Goal: Task Accomplishment & Management: Complete application form

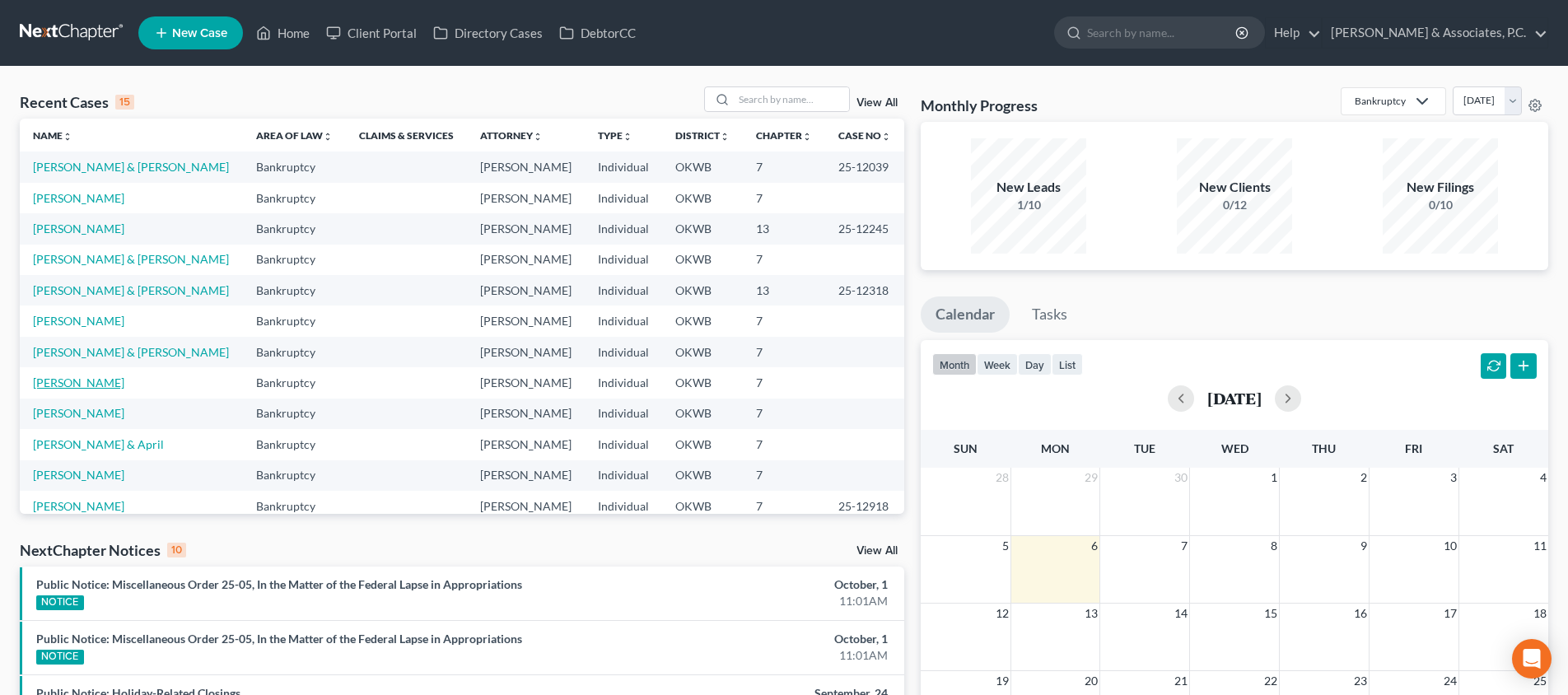
click at [62, 384] on link "[PERSON_NAME]" at bounding box center [78, 382] width 92 height 14
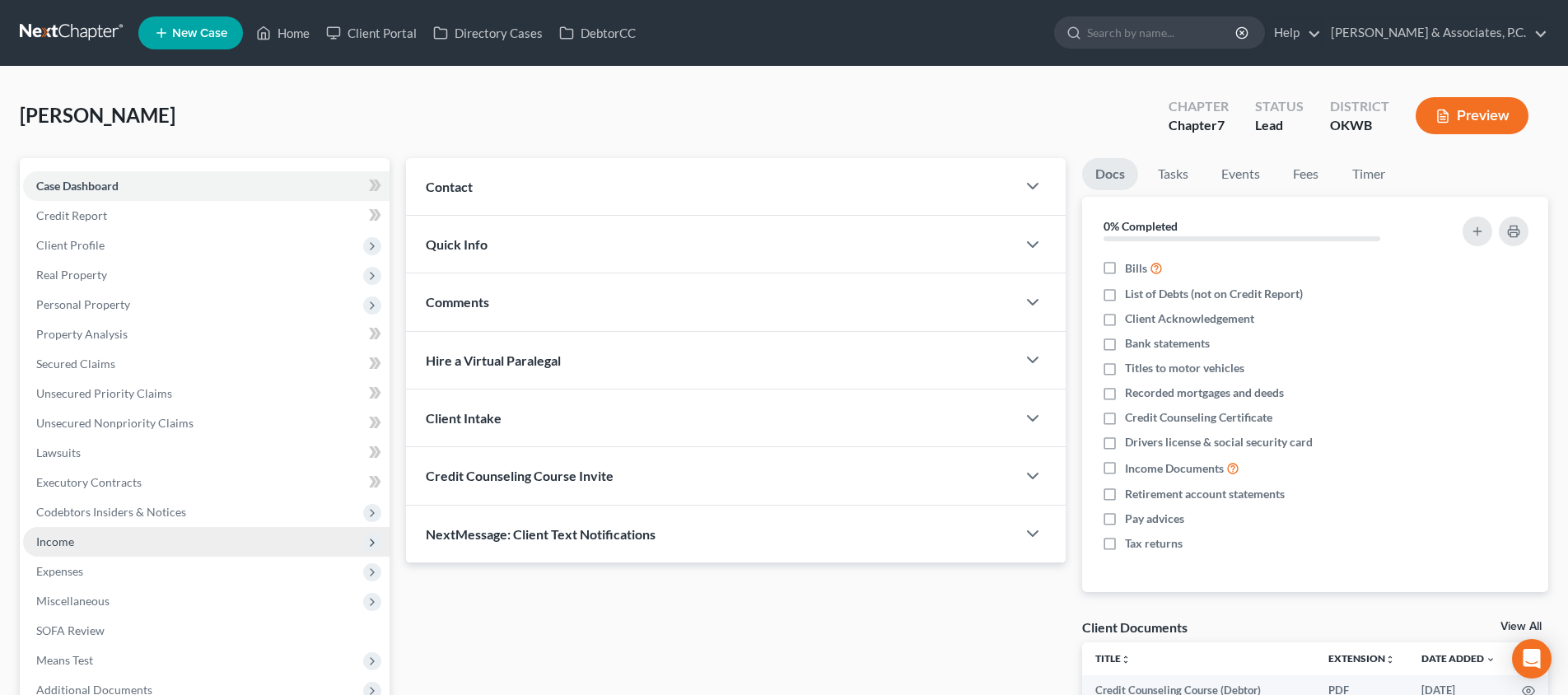
click at [103, 541] on span "Income" at bounding box center [206, 541] width 367 height 30
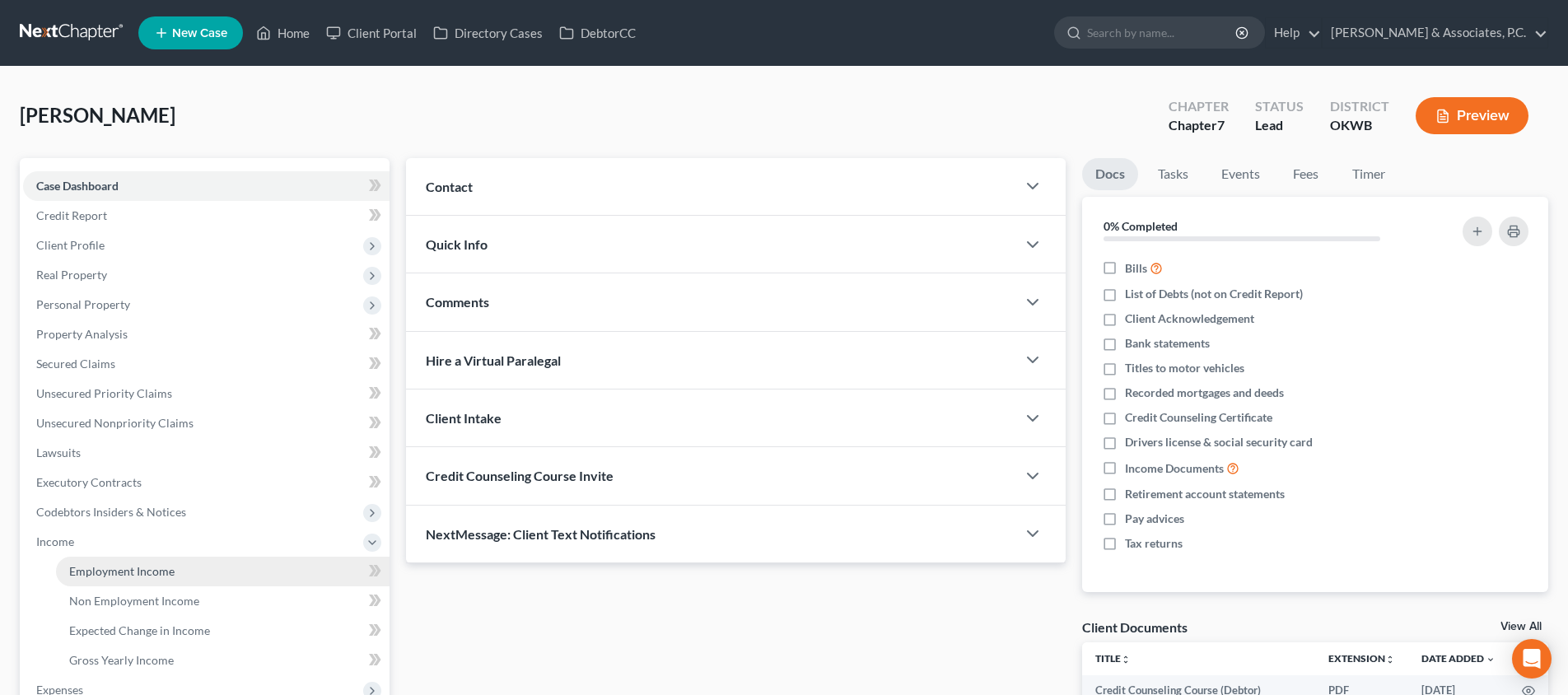
click at [124, 564] on span "Employment Income" at bounding box center [122, 570] width 105 height 14
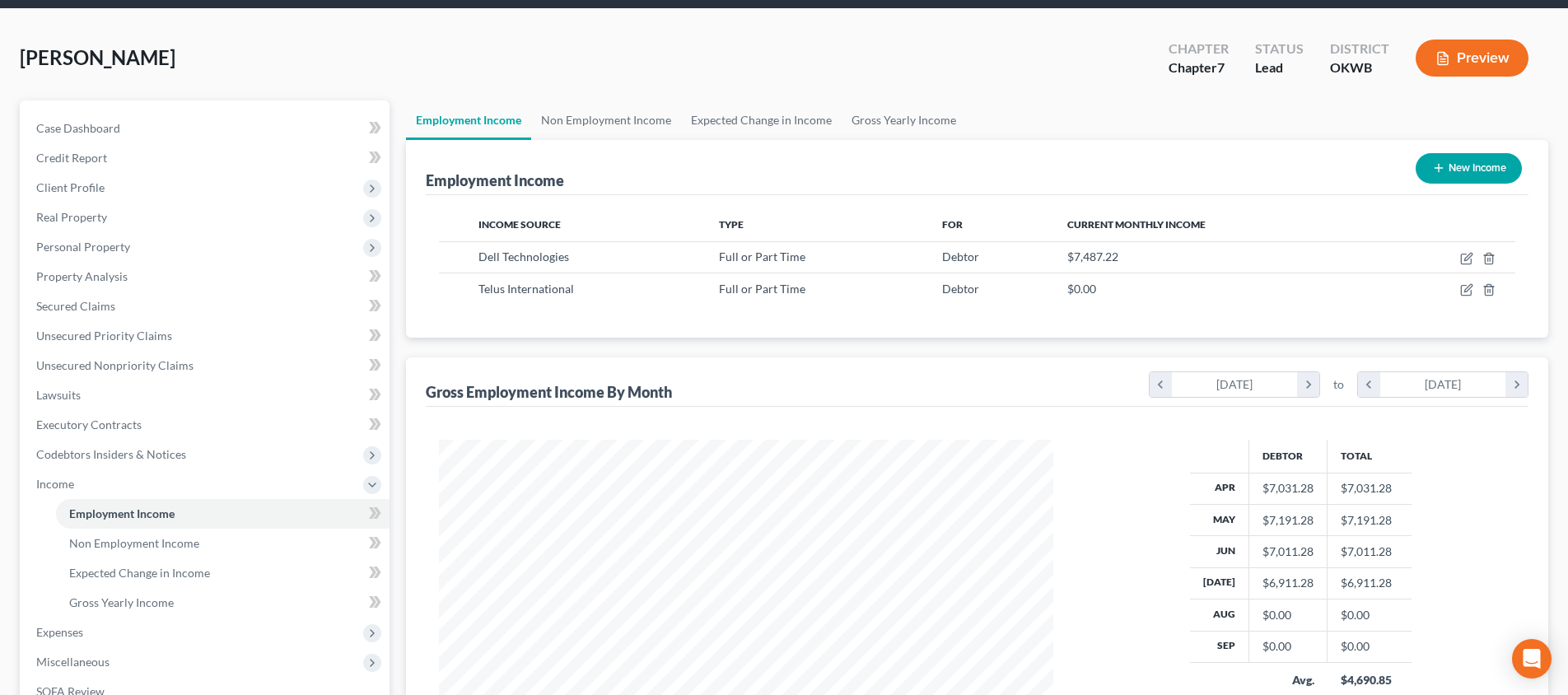
scroll to position [75, 0]
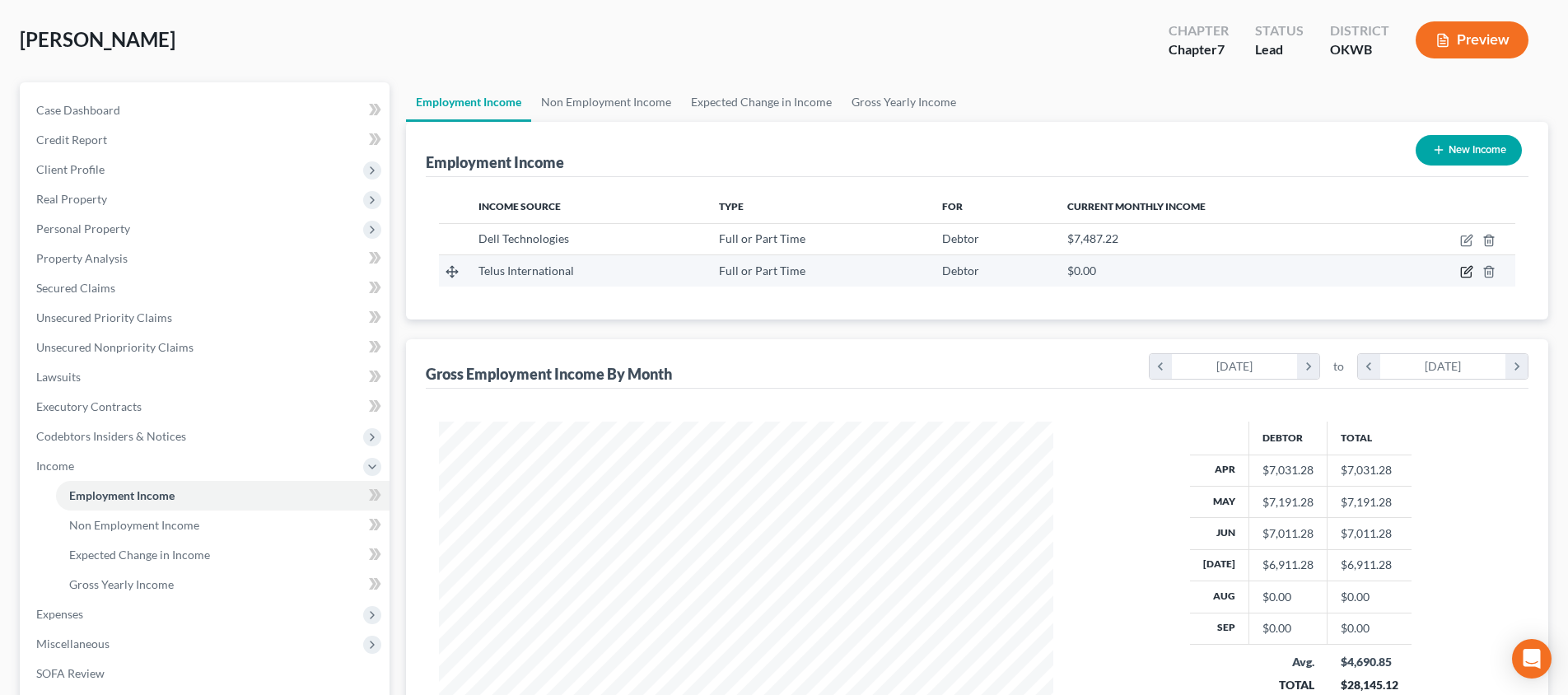
click at [1471, 274] on icon "button" at bounding box center [1467, 272] width 14 height 14
select select "0"
select select "31"
select select "2"
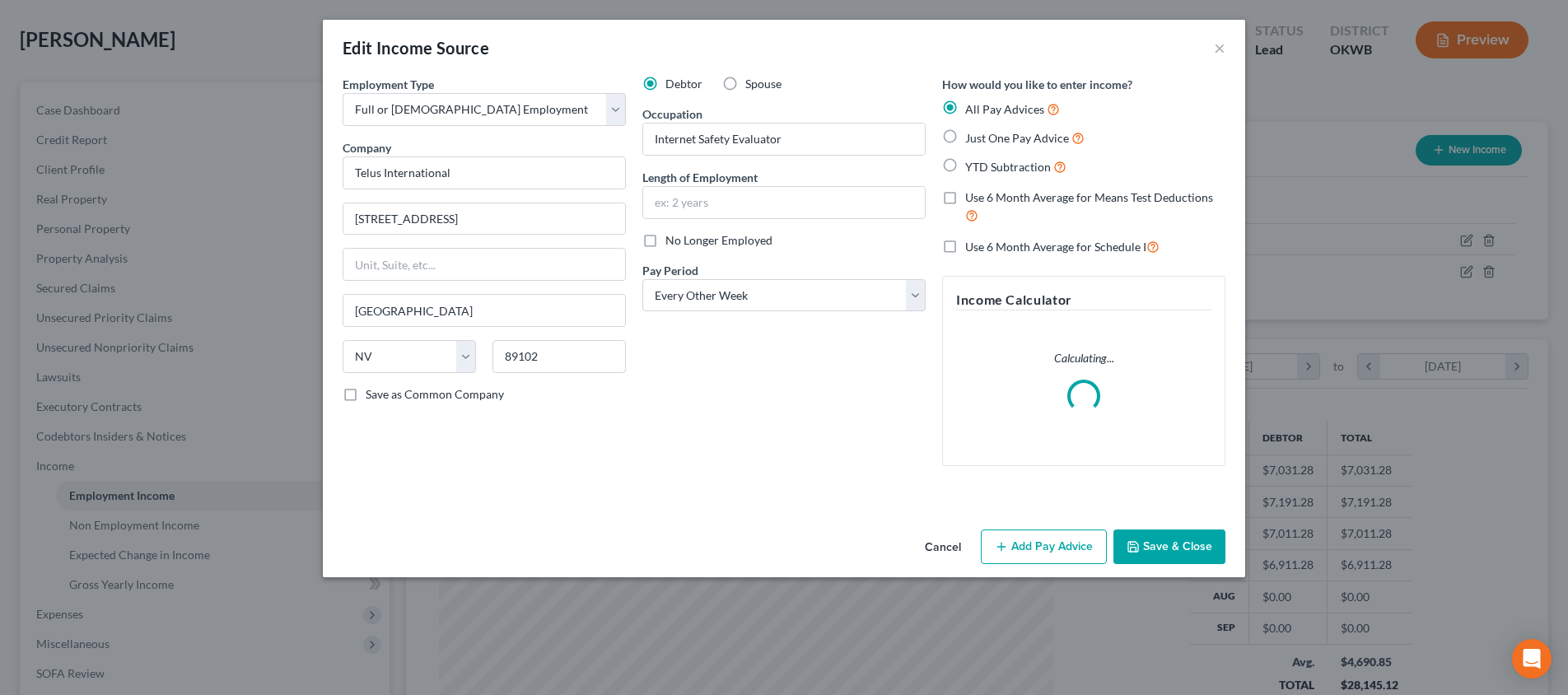
click at [746, 80] on label "Spouse" at bounding box center [763, 83] width 36 height 16
click at [753, 80] on input "Spouse" at bounding box center [757, 80] width 11 height 11
radio input "true"
click at [1172, 536] on button "Save & Close" at bounding box center [1169, 547] width 112 height 35
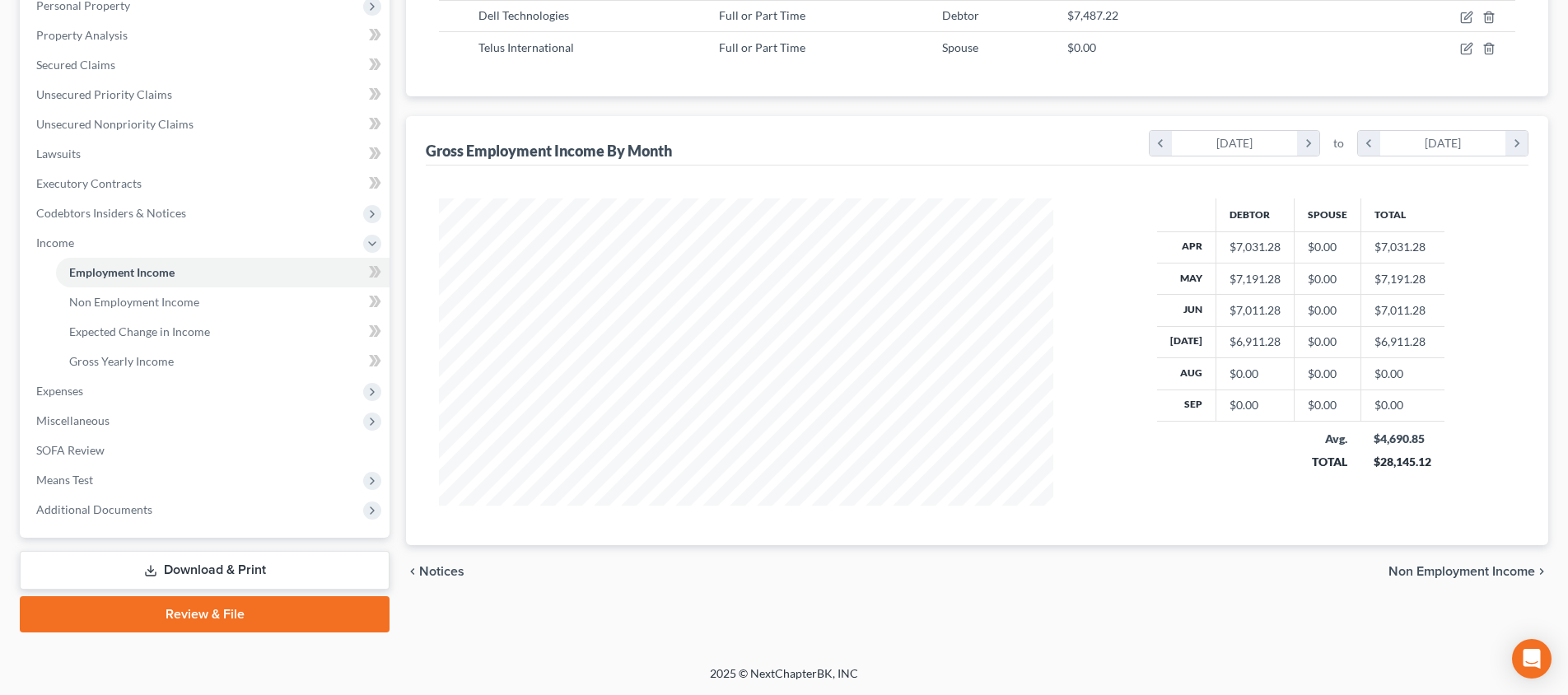
scroll to position [58, 0]
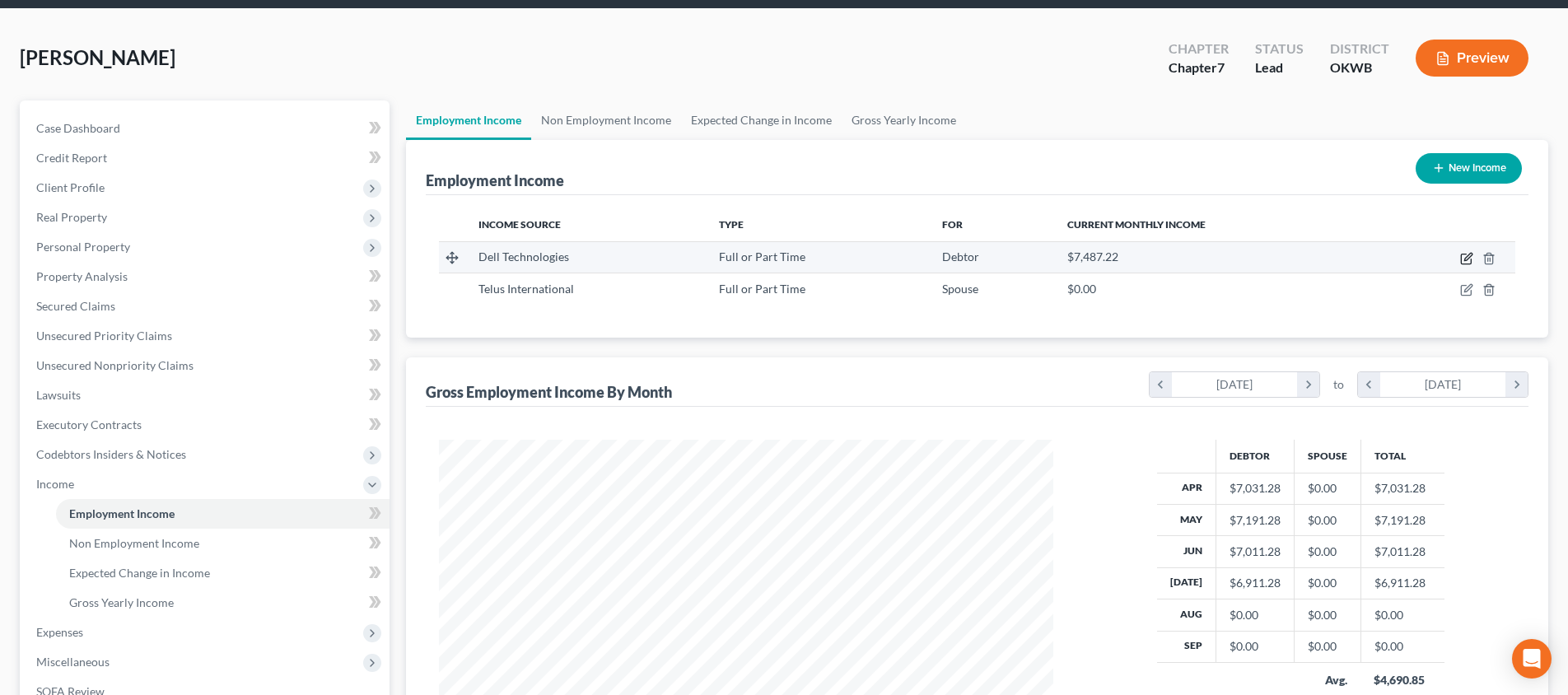
click at [1463, 258] on icon "button" at bounding box center [1467, 259] width 14 height 14
select select "0"
select select "45"
select select "2"
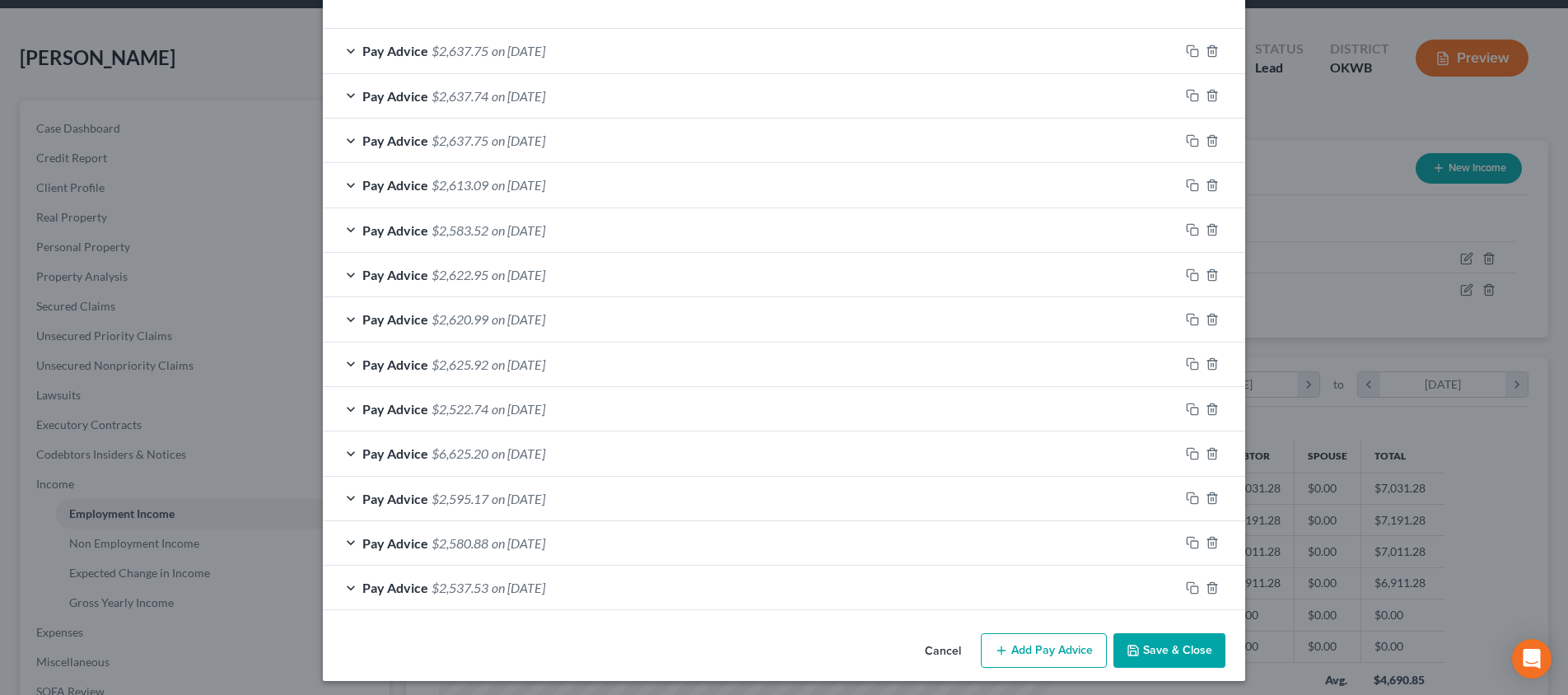
scroll to position [478, 0]
click at [1050, 657] on button "Add Pay Advice" at bounding box center [1044, 652] width 126 height 35
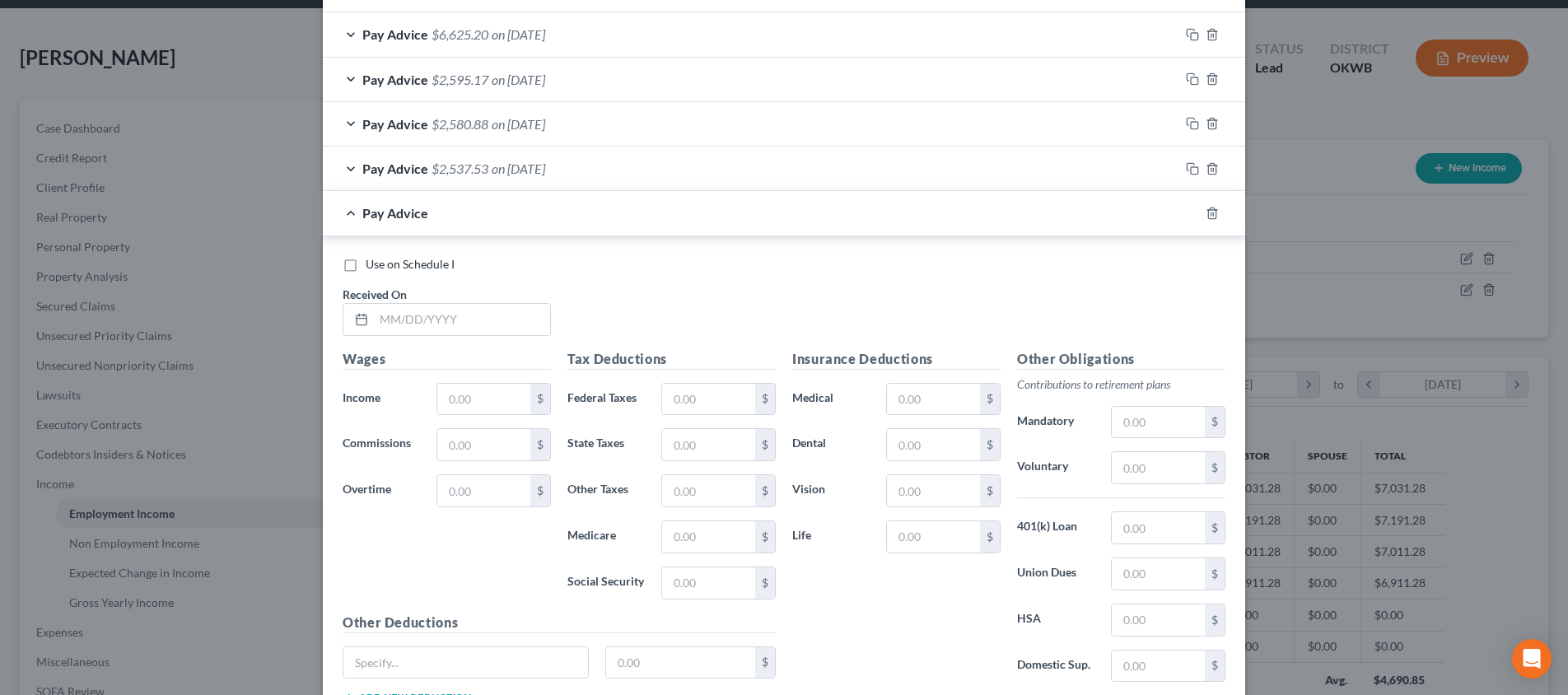
scroll to position [809, 0]
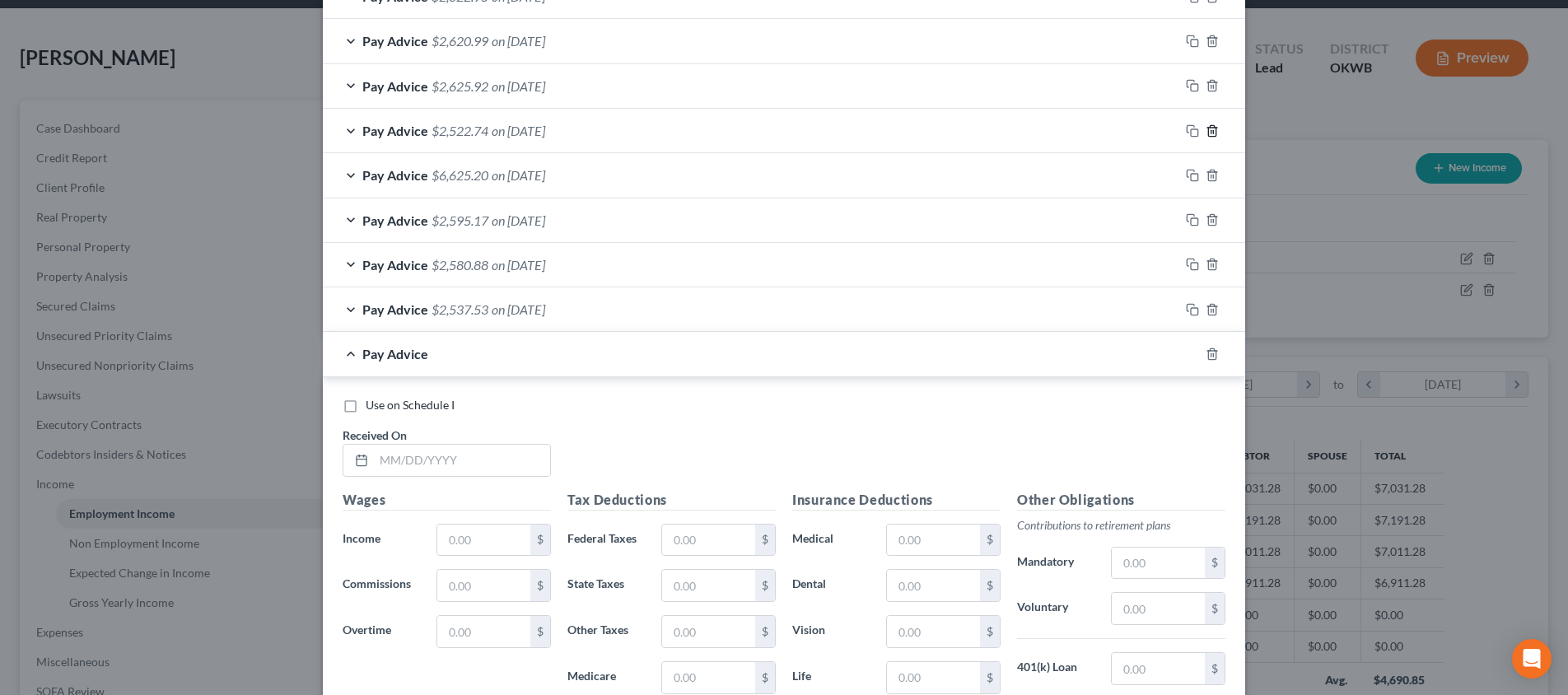
click at [1215, 125] on icon "button" at bounding box center [1213, 131] width 14 height 14
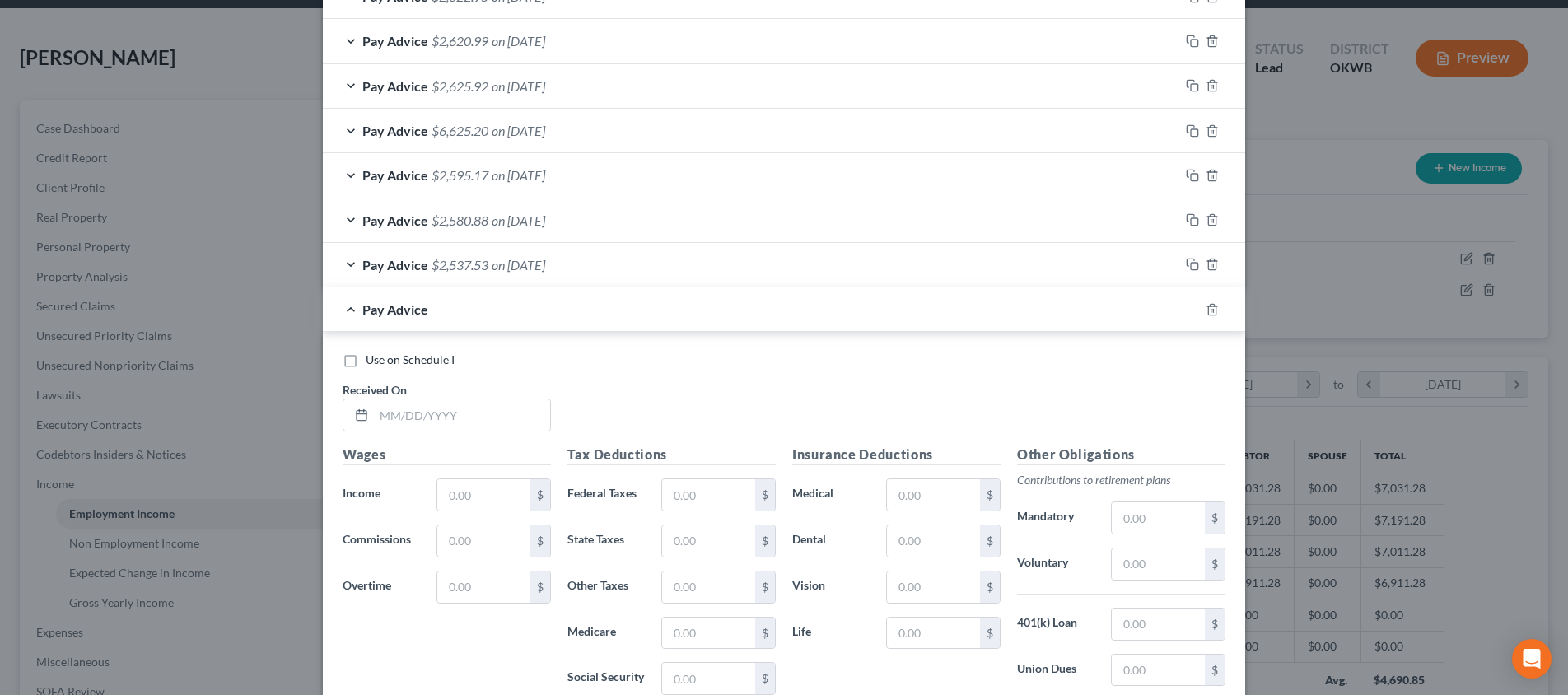
click at [1215, 125] on icon "button" at bounding box center [1213, 131] width 14 height 14
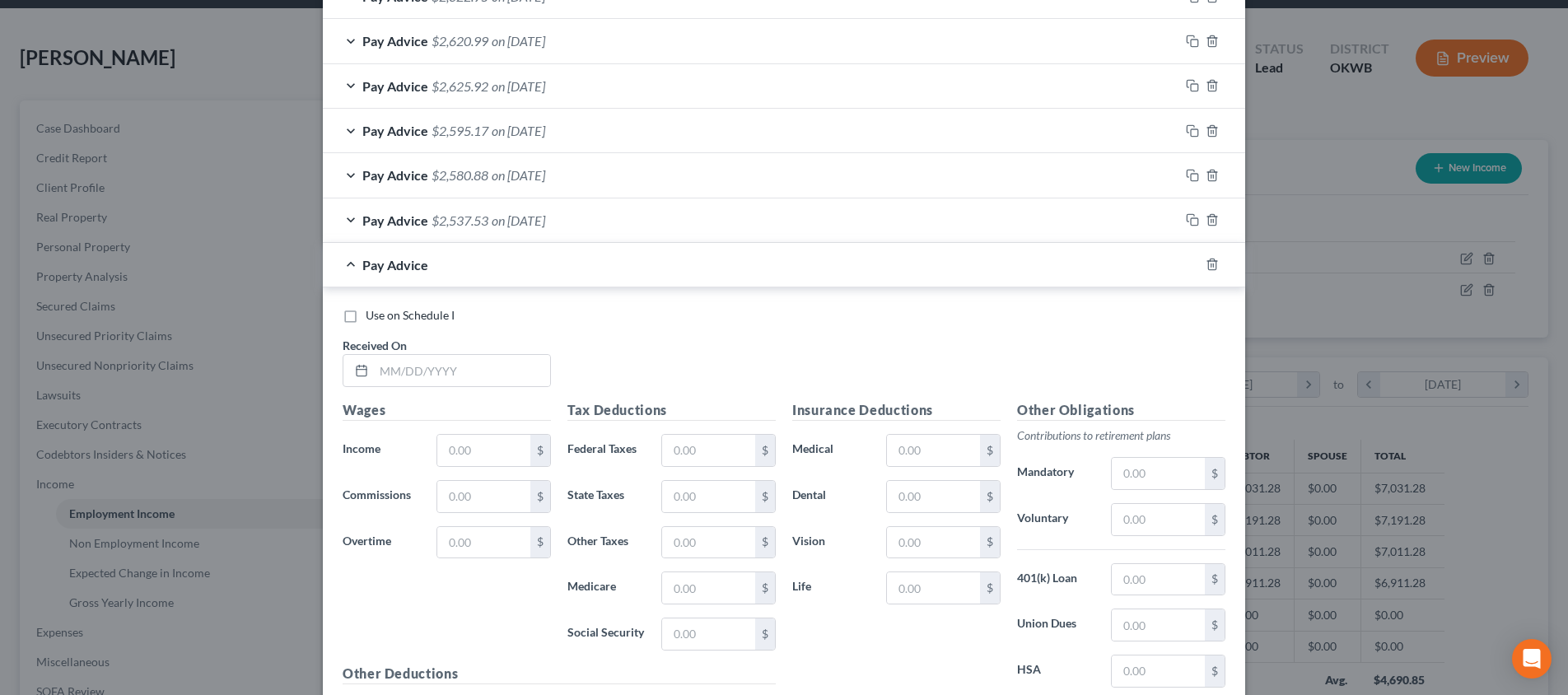
click at [1215, 125] on icon "button" at bounding box center [1213, 131] width 14 height 14
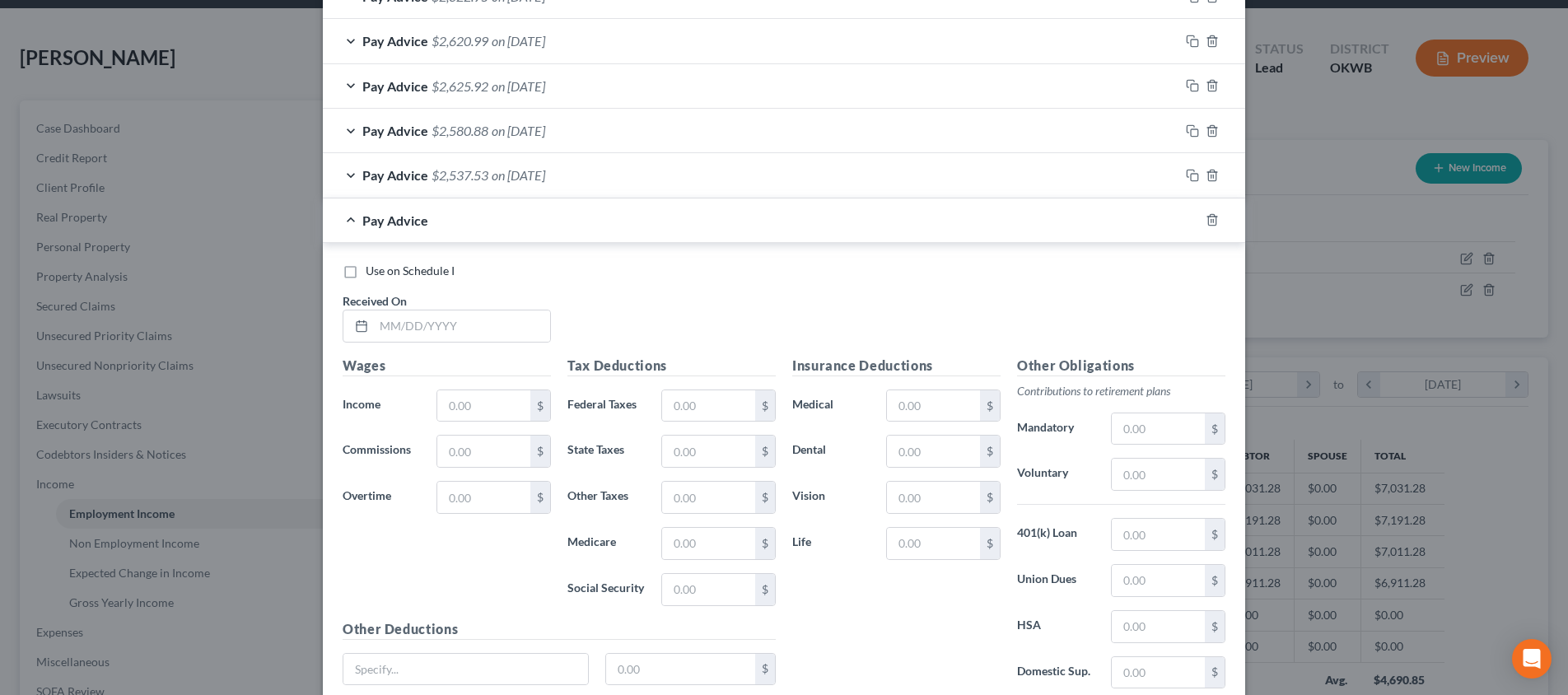
click at [1215, 125] on icon "button" at bounding box center [1213, 131] width 14 height 14
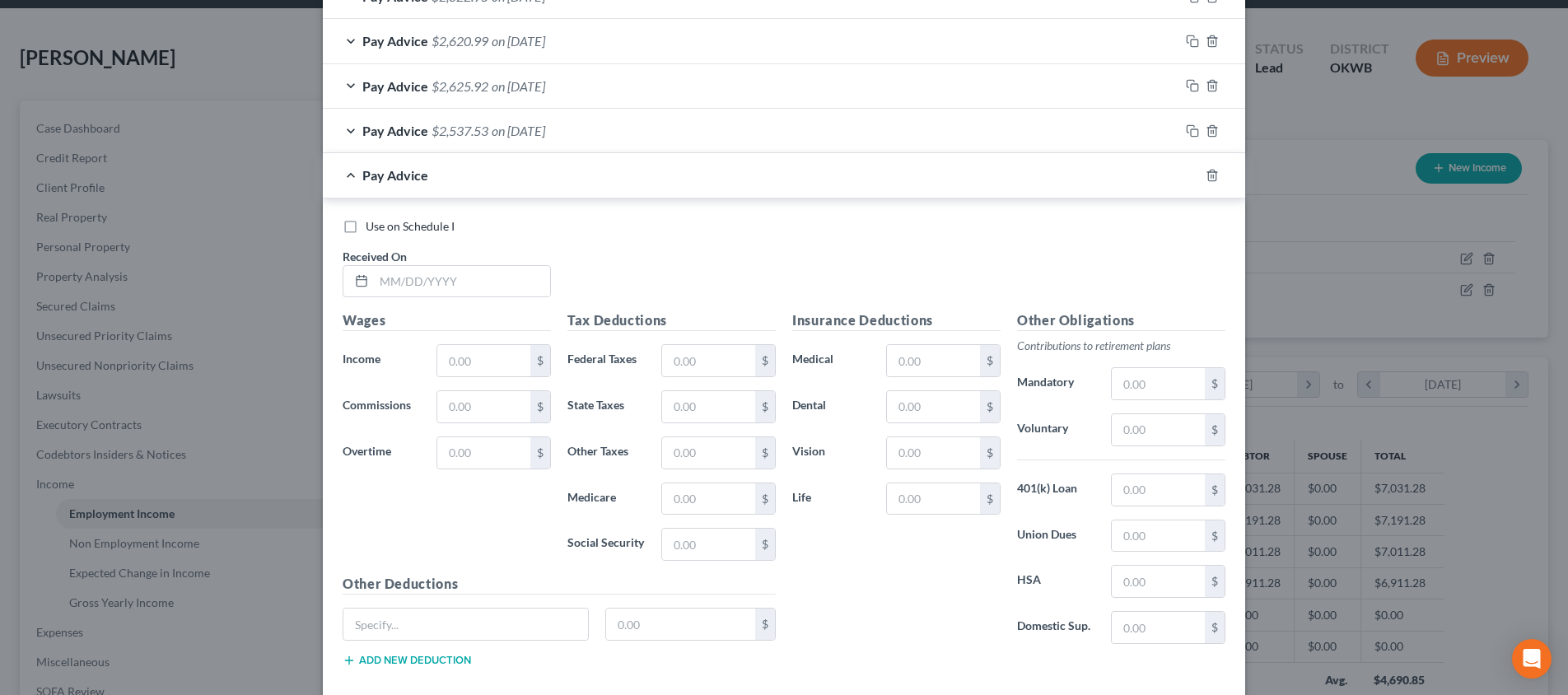
click at [1215, 125] on icon "button" at bounding box center [1213, 131] width 14 height 14
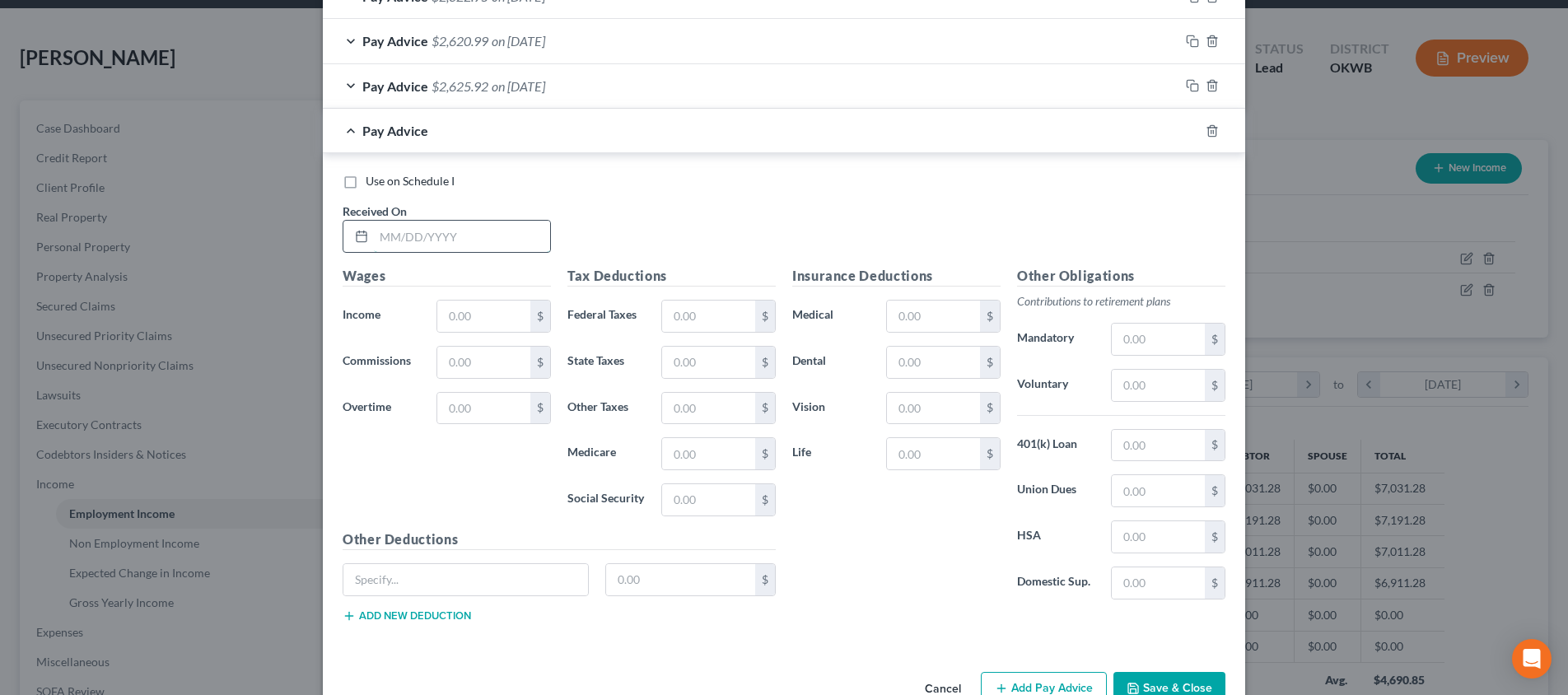
click at [504, 238] on input "text" at bounding box center [462, 236] width 176 height 31
type input "[DATE]"
type input "3,455.64"
type input "9"
type input "78.70"
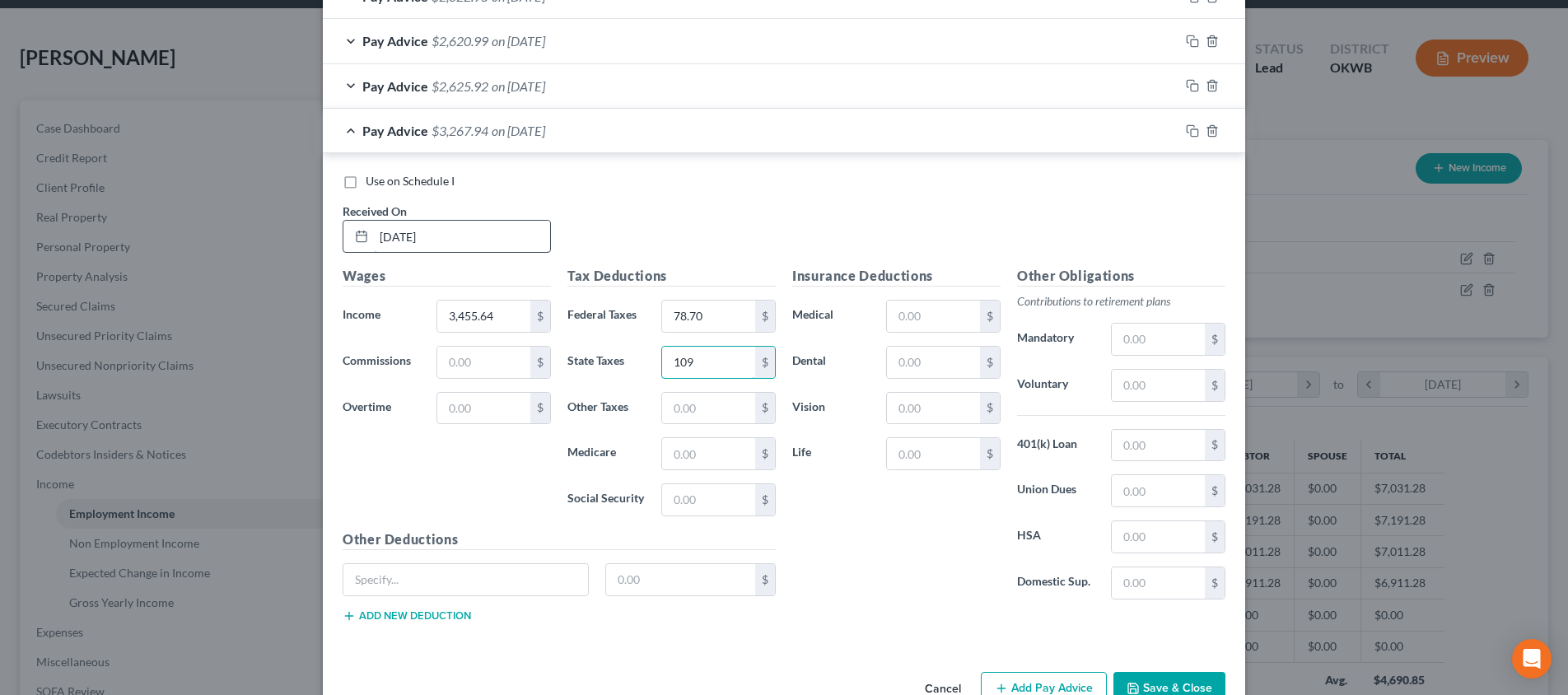
type input "109"
type input "47.04"
type input "201.16"
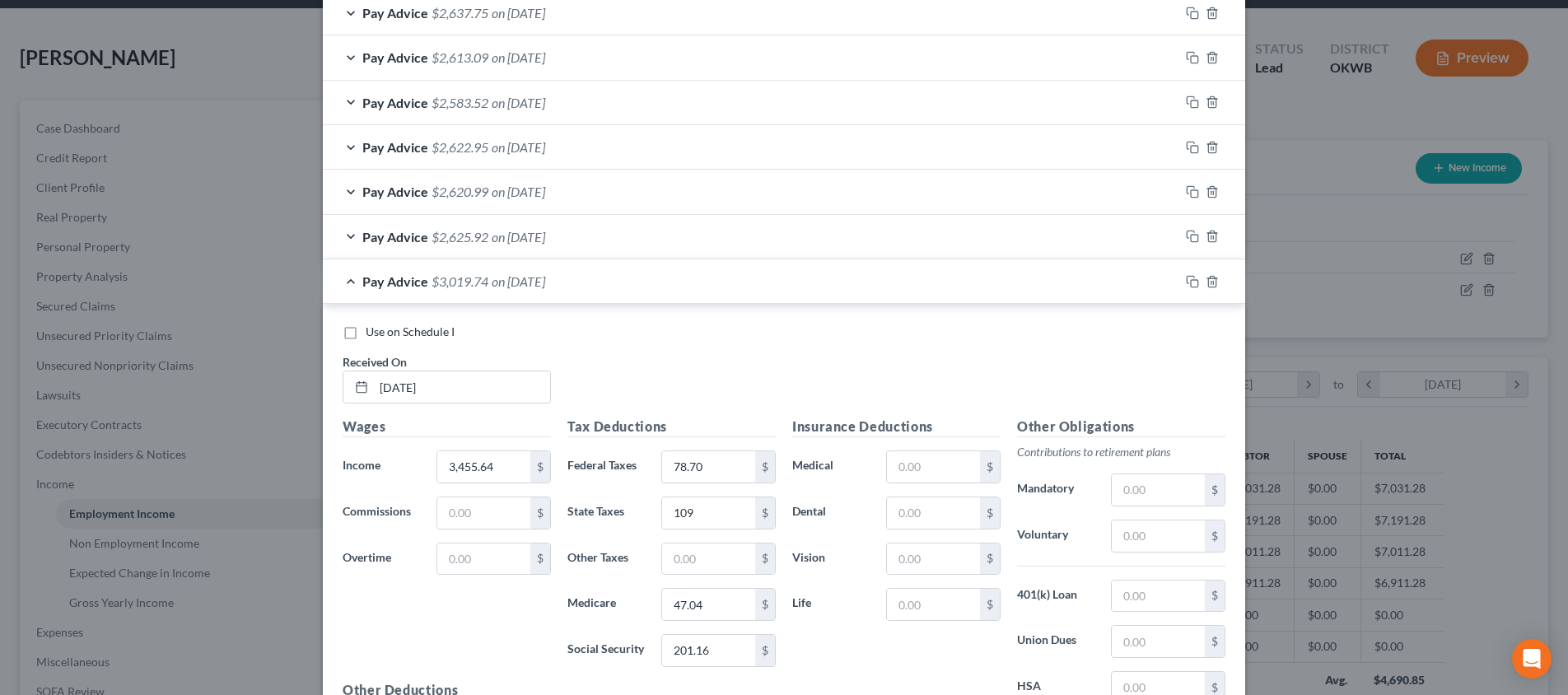
scroll to position [663, 0]
click at [530, 224] on span "on [DATE]" at bounding box center [518, 232] width 53 height 15
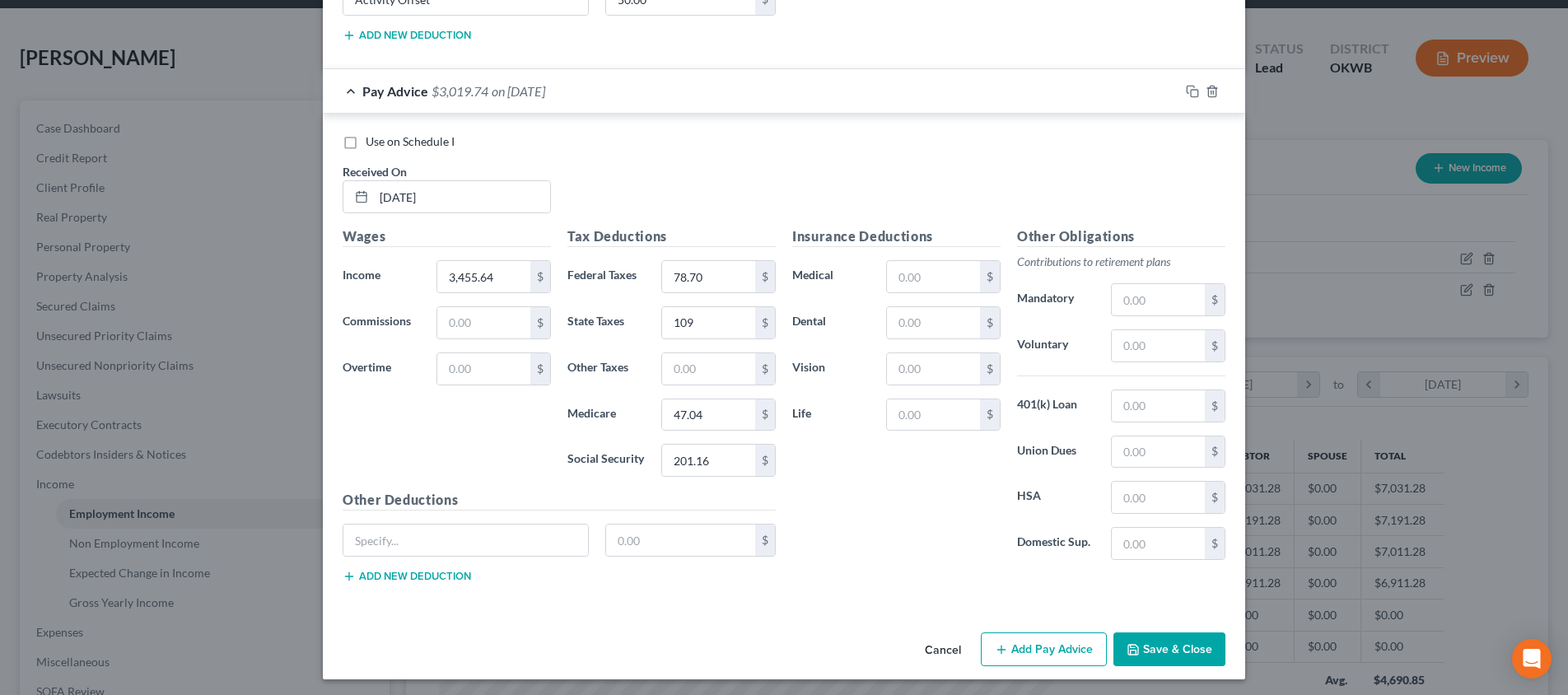
scroll to position [1389, 0]
click at [533, 530] on input "text" at bounding box center [465, 541] width 245 height 31
type input "Metlife Legal"
type input "7.85"
click at [905, 271] on input "text" at bounding box center [933, 278] width 93 height 31
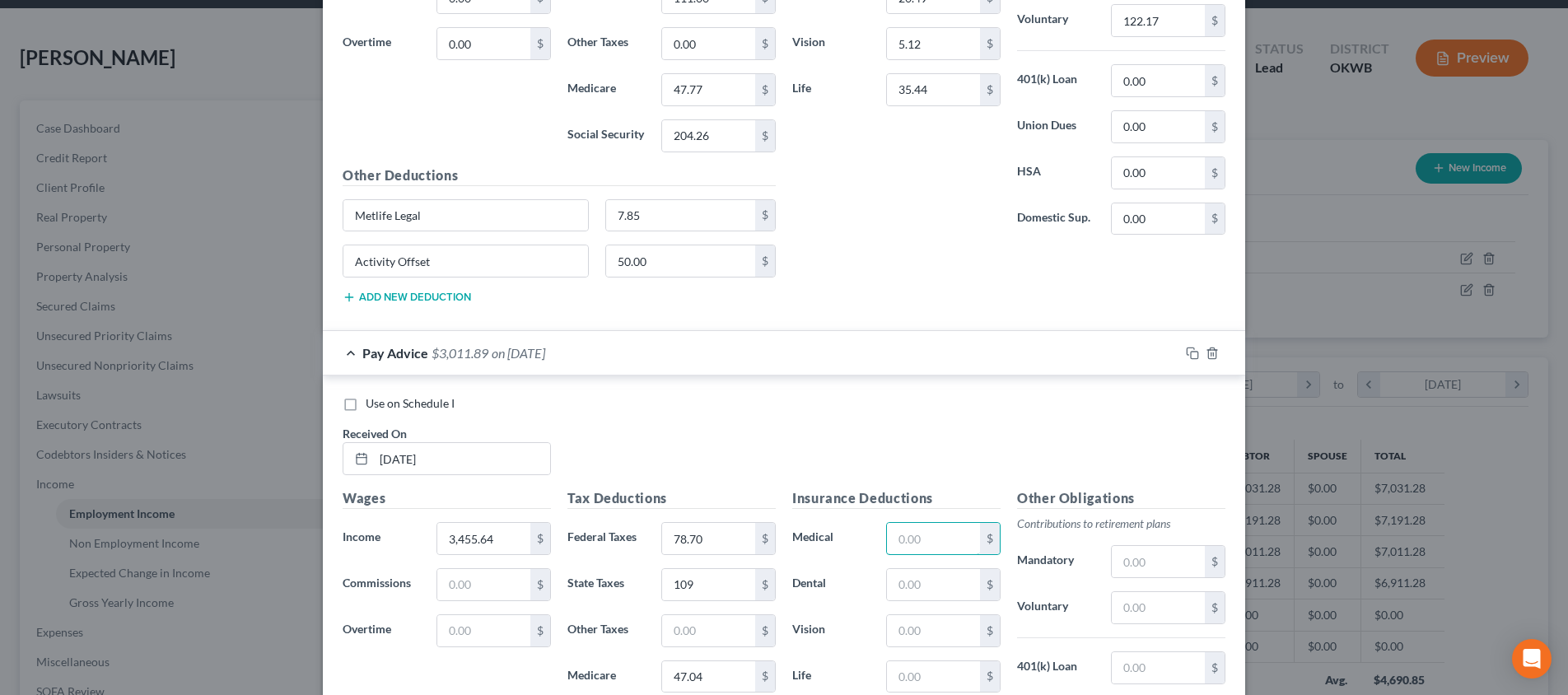
scroll to position [1210, 0]
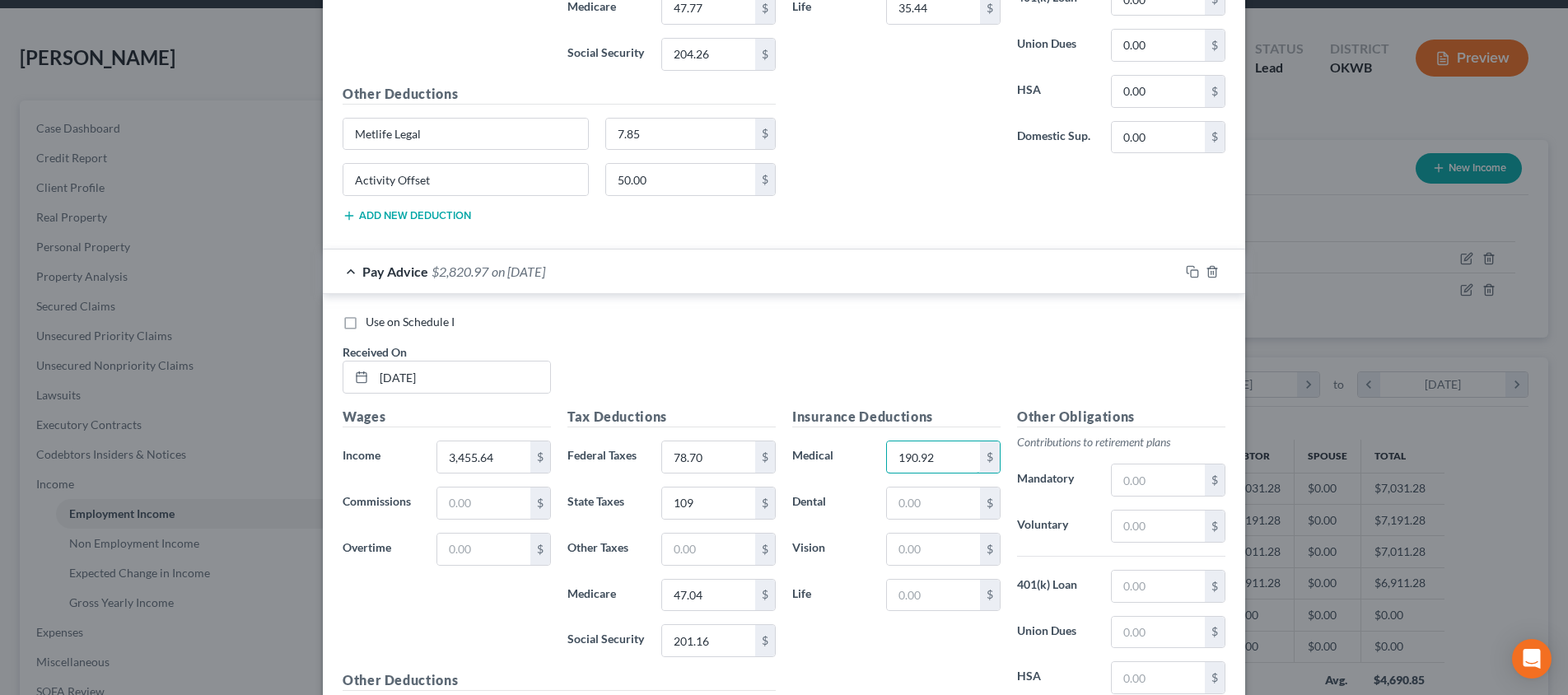
type input "190.92"
type input "20.49"
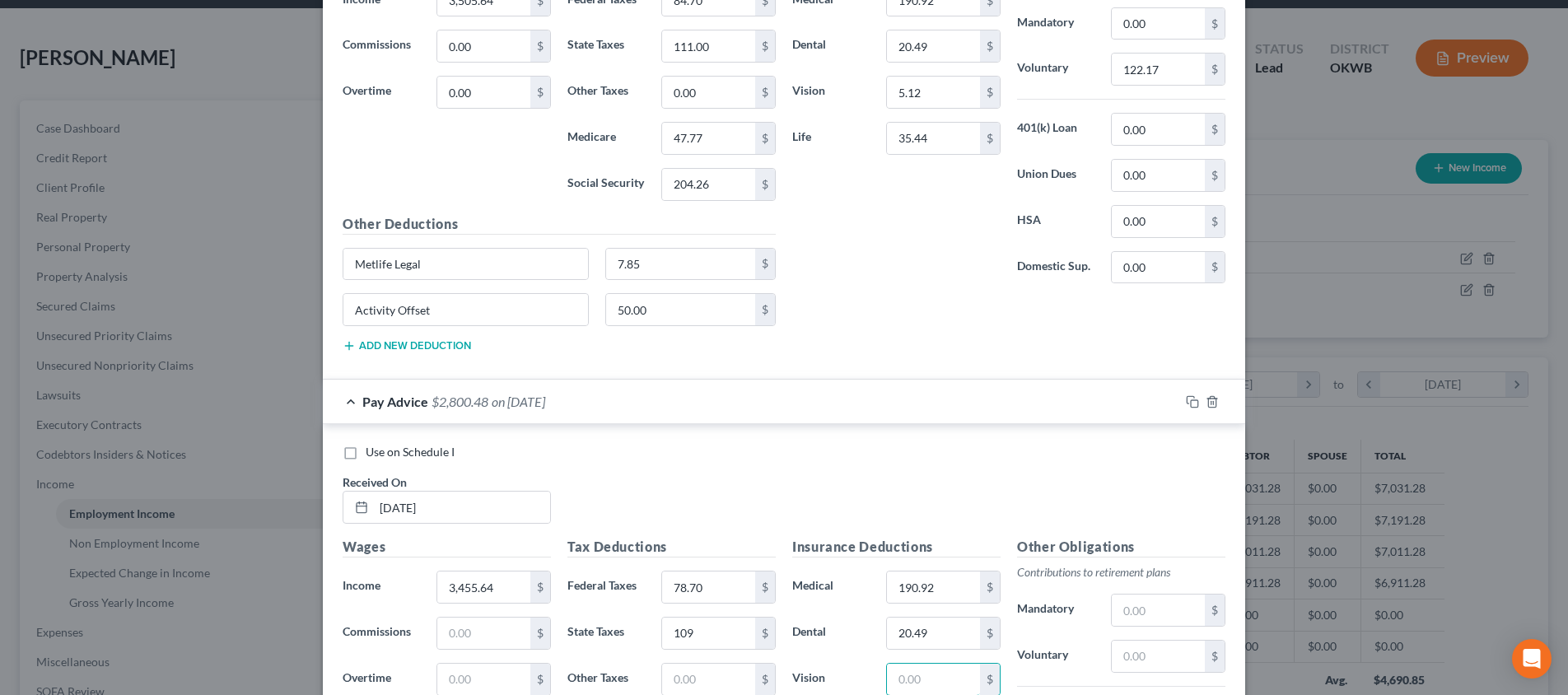
scroll to position [1098, 0]
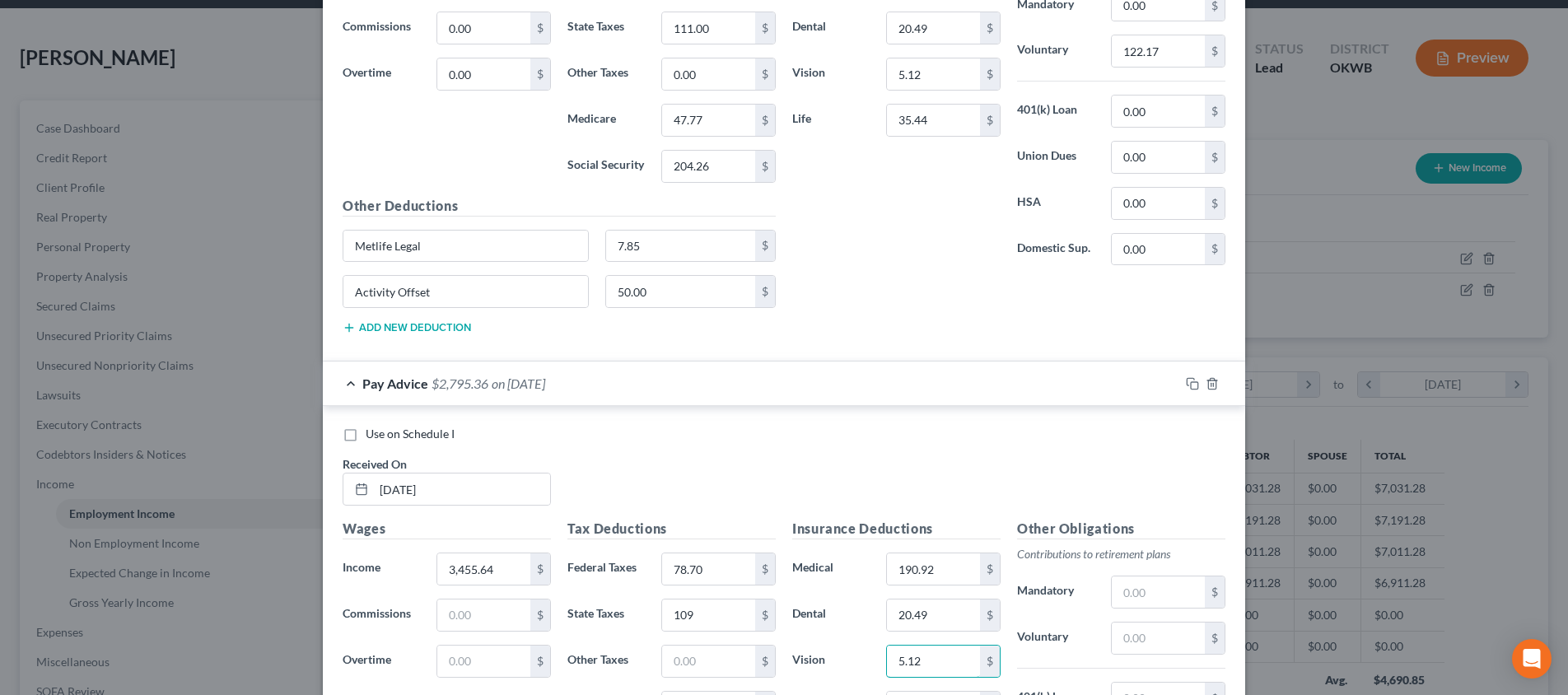
type input "5.12"
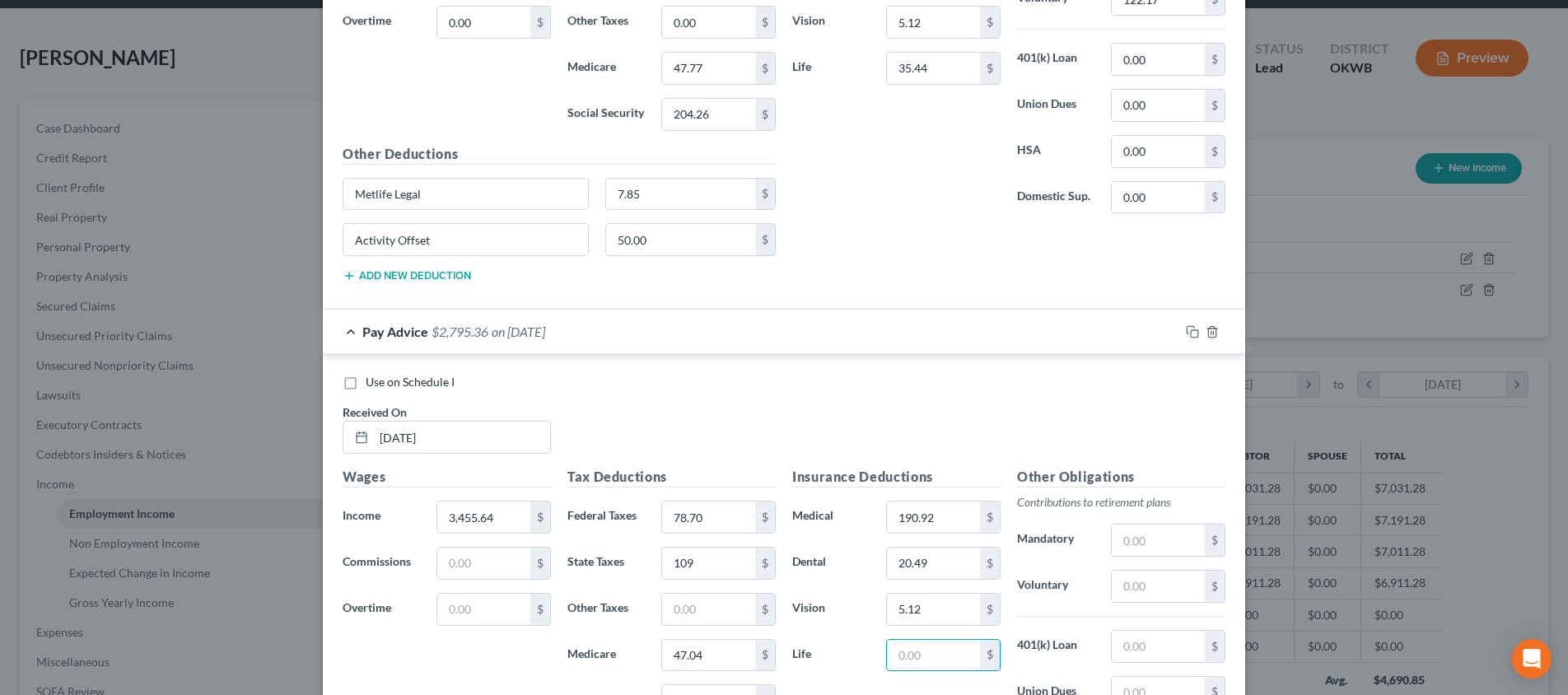
scroll to position [1151, 0]
type input "35.44"
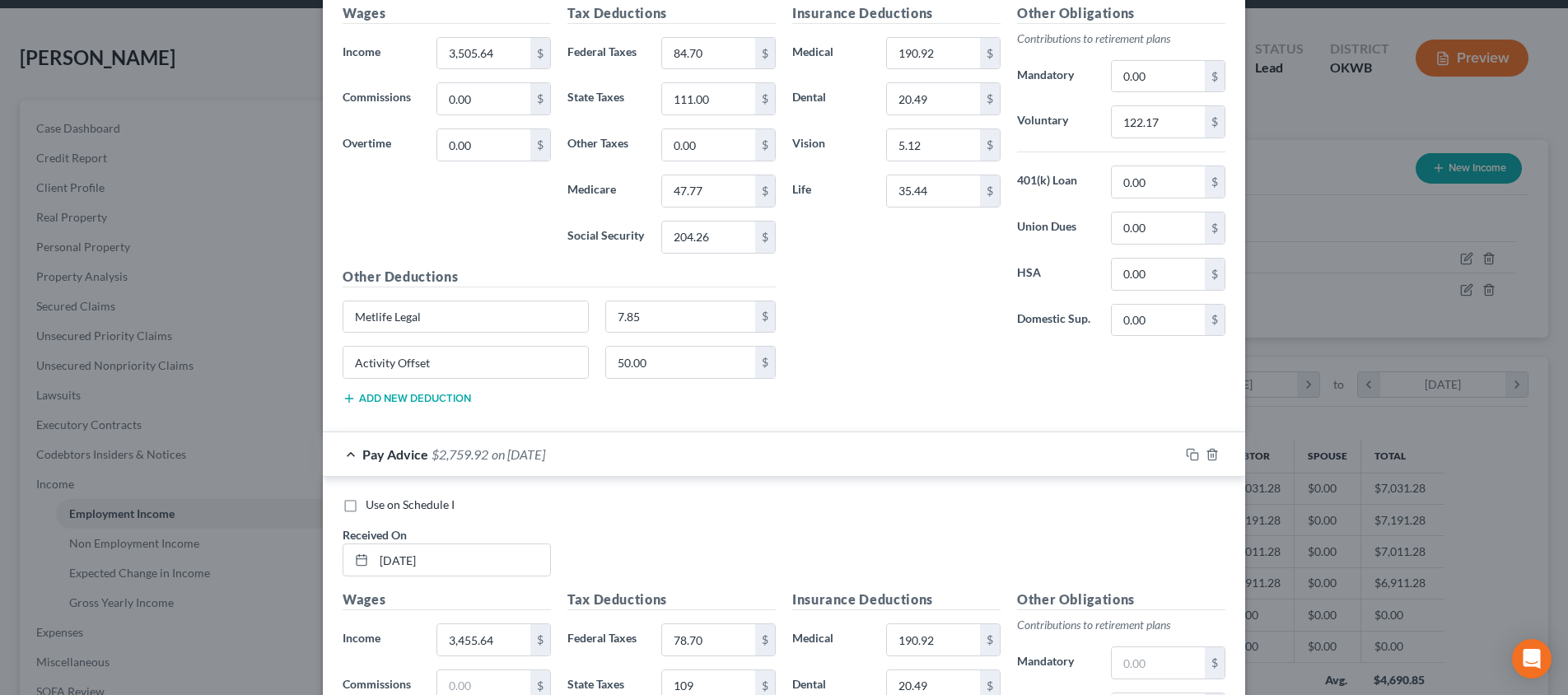
scroll to position [1218, 0]
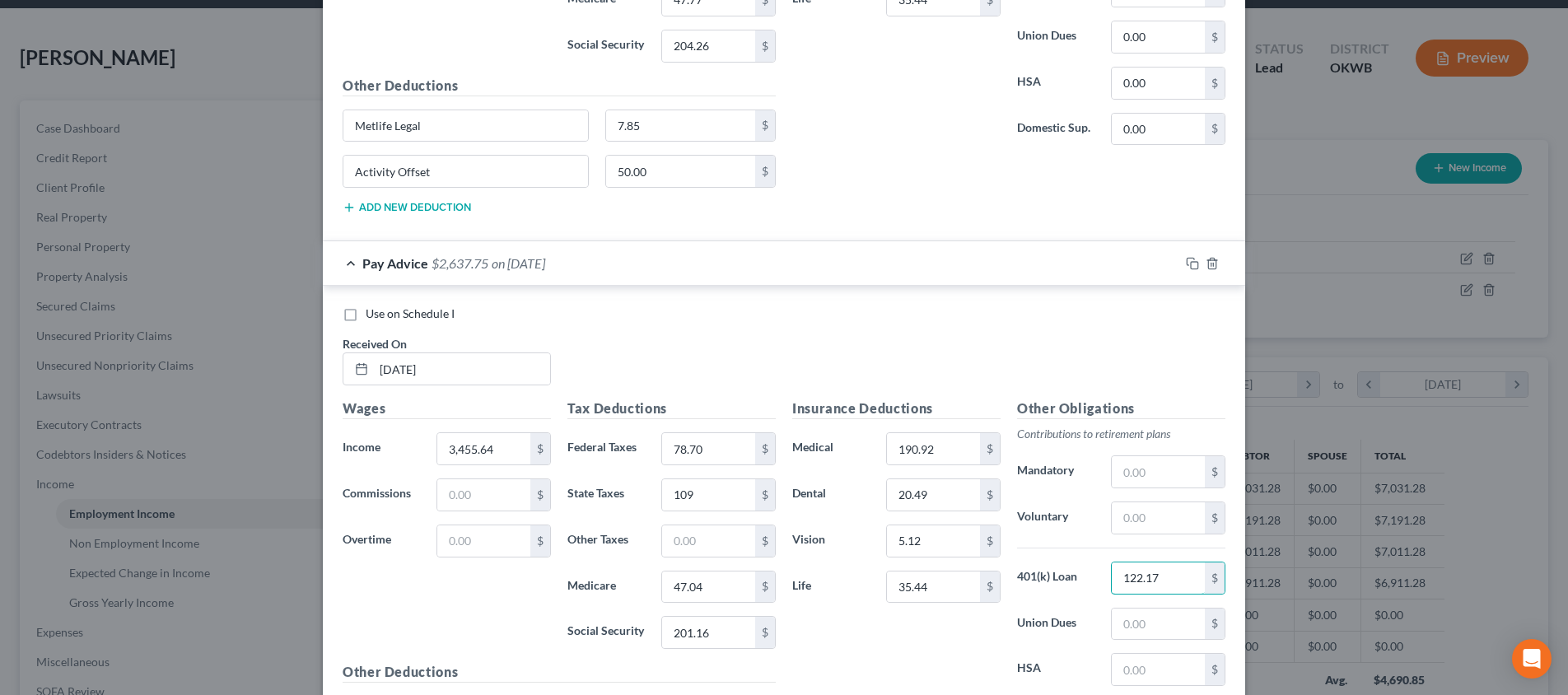
type input "122.17"
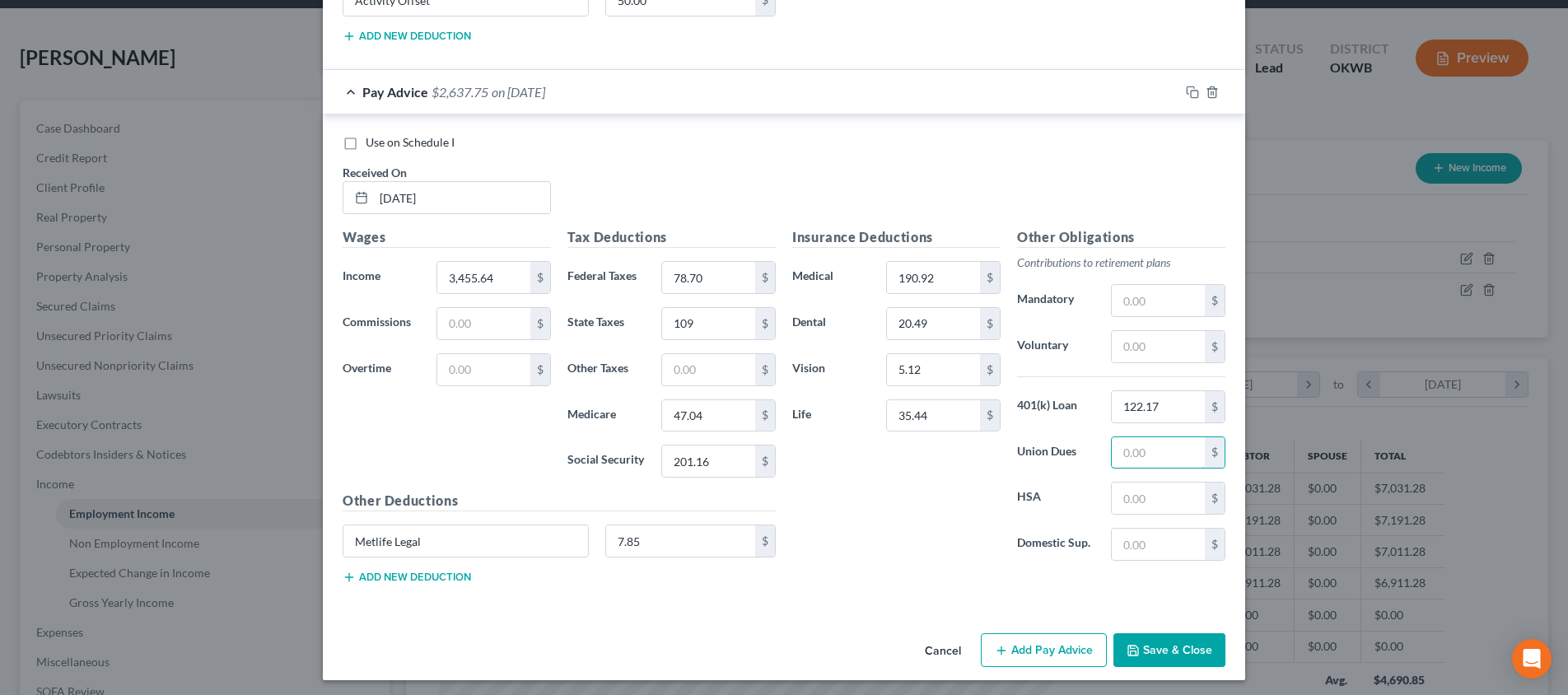
scroll to position [1389, 0]
click at [1008, 645] on icon "button" at bounding box center [1002, 652] width 14 height 14
click at [420, 197] on input "text" at bounding box center [462, 198] width 176 height 31
type input "[DATE]"
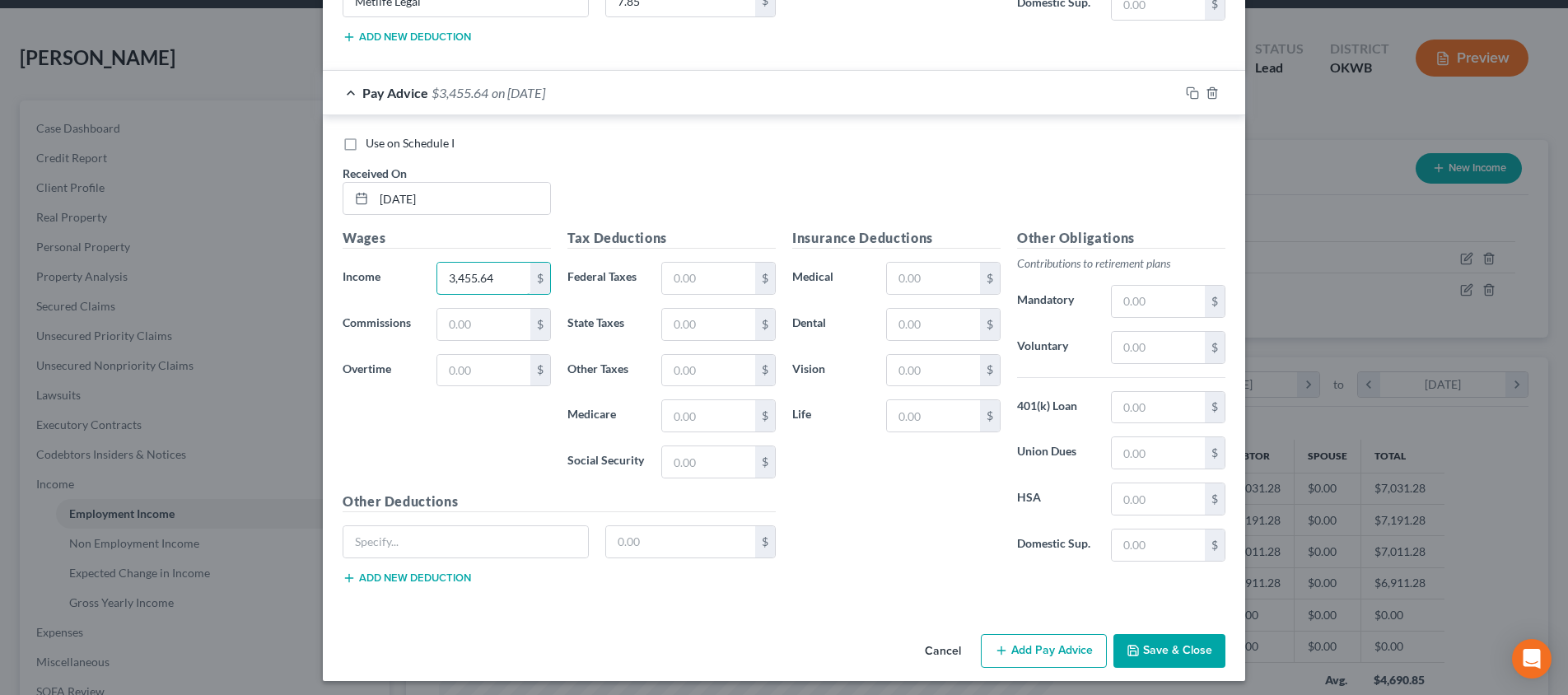
type input "3,455.64"
type input "78.7"
type input "109"
type input "47.04"
type input "201.16"
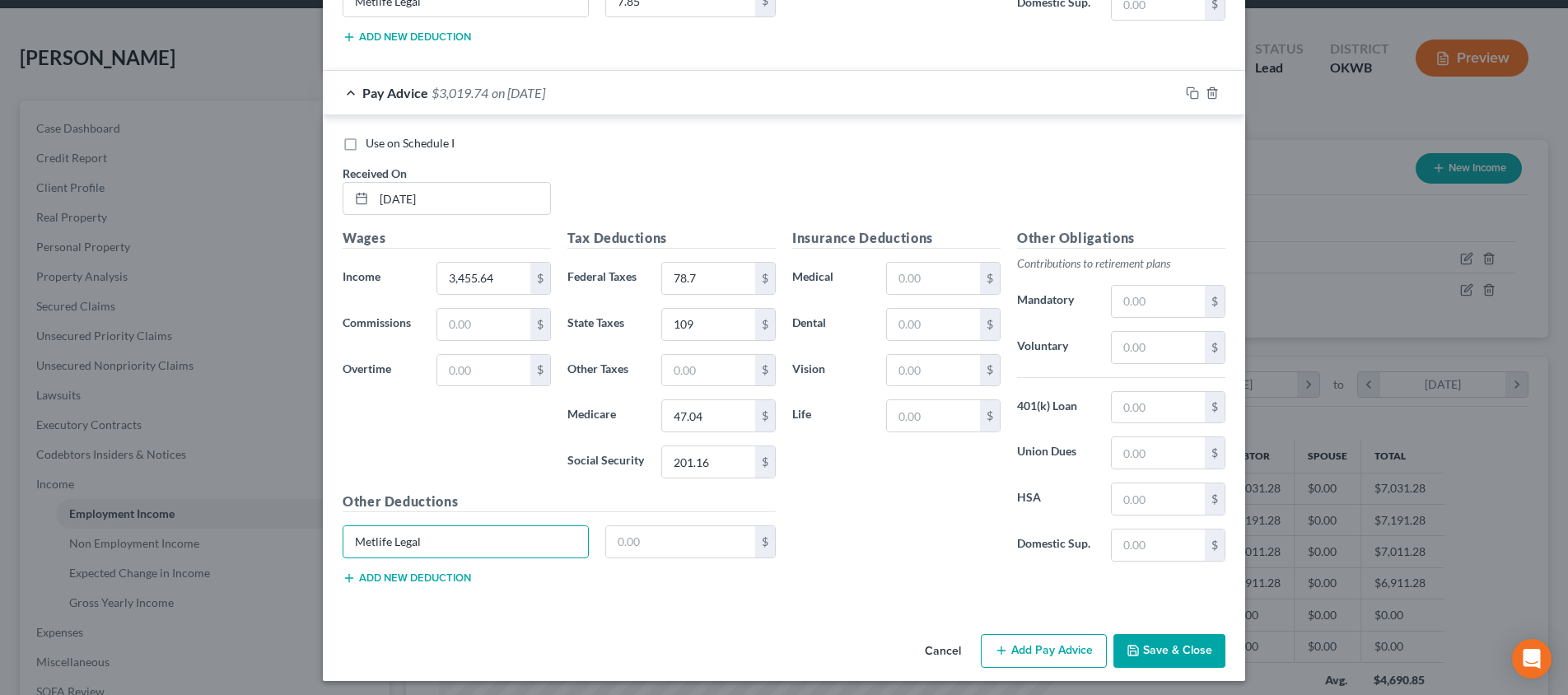
type input "Metlife Legal"
type input "7.85"
type input "190.92"
type input "20.49"
type input "5.12"
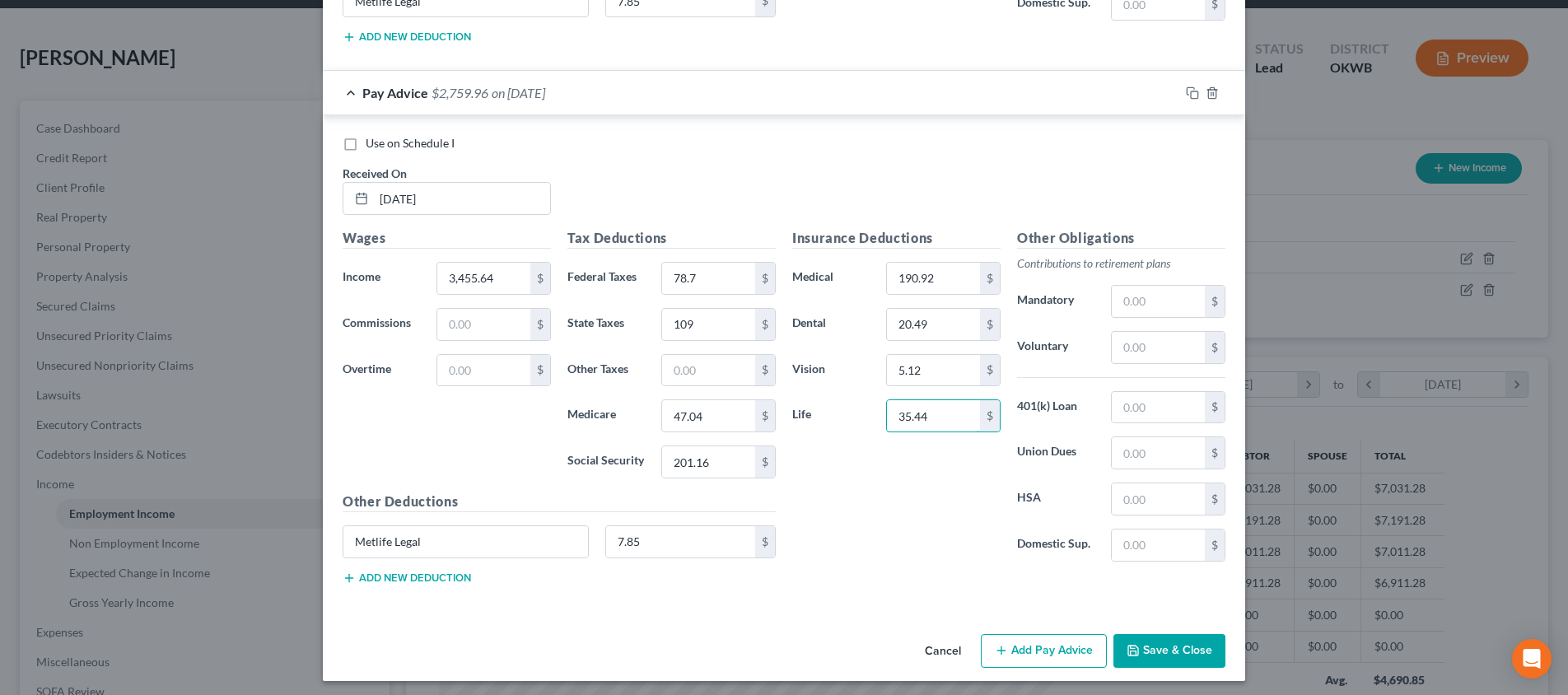
type input "35.44"
type input "122.17"
click at [1188, 86] on icon "button" at bounding box center [1193, 93] width 14 height 14
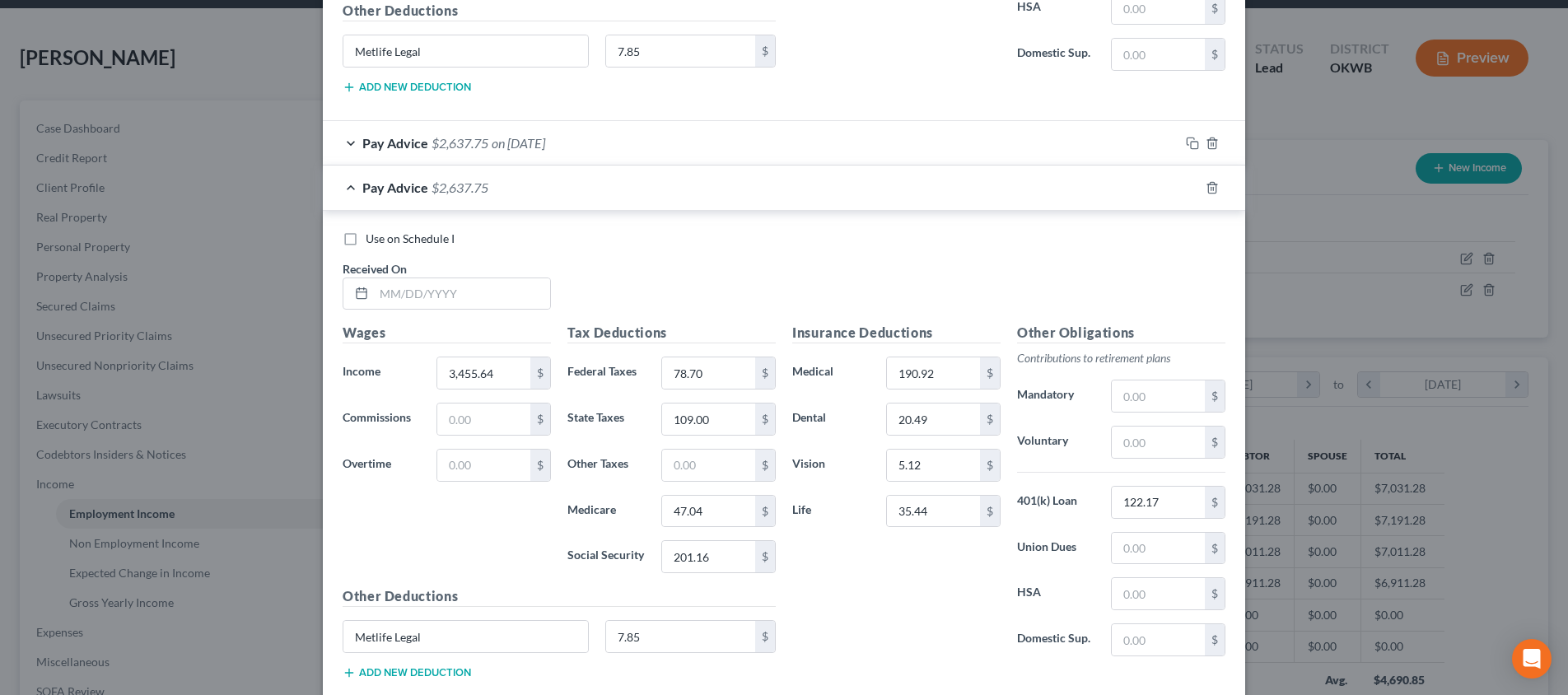
scroll to position [1905, 0]
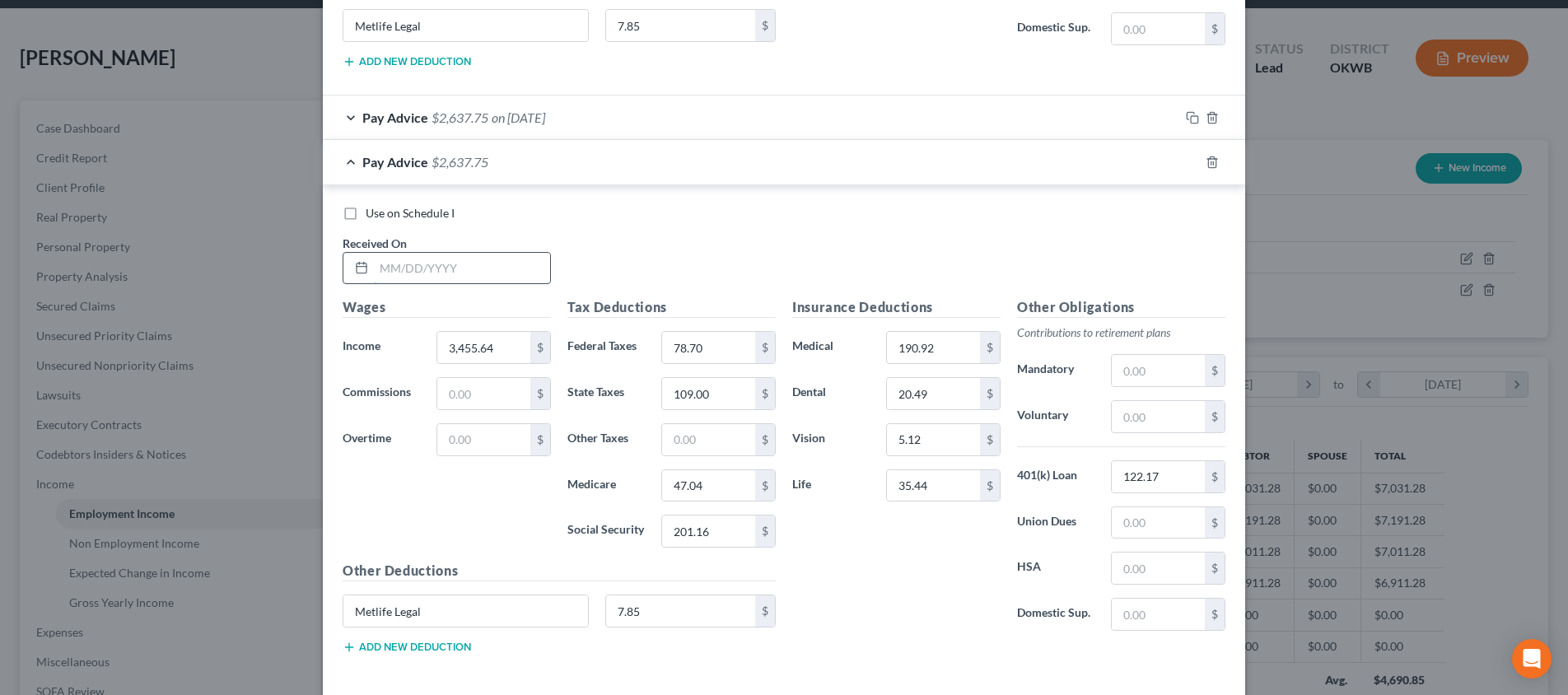
click at [518, 252] on input "text" at bounding box center [462, 268] width 176 height 31
click at [519, 263] on input "8/1/202" at bounding box center [462, 268] width 176 height 31
type input "[DATE]"
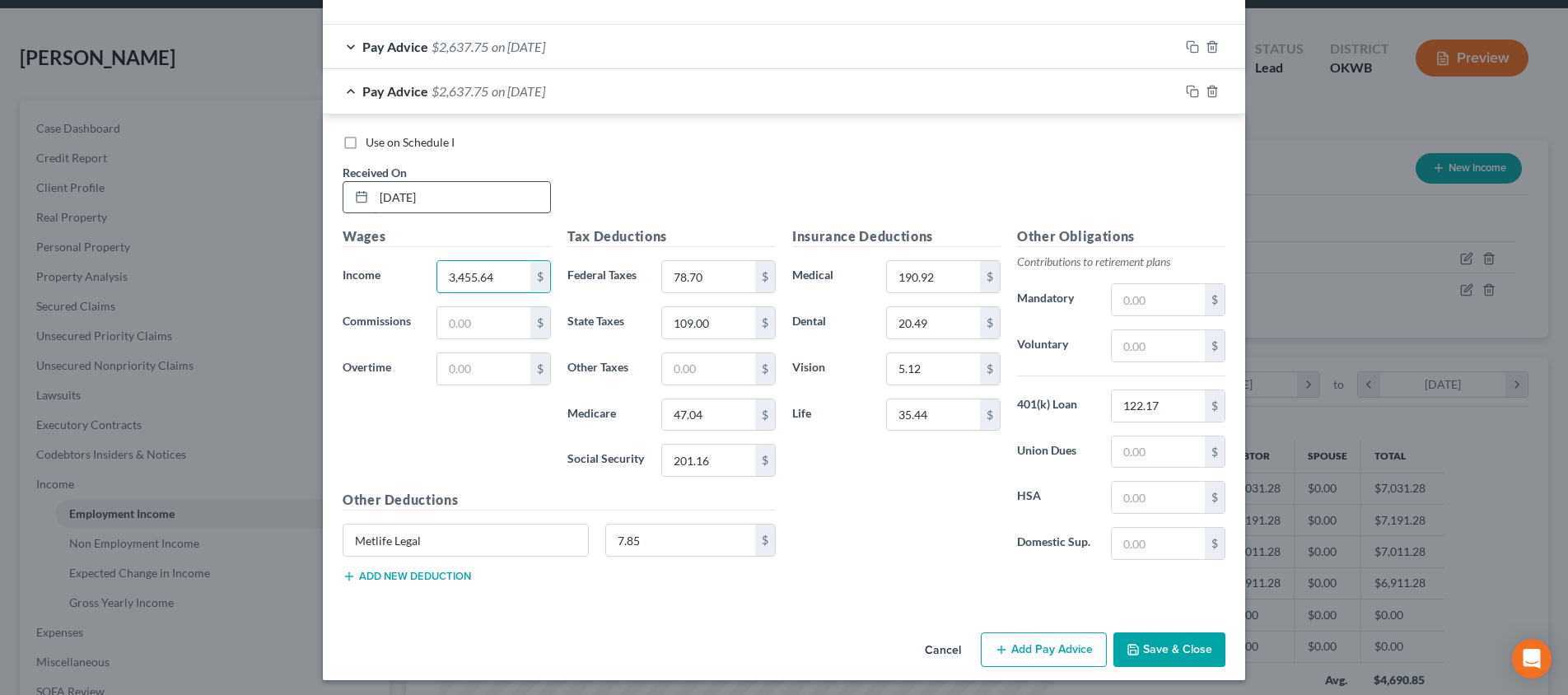
scroll to position [1974, 0]
click at [1198, 86] on icon "button" at bounding box center [1193, 93] width 14 height 14
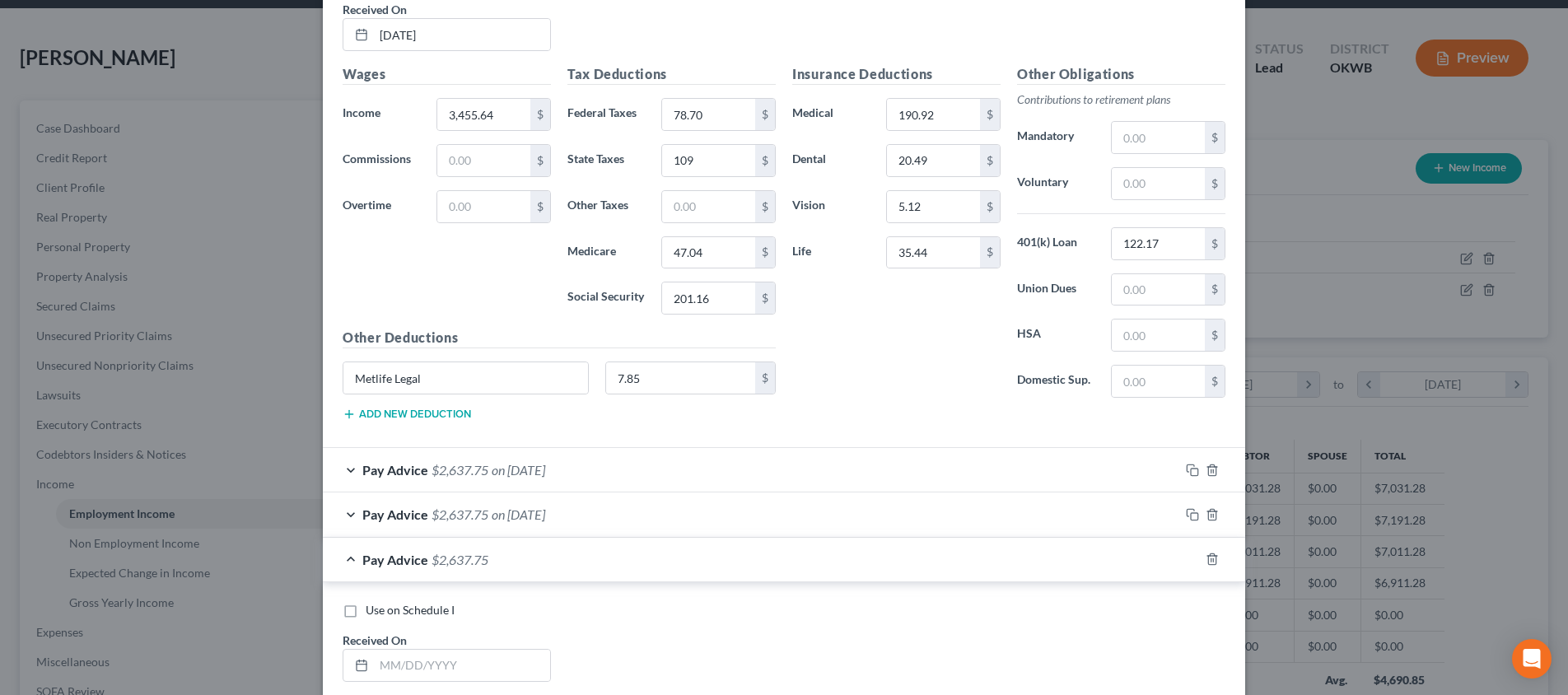
scroll to position [1907, 0]
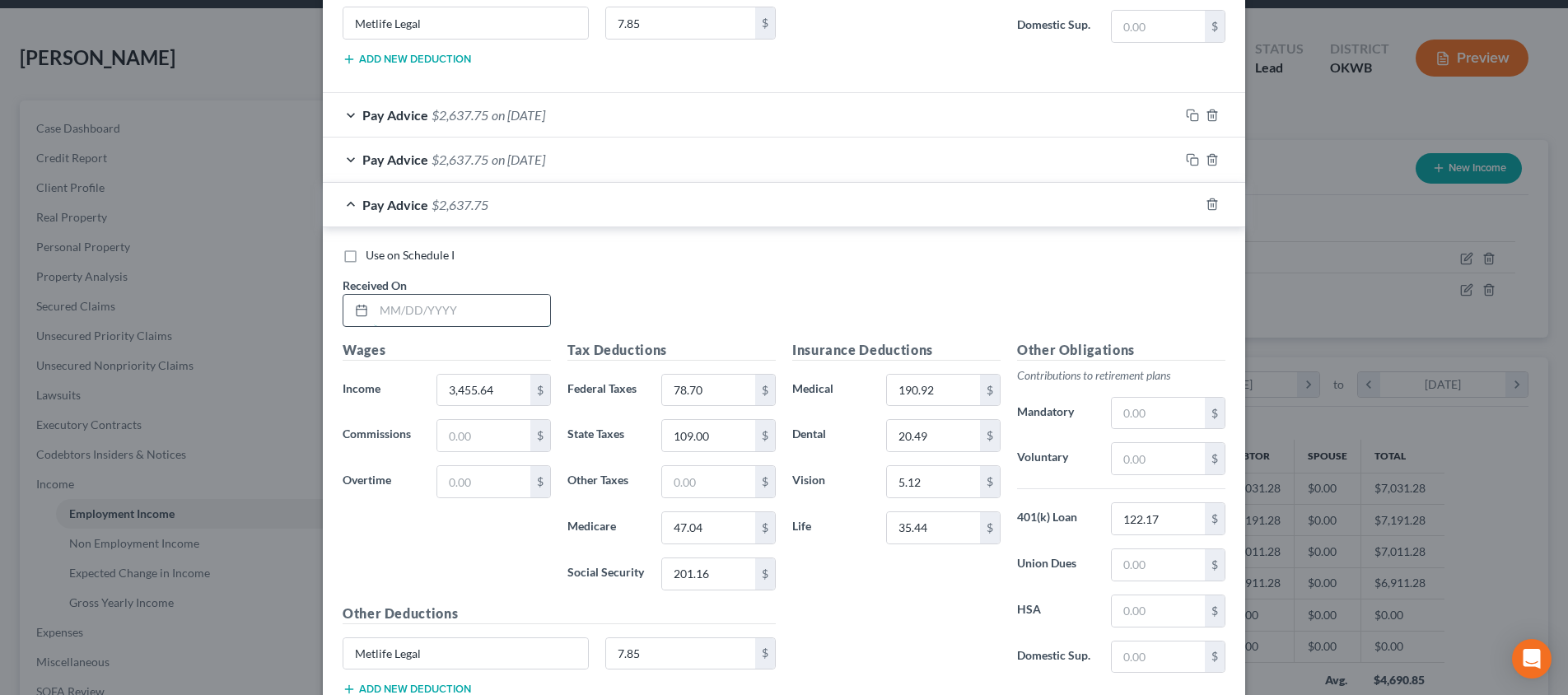
click at [539, 314] on input "text" at bounding box center [462, 310] width 176 height 31
type input "[DATE]"
type input "3,491.09"
type input "82.95"
type input "111"
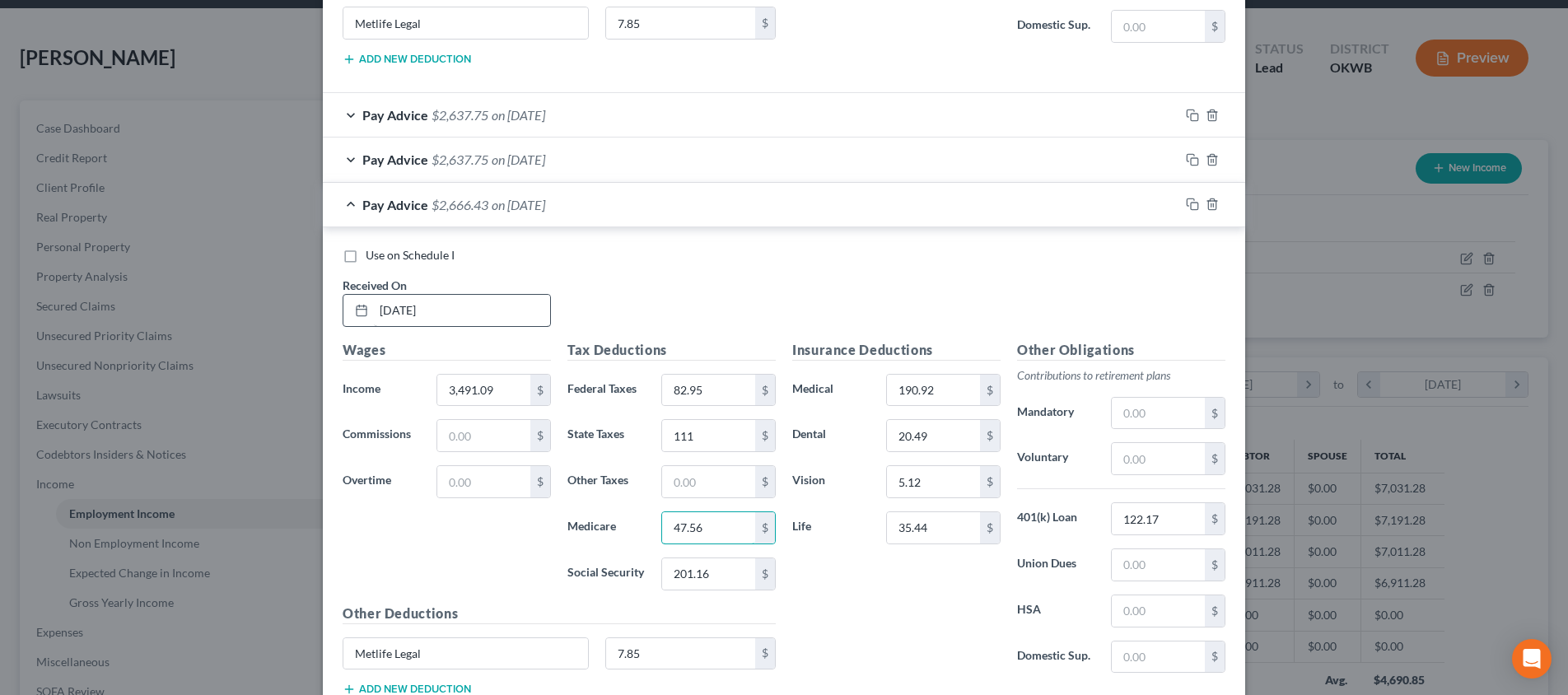
type input "47.56"
type input "203.35"
type input "27.27"
drag, startPoint x: 1178, startPoint y: 457, endPoint x: 1103, endPoint y: 457, distance: 75.0
click at [1103, 457] on div "27.27 $" at bounding box center [1168, 458] width 131 height 33
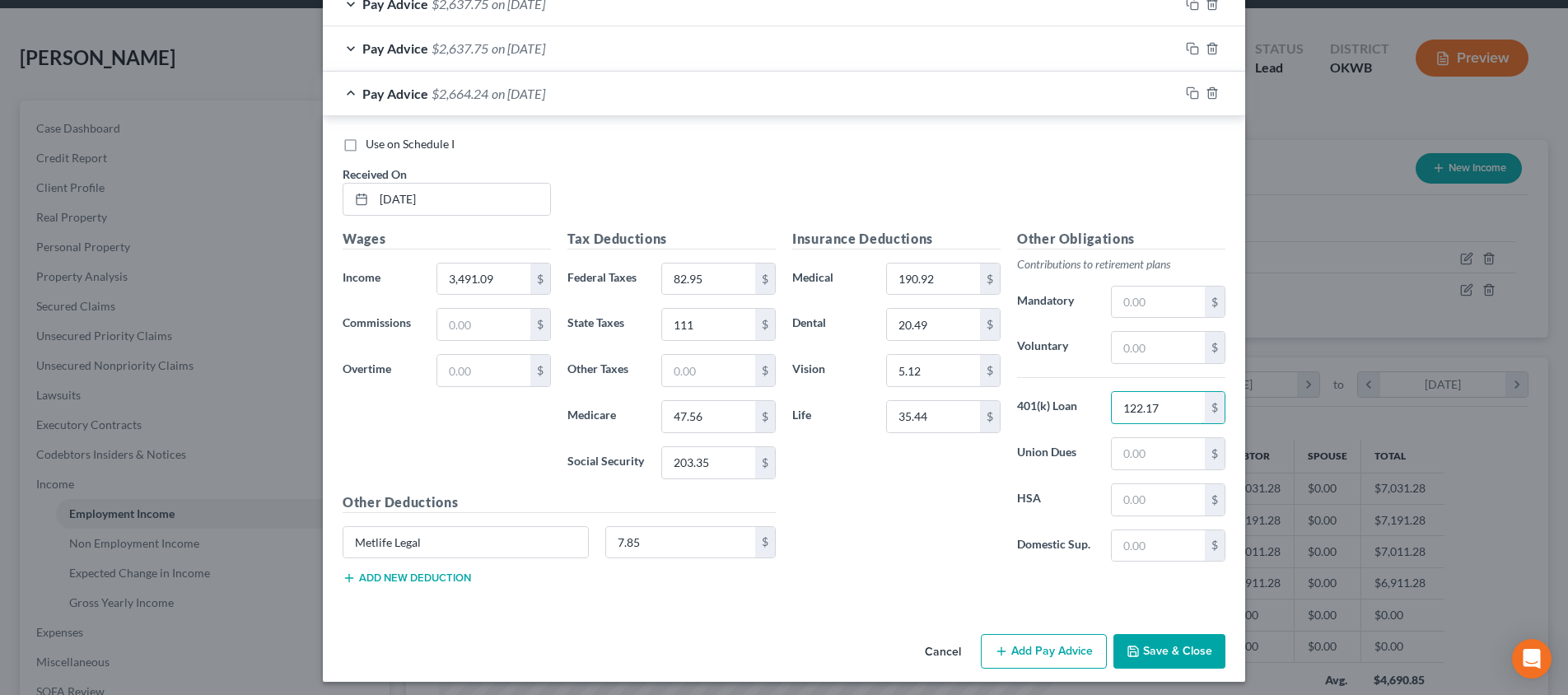
scroll to position [1955, 0]
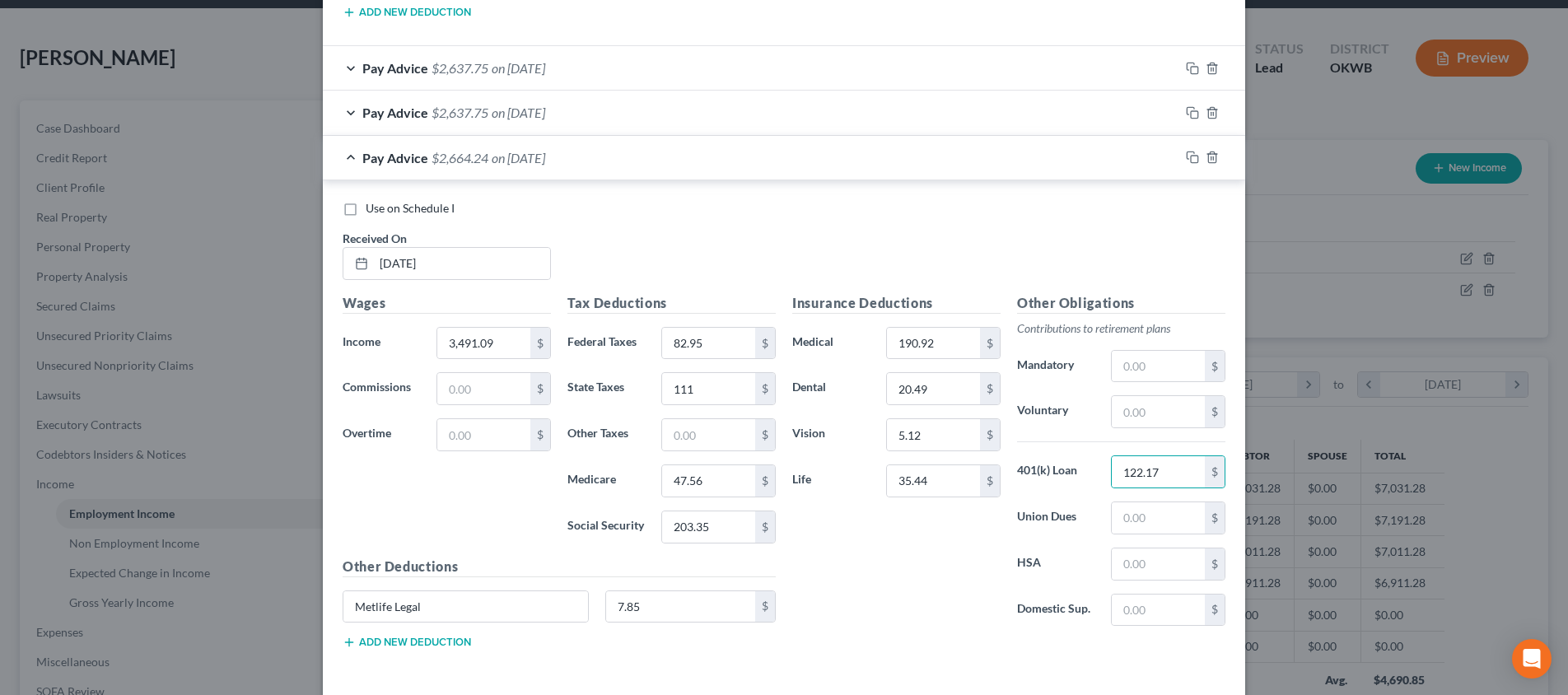
click at [907, 115] on div "Pay Advice $2,637.75 on [DATE]" at bounding box center [752, 112] width 857 height 43
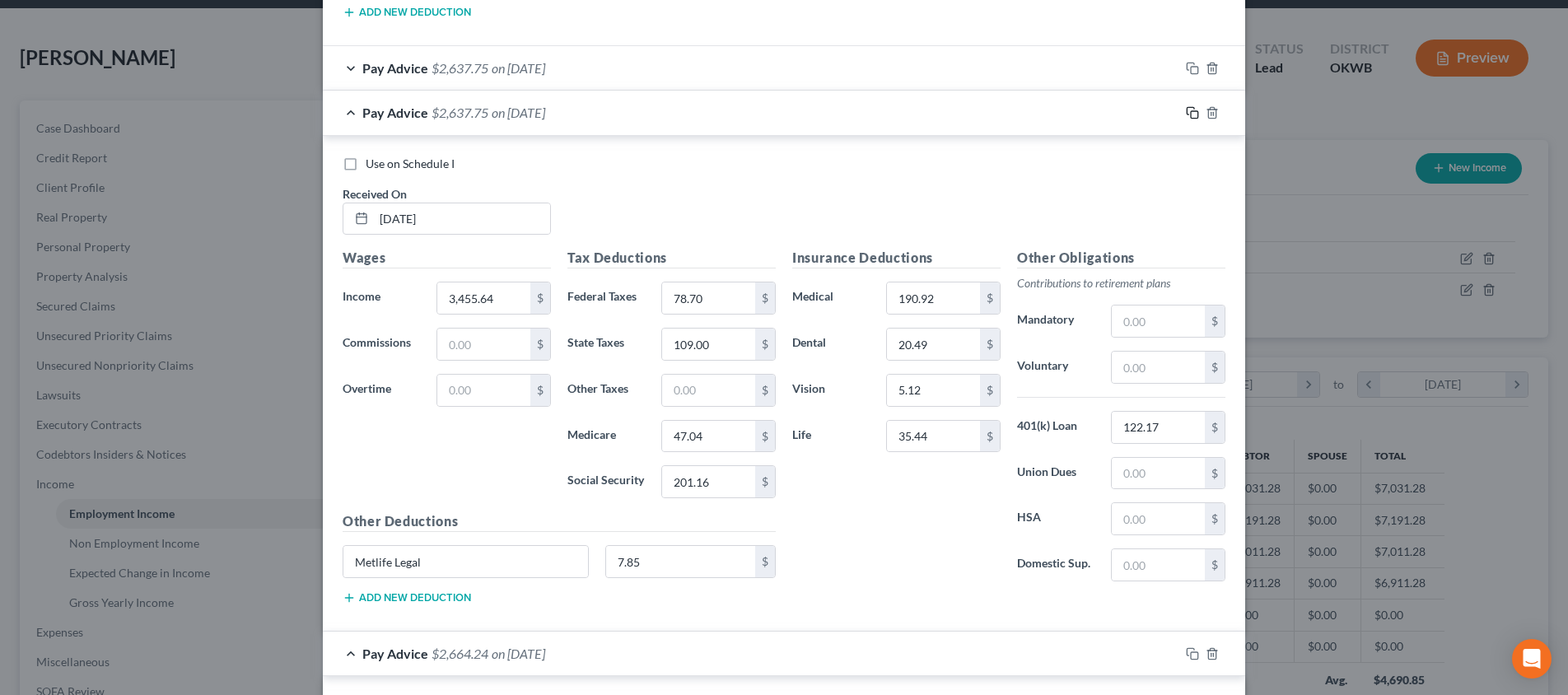
click at [1191, 111] on rect "button" at bounding box center [1195, 115] width 8 height 8
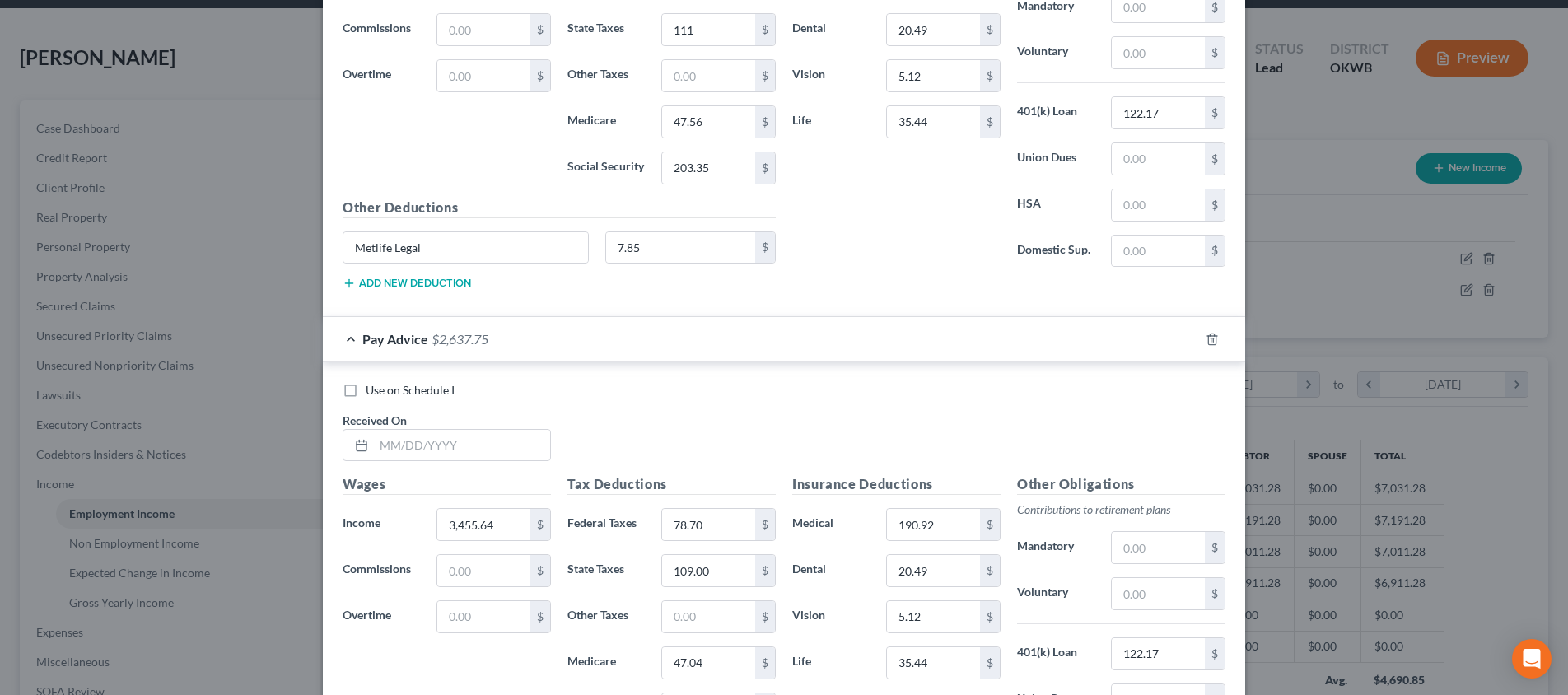
scroll to position [2492, 0]
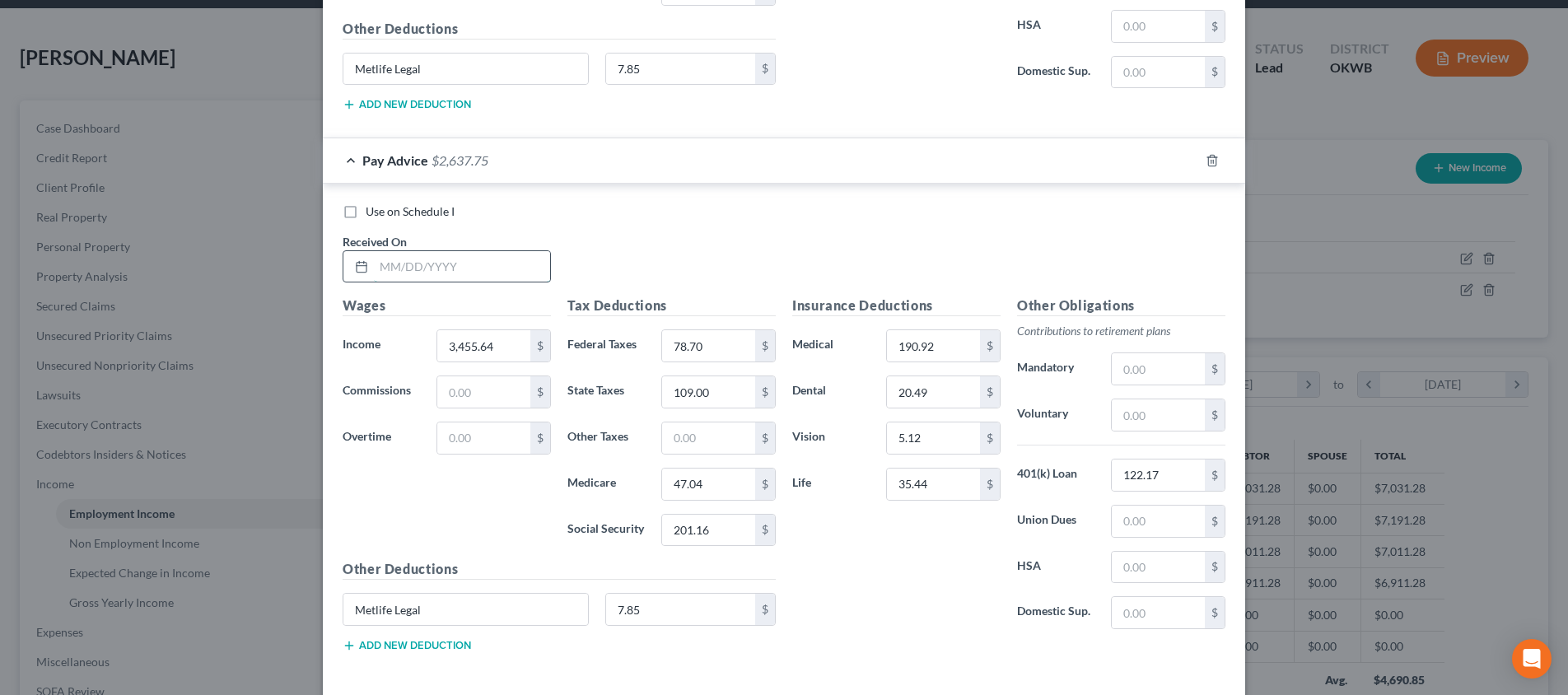
click at [501, 267] on input "text" at bounding box center [462, 267] width 176 height 31
type input "[DATE]"
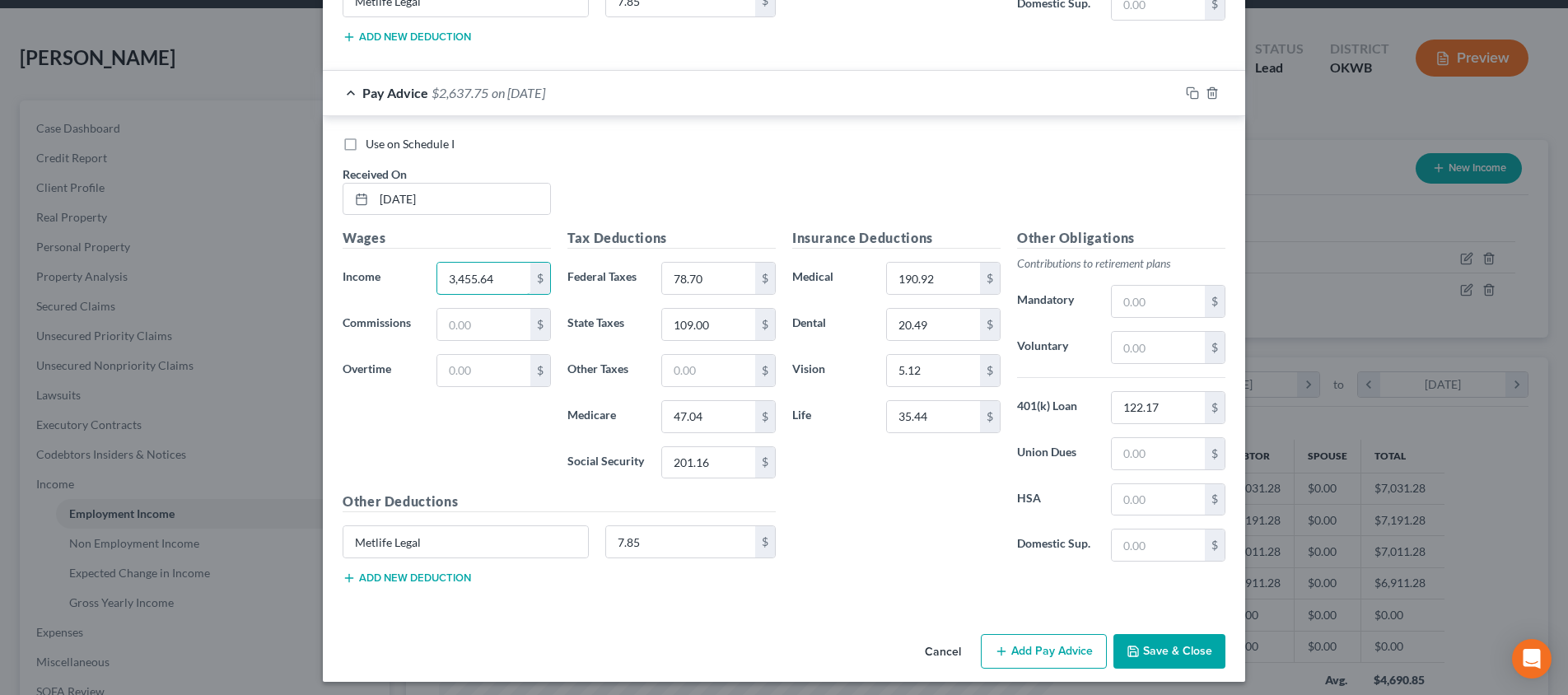
scroll to position [2559, 0]
click at [1181, 646] on button "Save & Close" at bounding box center [1169, 652] width 112 height 35
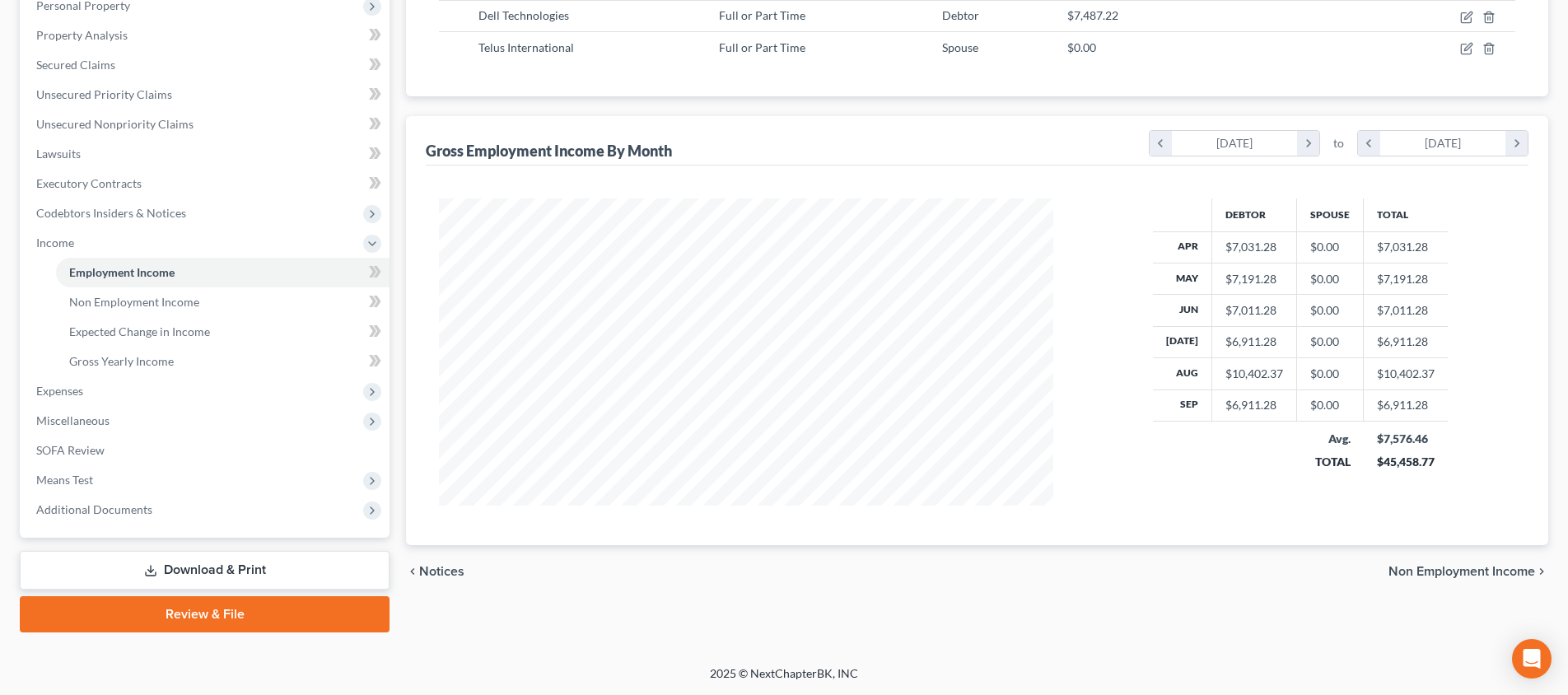
scroll to position [299, 0]
click at [203, 471] on span "Means Test" at bounding box center [206, 479] width 367 height 30
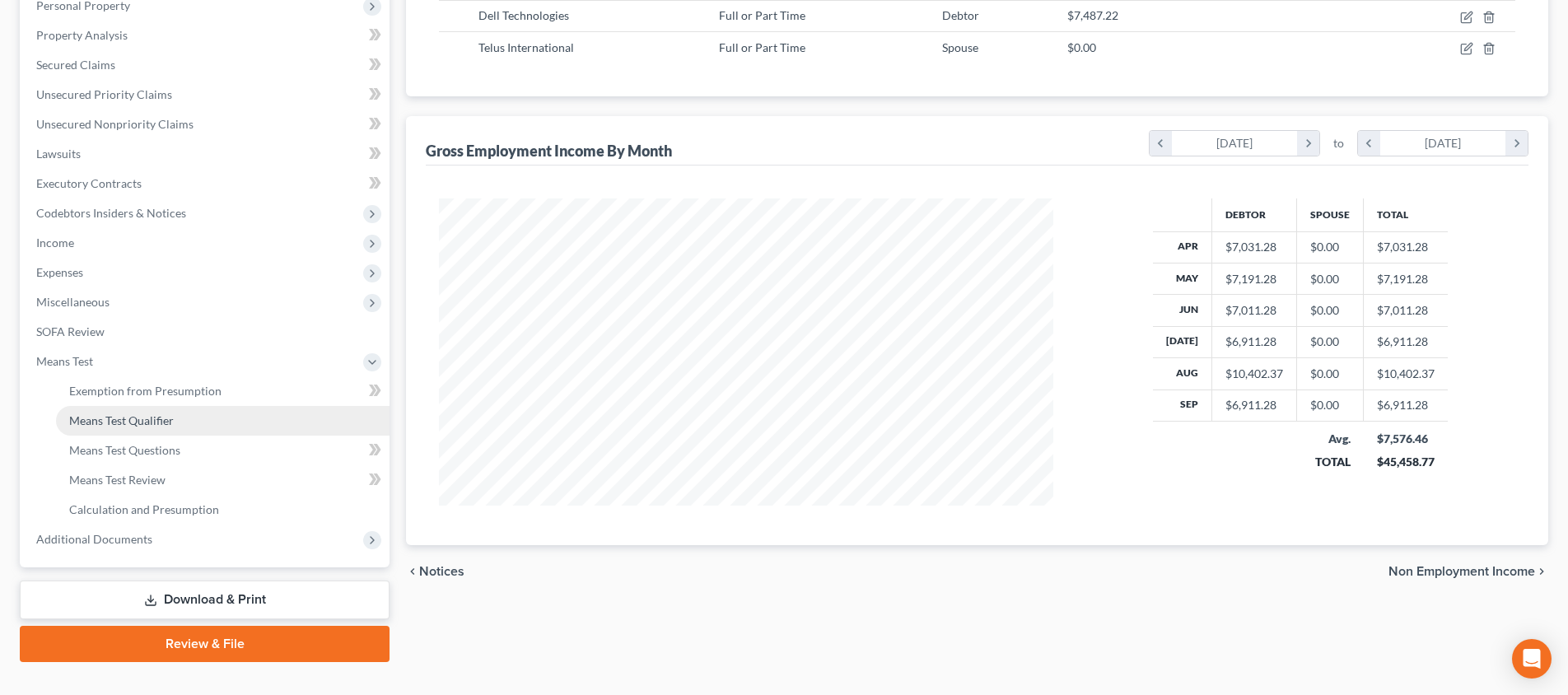
click at [197, 419] on link "Means Test Qualifier" at bounding box center [222, 420] width 334 height 30
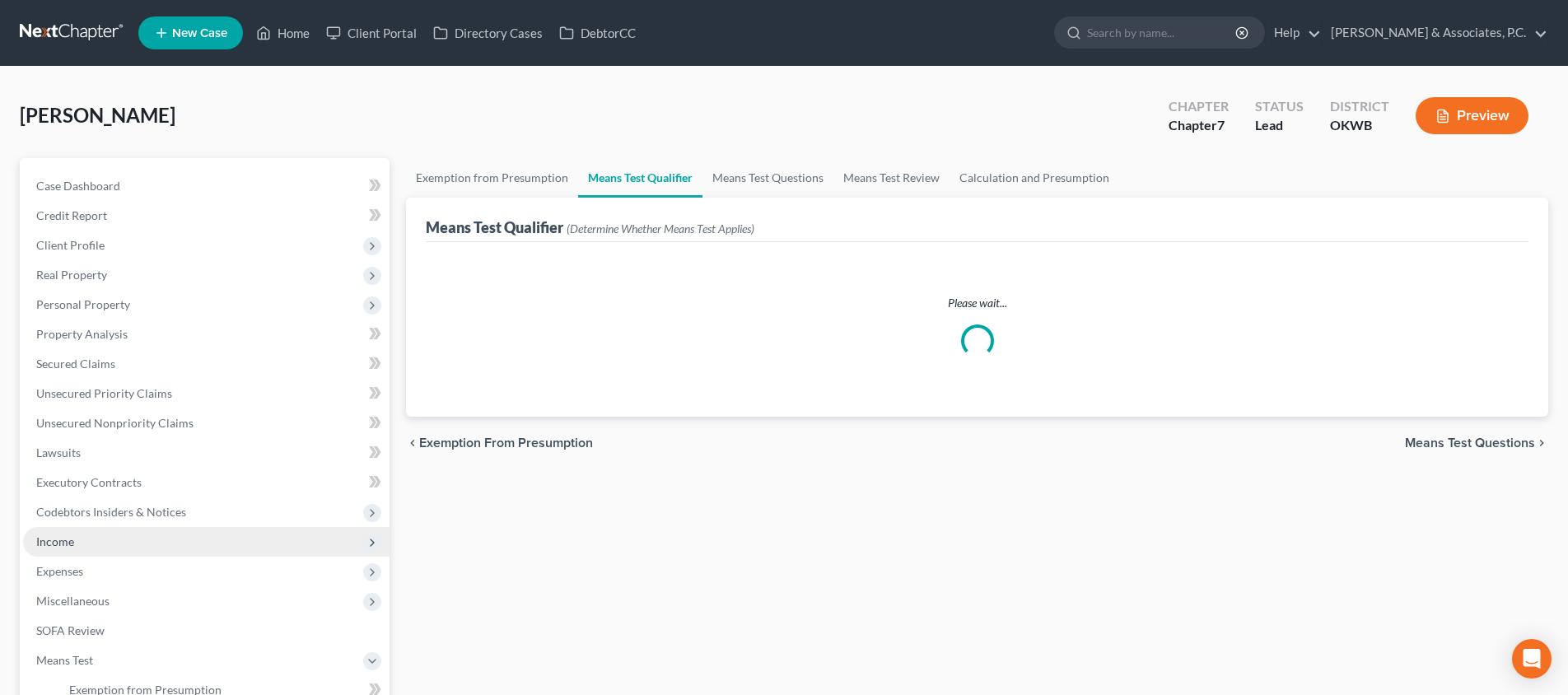
click at [160, 535] on span "Income" at bounding box center [206, 541] width 367 height 30
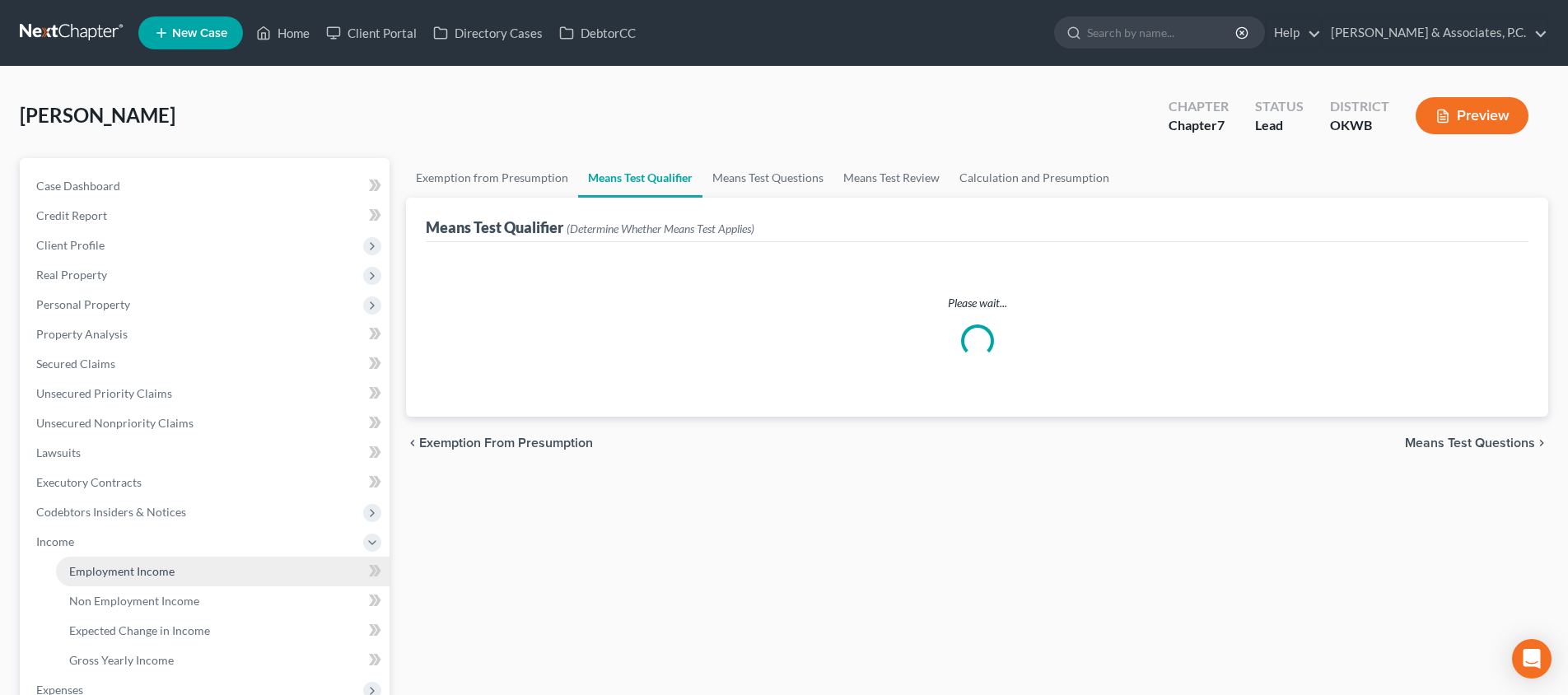
click at [165, 569] on span "Employment Income" at bounding box center [122, 570] width 105 height 14
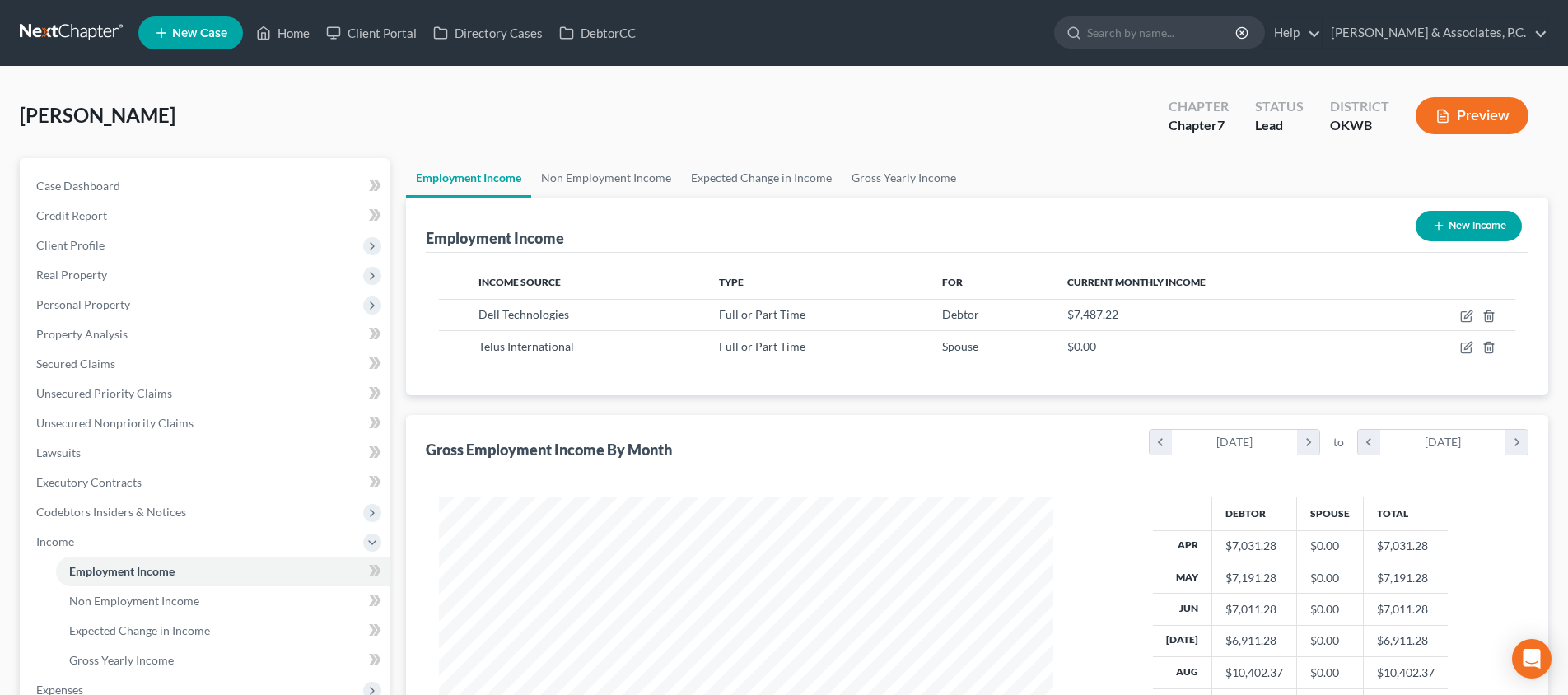
scroll to position [248, 0]
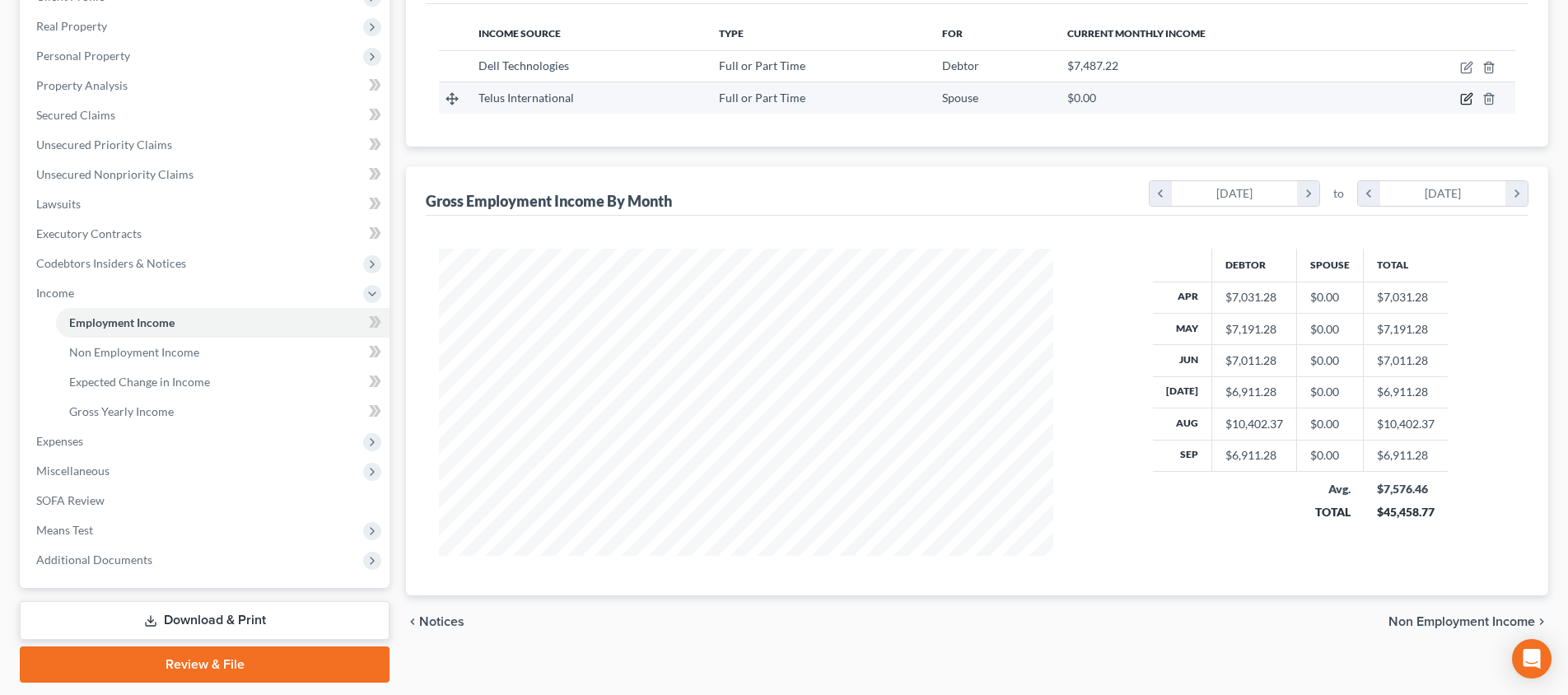
click at [1468, 97] on icon "button" at bounding box center [1468, 98] width 8 height 8
select select "0"
select select "31"
select select "2"
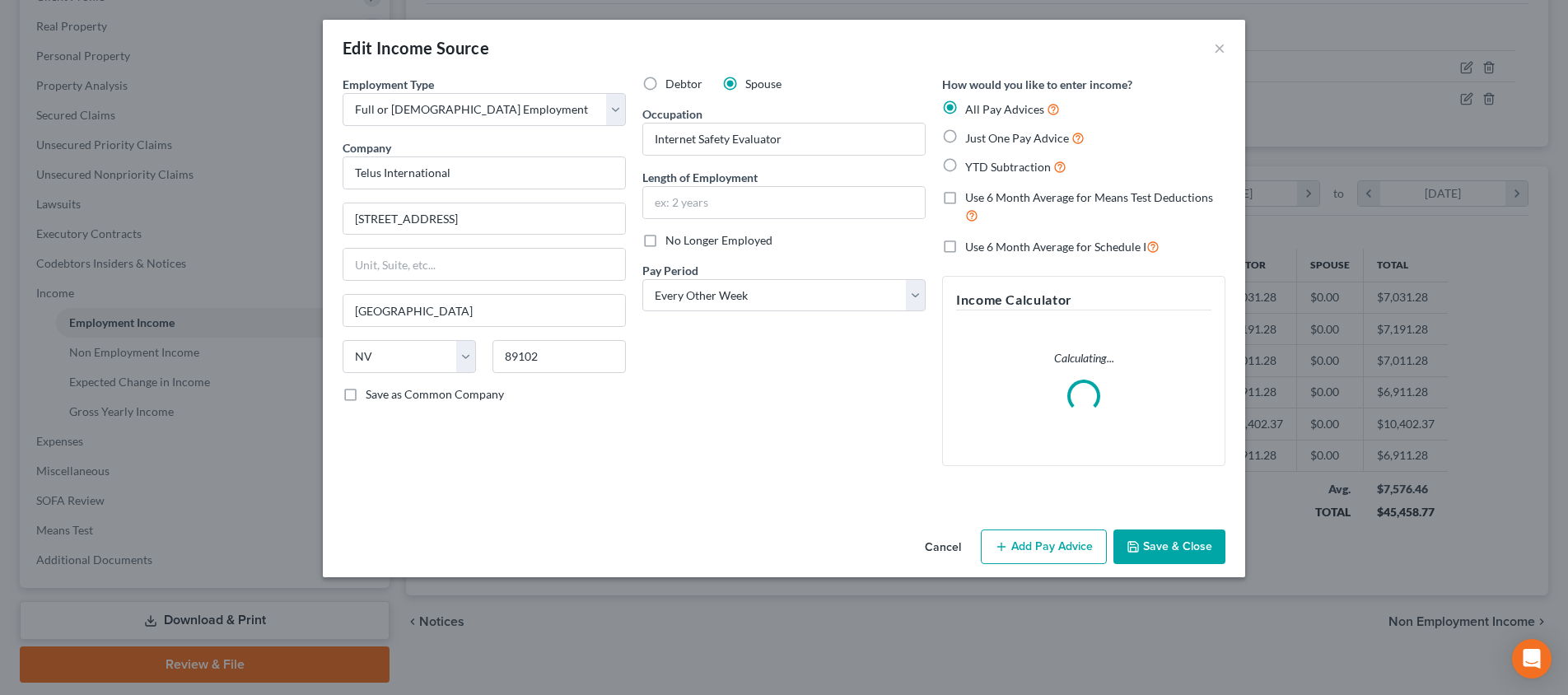
drag, startPoint x: 954, startPoint y: 137, endPoint x: 952, endPoint y: 148, distance: 11.2
click at [965, 137] on label "Just One Pay Advice" at bounding box center [1024, 138] width 119 height 19
click at [972, 137] on input "Just One Pay Advice" at bounding box center [977, 133] width 11 height 11
radio input "true"
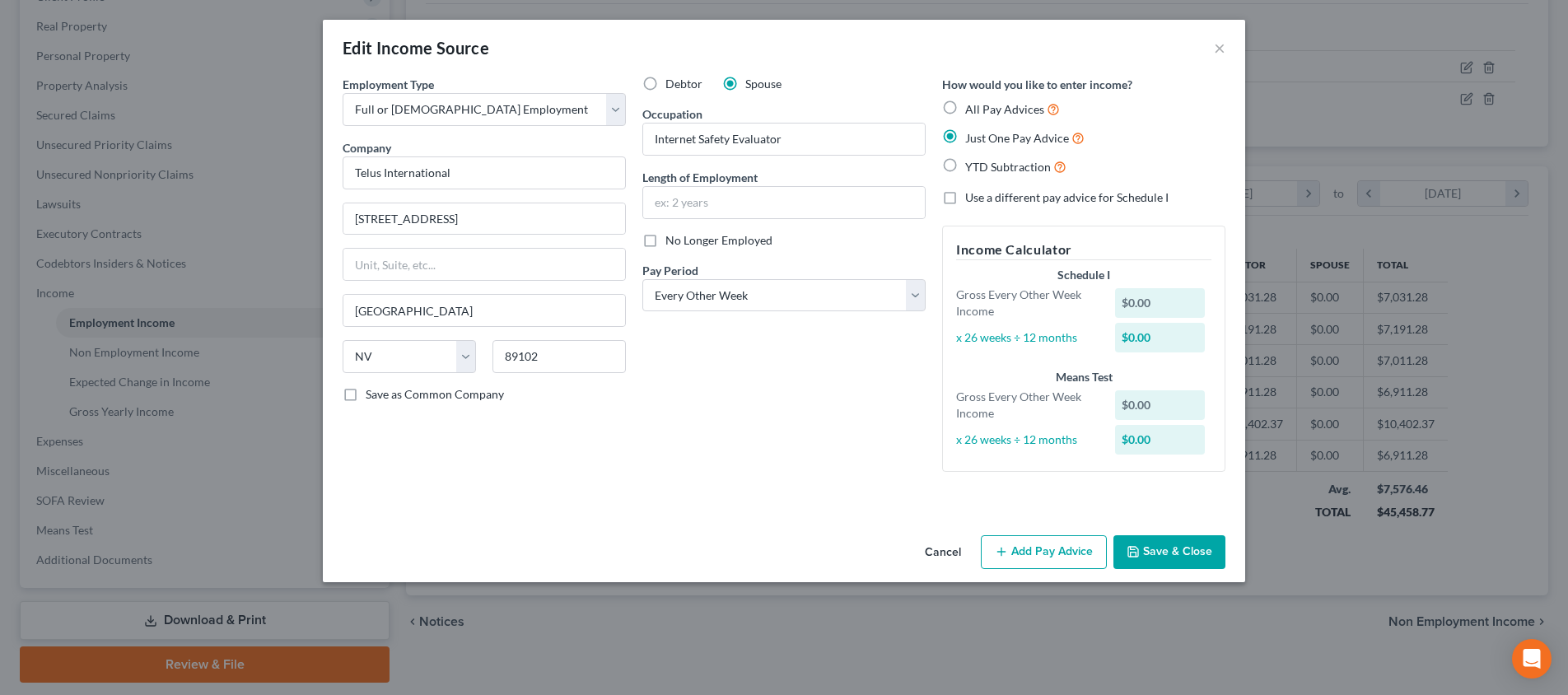
click at [1024, 546] on button "Add Pay Advice" at bounding box center [1044, 553] width 126 height 35
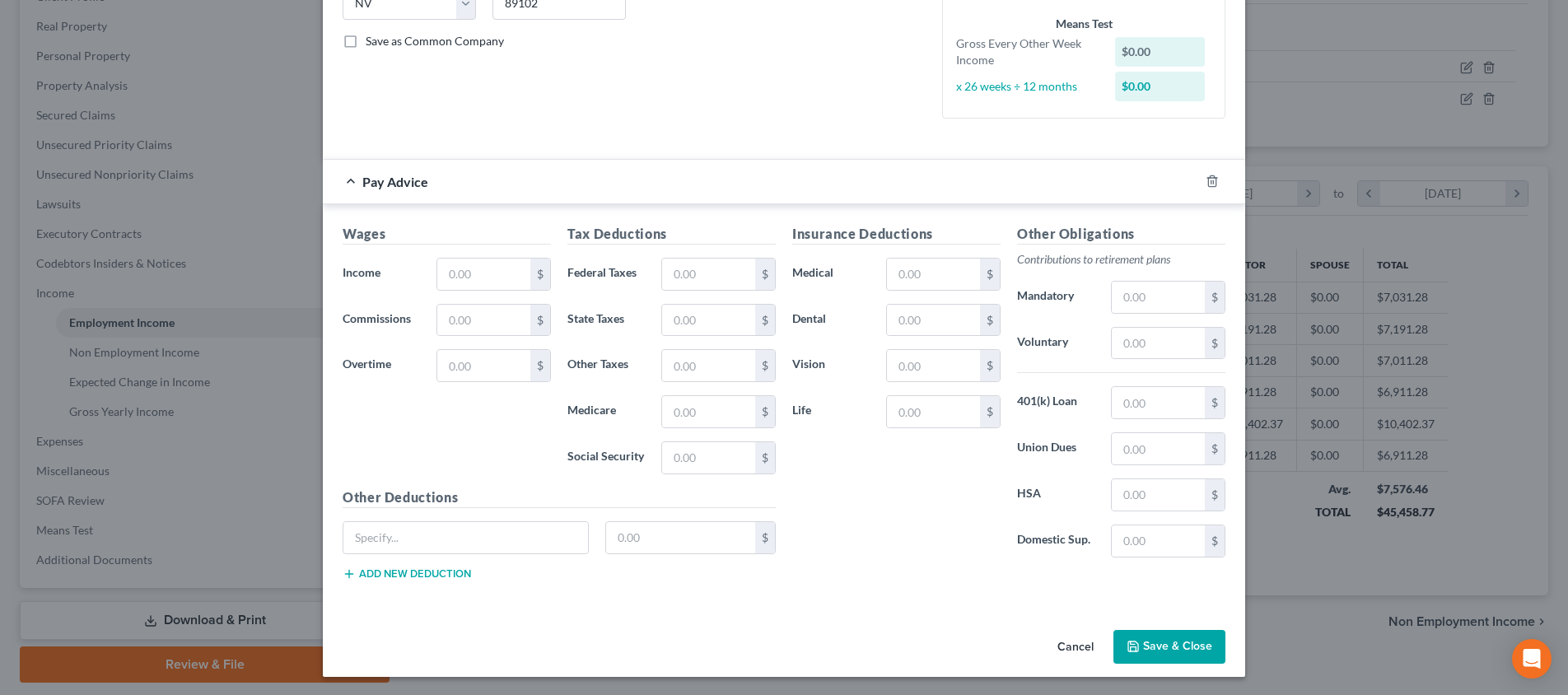
scroll to position [352, 0]
click at [514, 280] on input "text" at bounding box center [484, 275] width 93 height 31
drag, startPoint x: 501, startPoint y: 269, endPoint x: 380, endPoint y: 264, distance: 121.1
click at [380, 264] on div "Income * 450 $" at bounding box center [447, 275] width 224 height 33
type input "225"
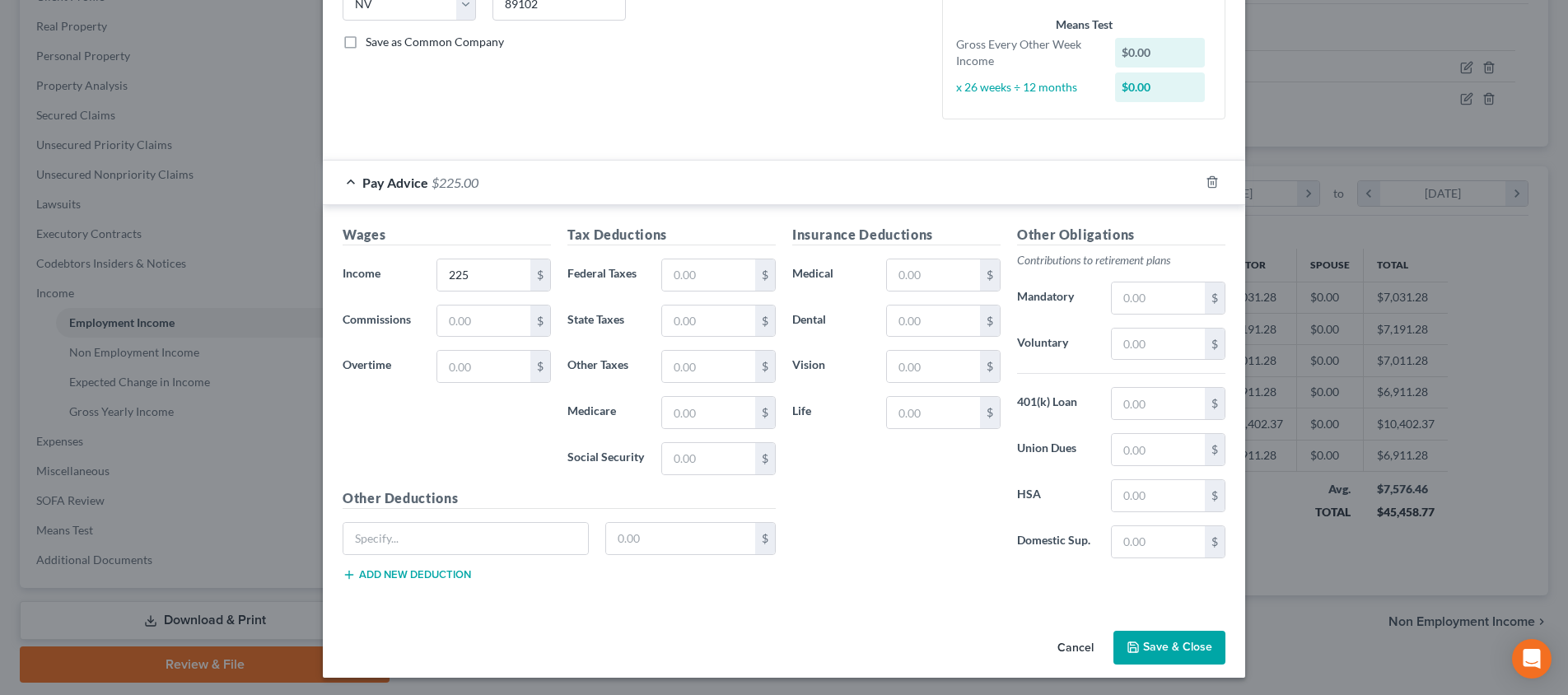
click at [1193, 641] on button "Save & Close" at bounding box center [1169, 648] width 112 height 35
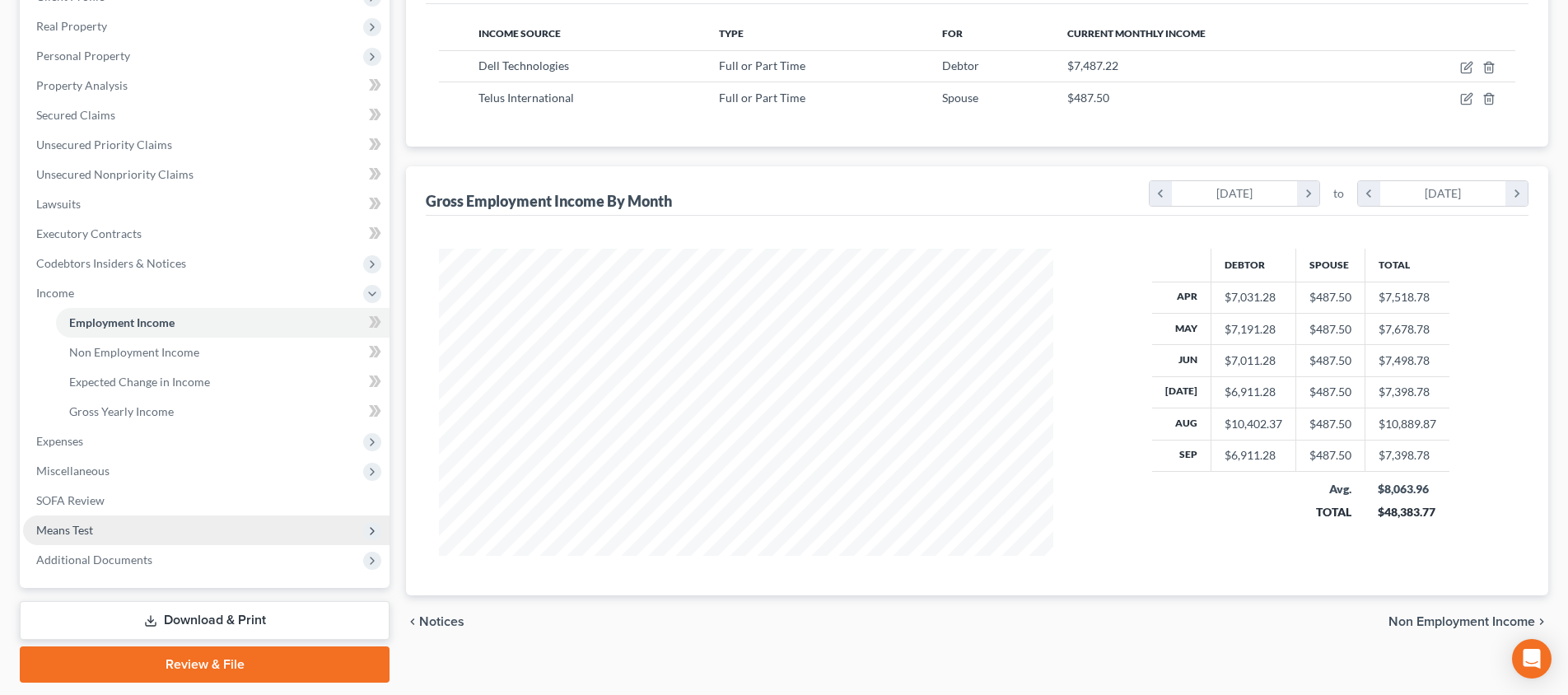
click at [188, 519] on span "Means Test" at bounding box center [206, 530] width 367 height 30
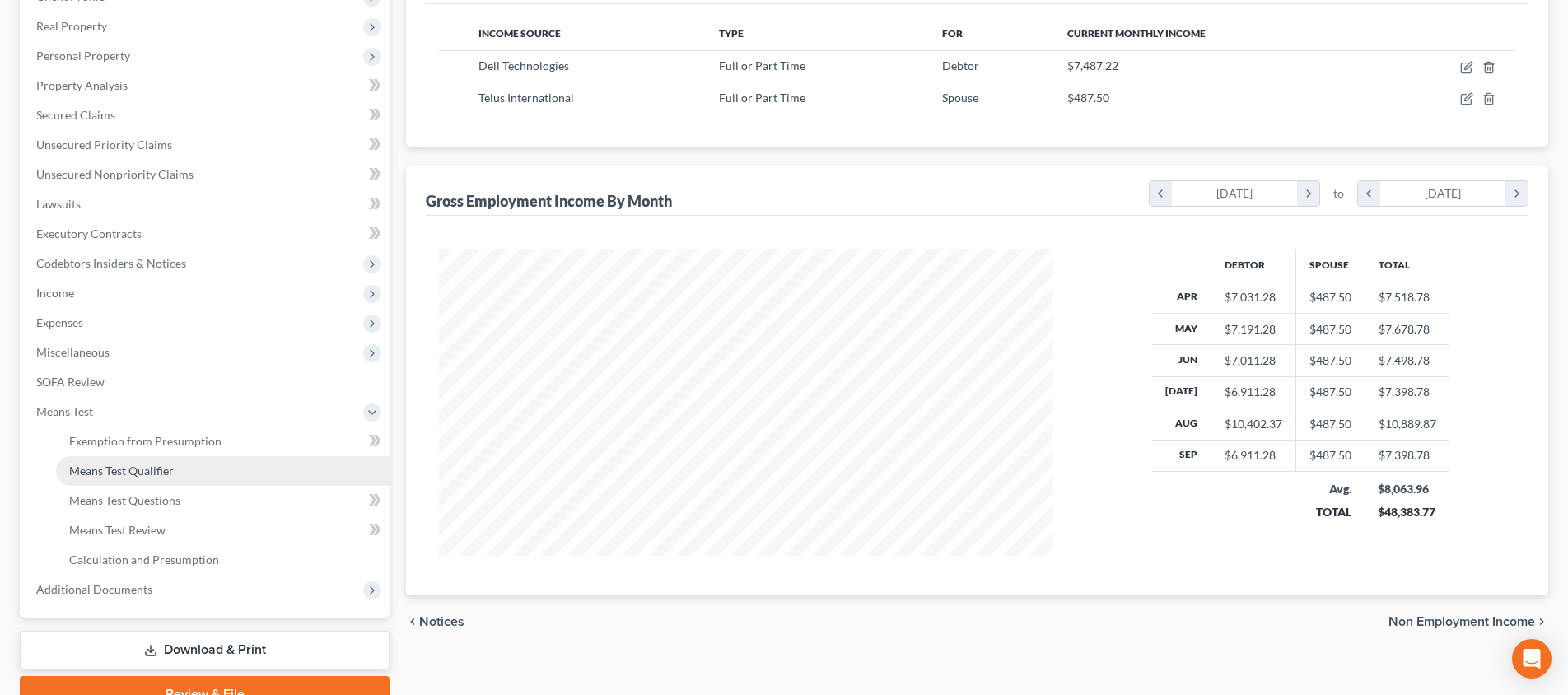
click at [181, 484] on link "Means Test Qualifier" at bounding box center [222, 471] width 334 height 30
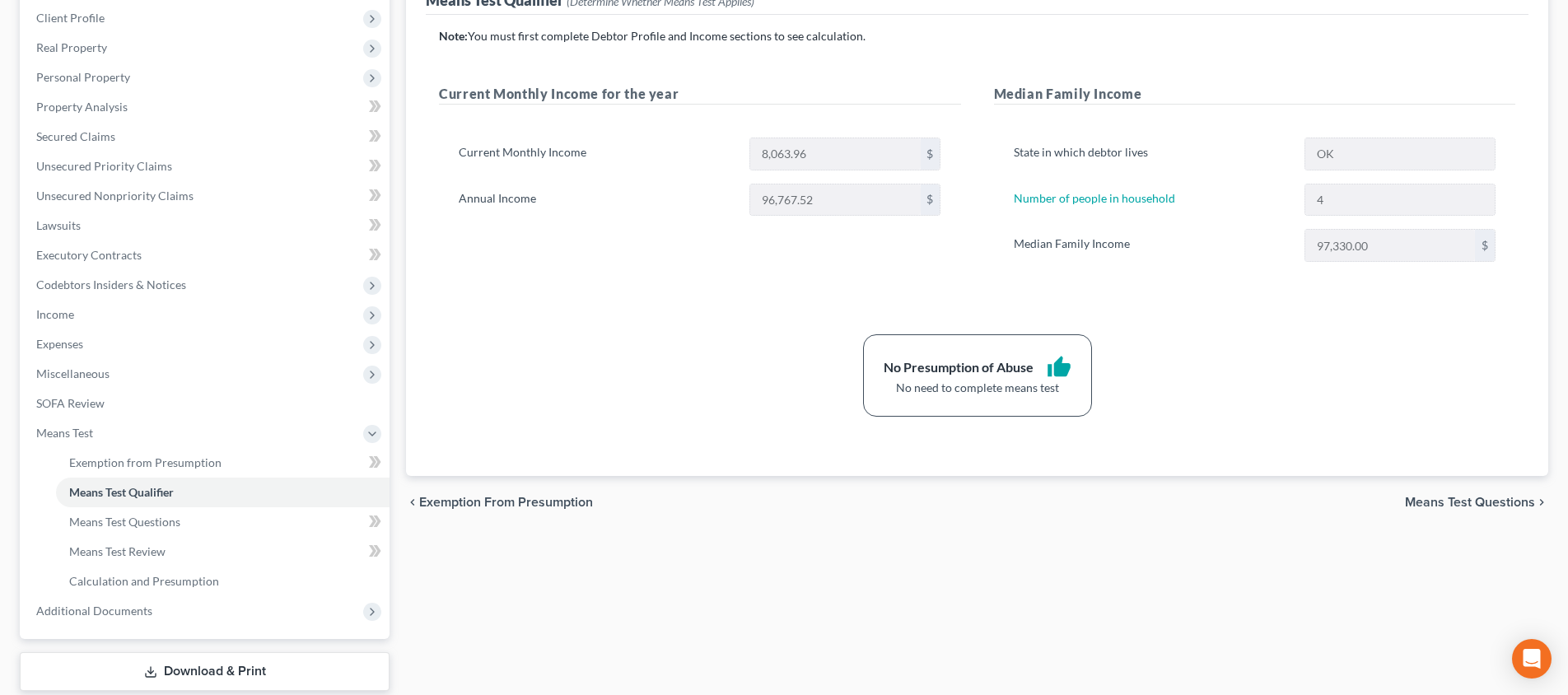
scroll to position [188, 0]
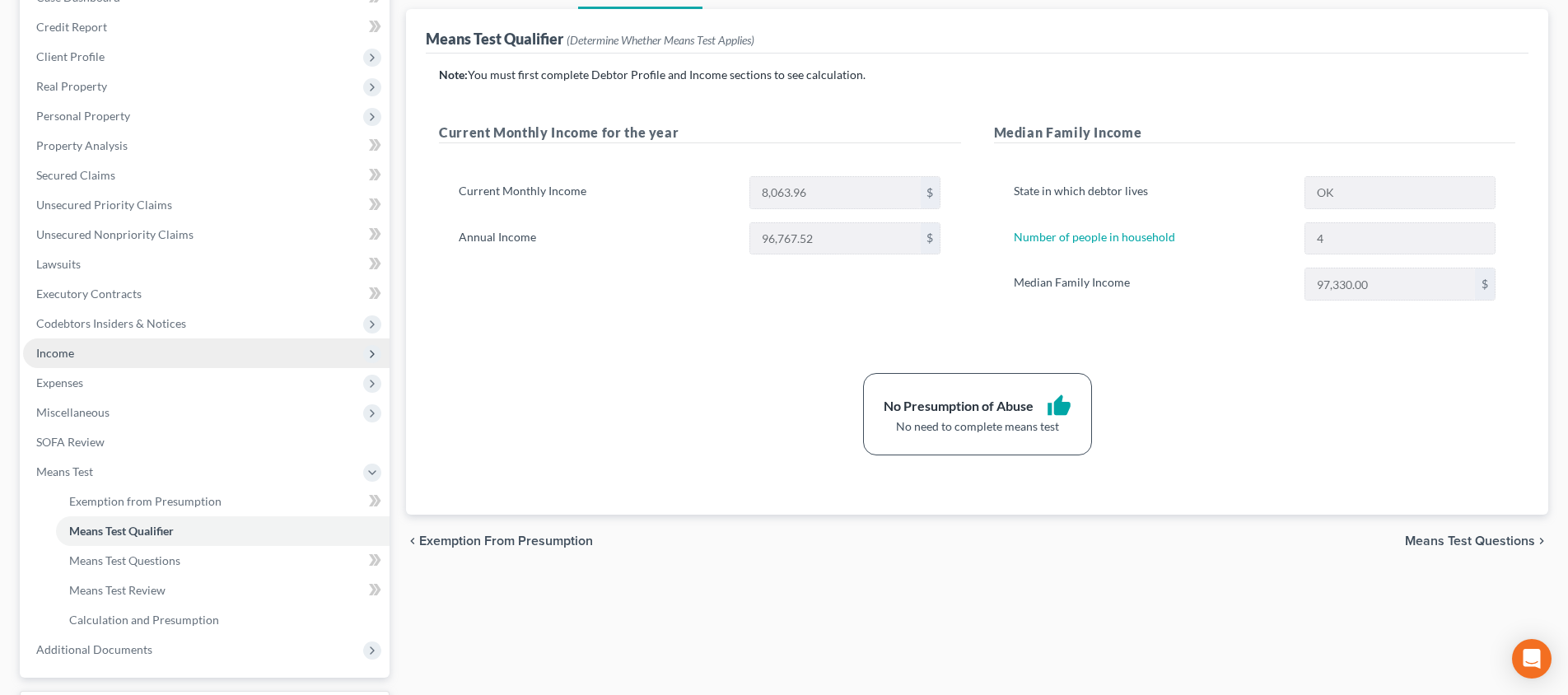
click at [163, 352] on span "Income" at bounding box center [206, 353] width 367 height 30
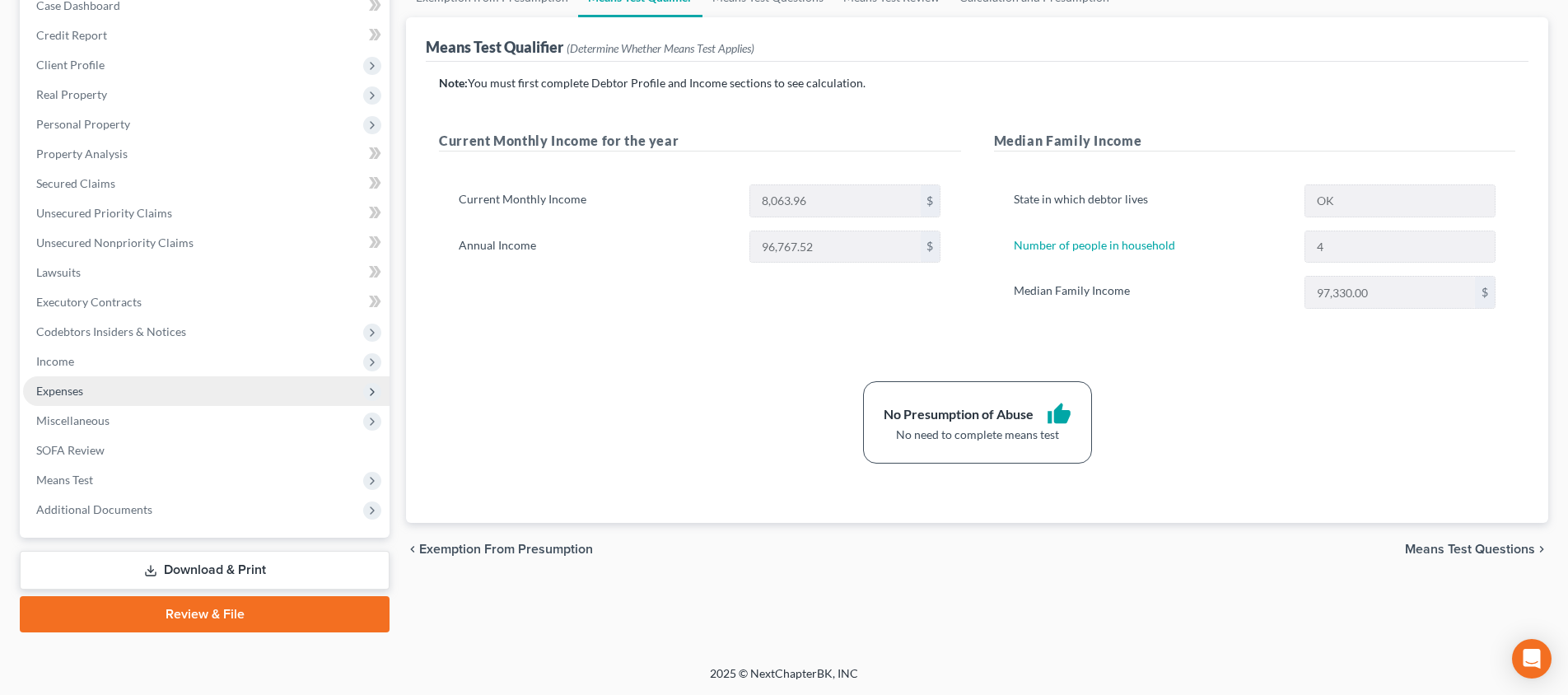
scroll to position [181, 0]
click at [174, 376] on span "Expenses" at bounding box center [206, 391] width 367 height 30
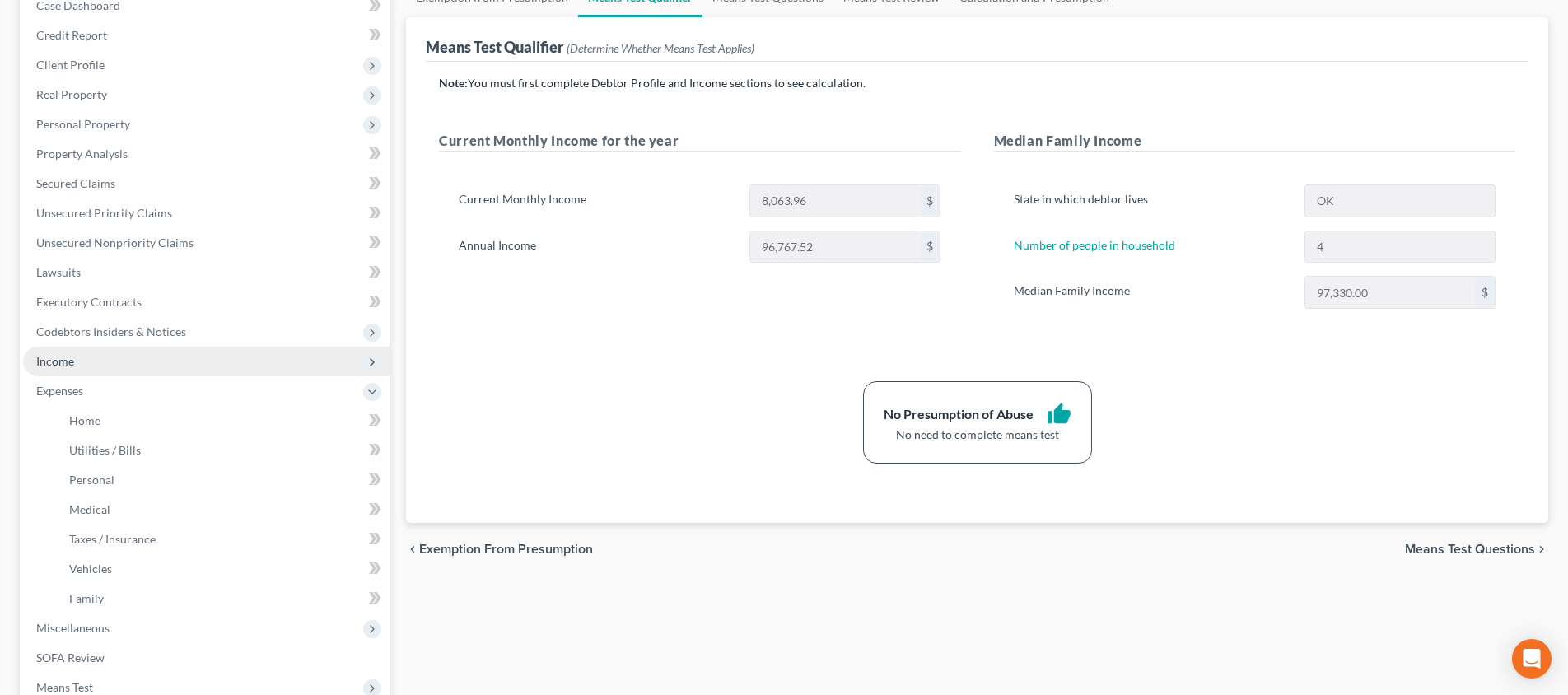
click at [173, 363] on span "Income" at bounding box center [206, 362] width 367 height 30
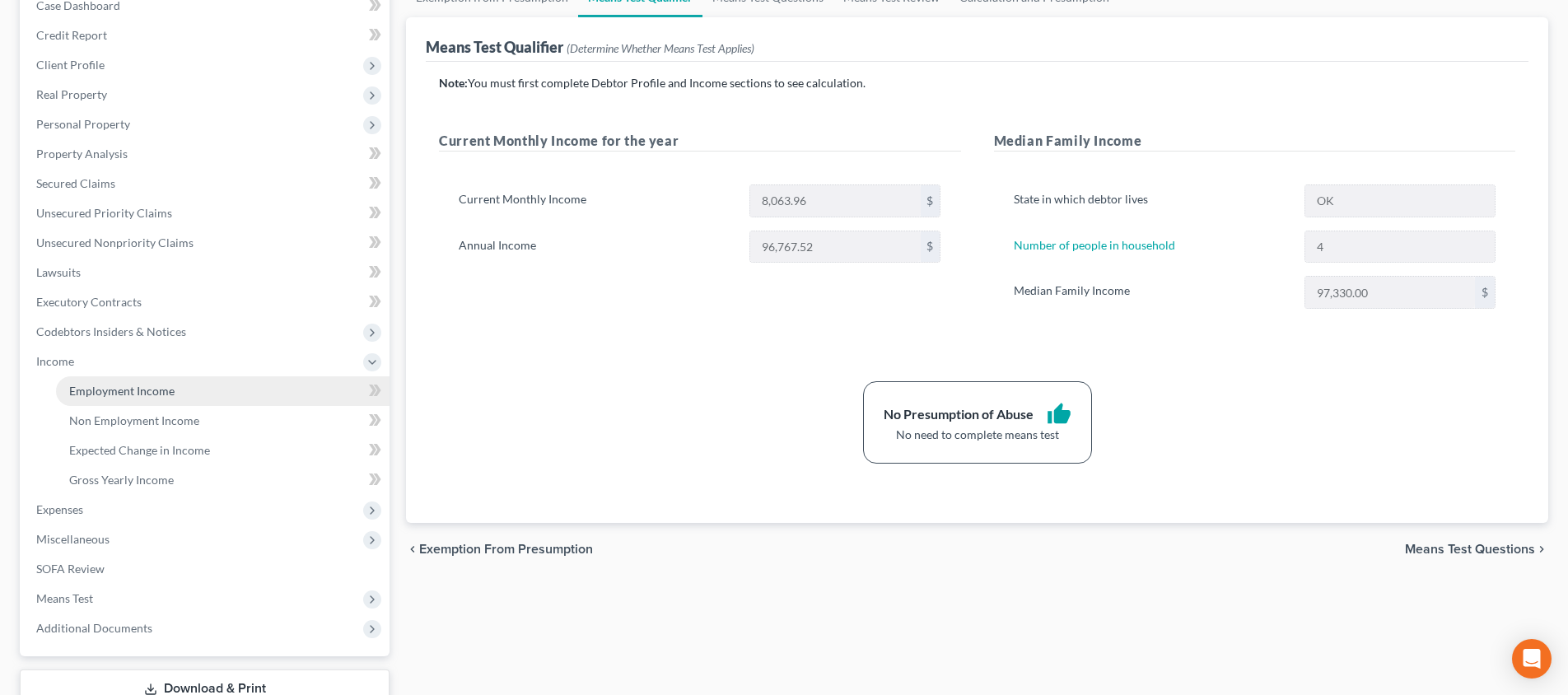
click at [177, 401] on link "Employment Income" at bounding box center [222, 391] width 334 height 30
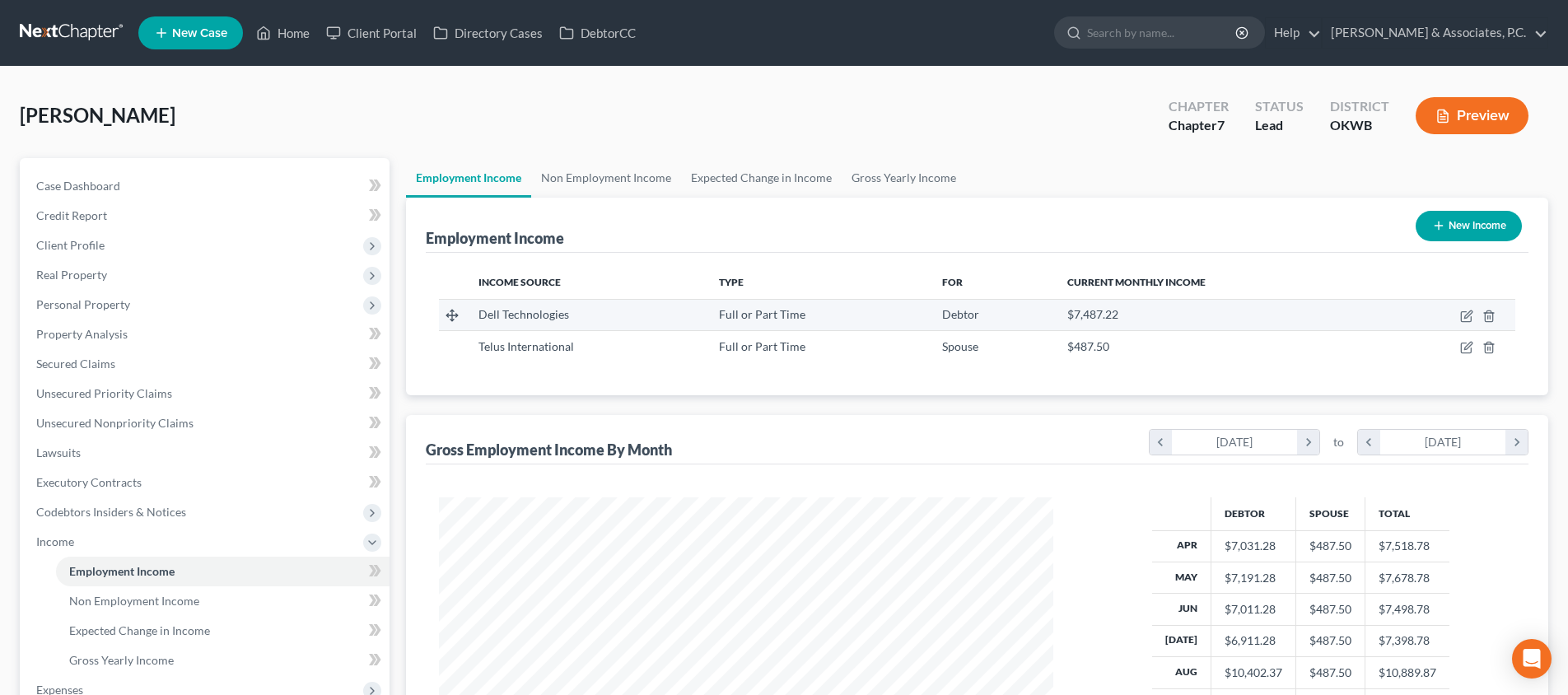
scroll to position [307, 647]
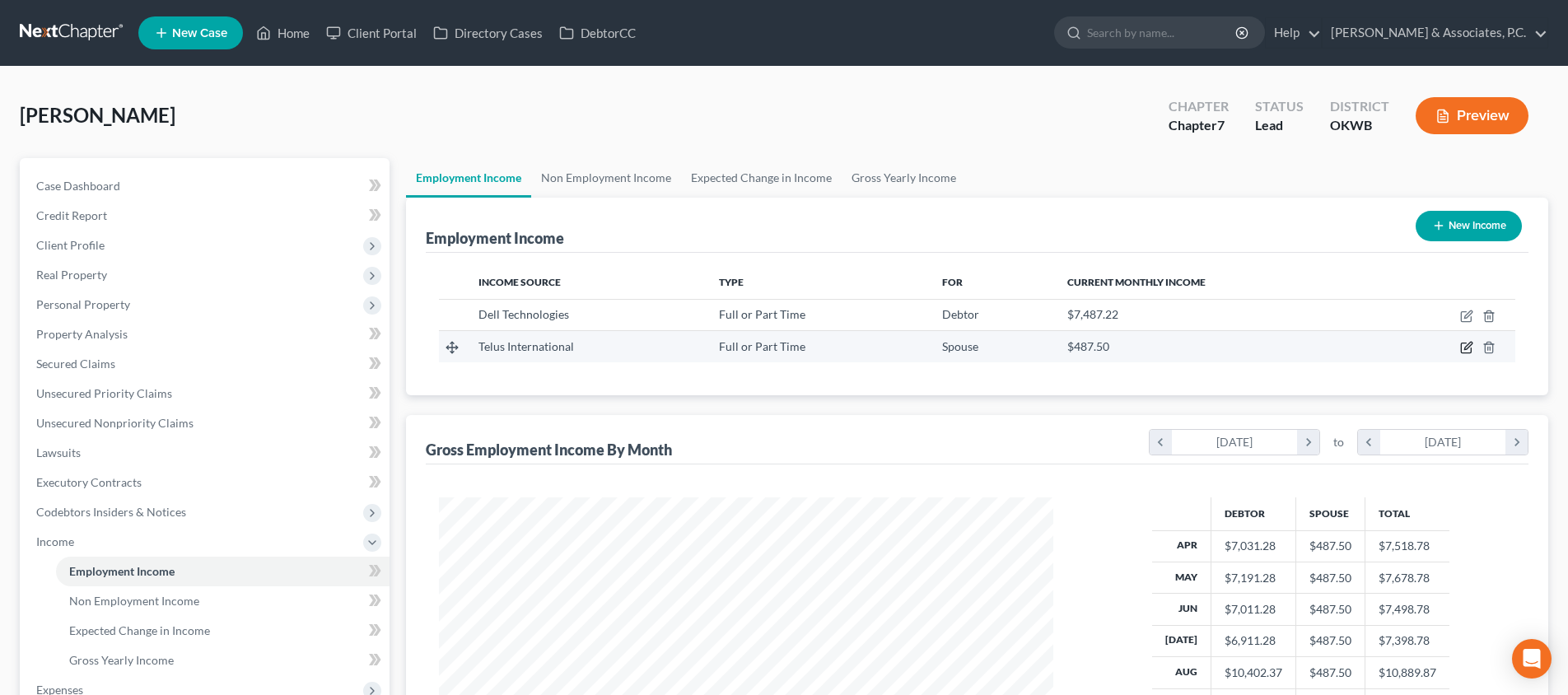
click at [1468, 348] on icon "button" at bounding box center [1468, 346] width 8 height 8
select select "0"
select select "31"
select select "2"
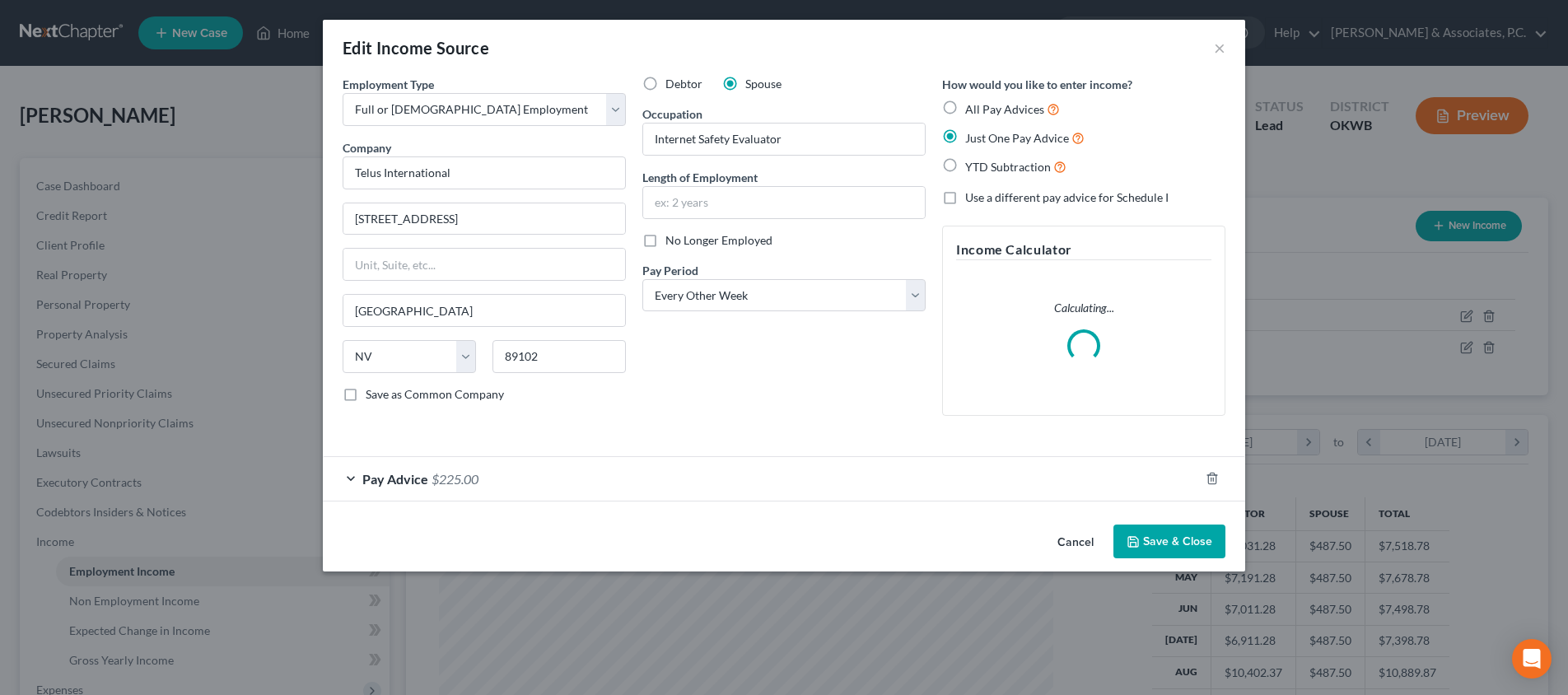
click at [585, 468] on div "Pay Advice $225.00" at bounding box center [761, 478] width 876 height 43
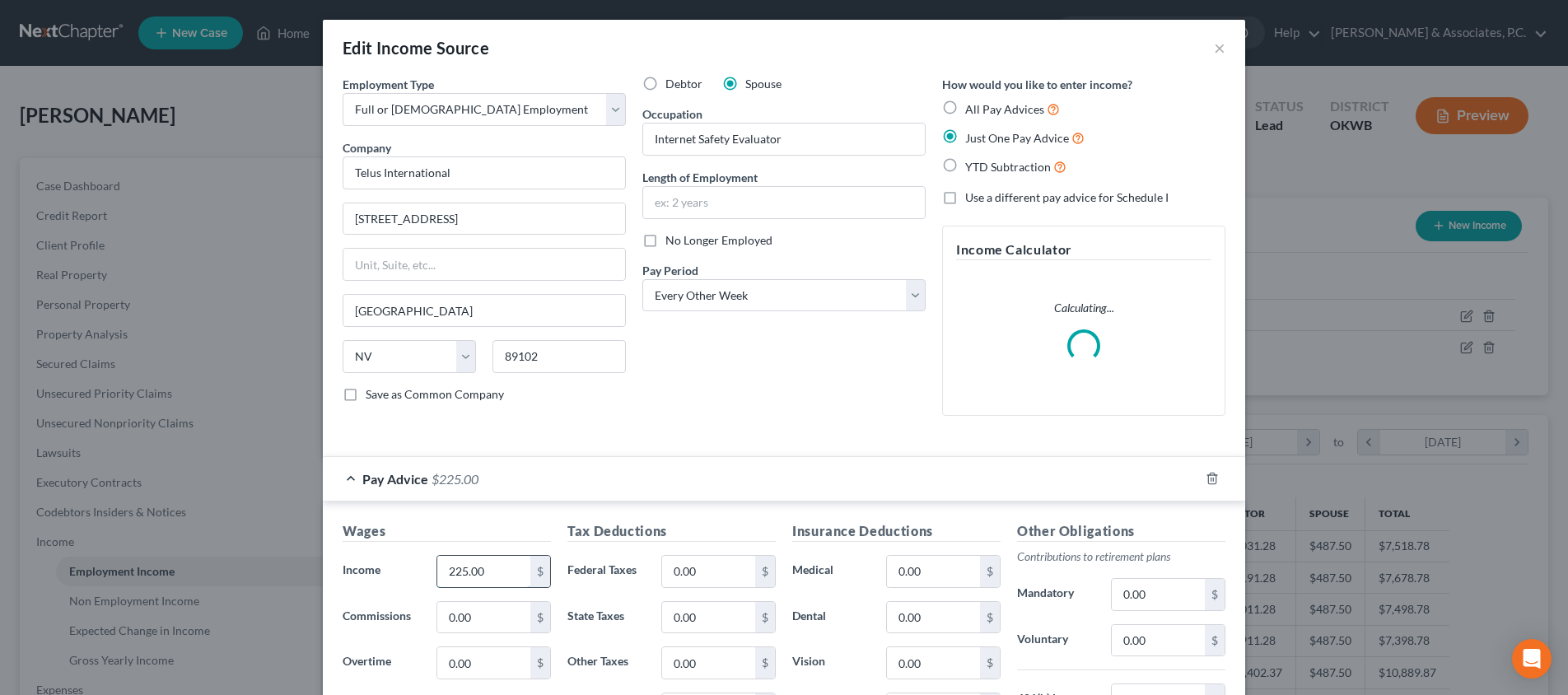
drag, startPoint x: 508, startPoint y: 571, endPoint x: 443, endPoint y: 569, distance: 65.0
click at [443, 569] on input "225.00" at bounding box center [484, 571] width 93 height 31
type input "450"
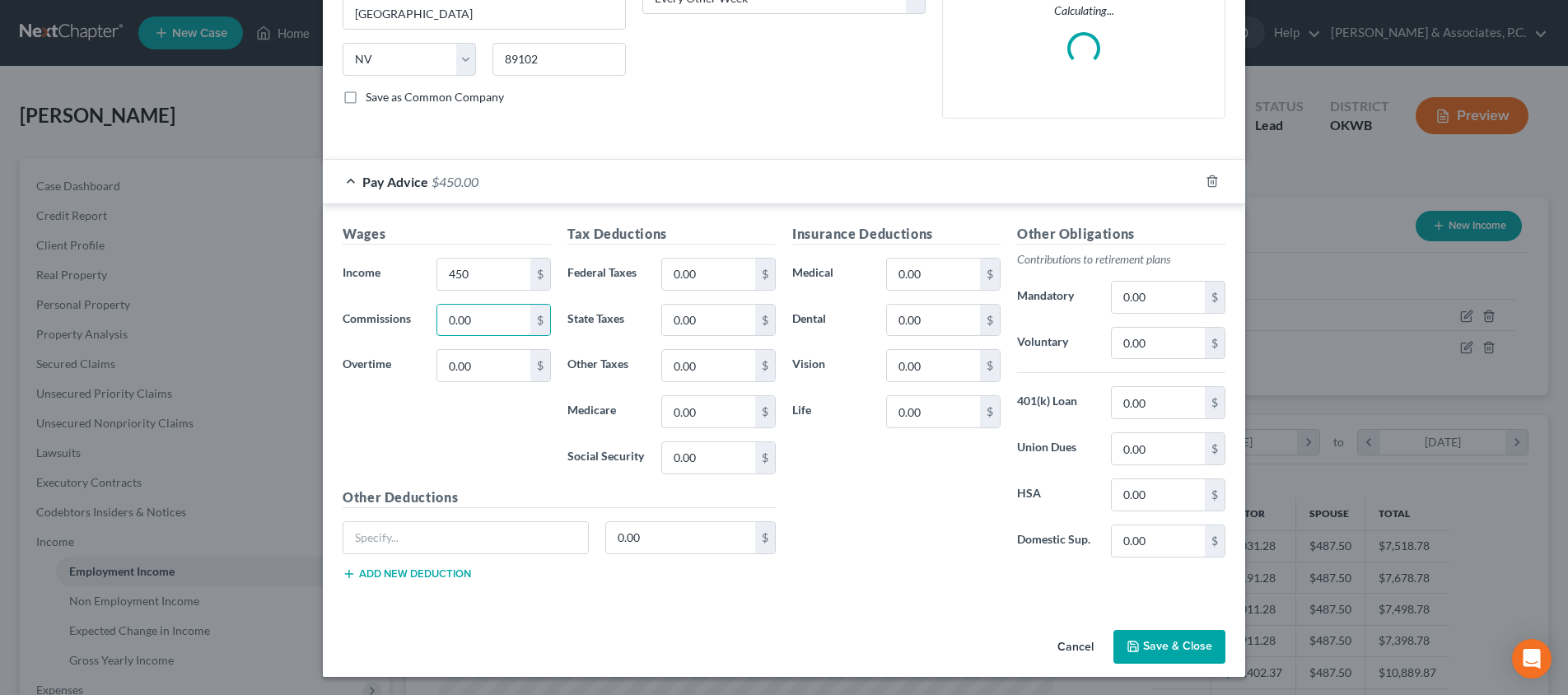
scroll to position [297, 0]
click at [1133, 641] on icon "button" at bounding box center [1134, 648] width 14 height 14
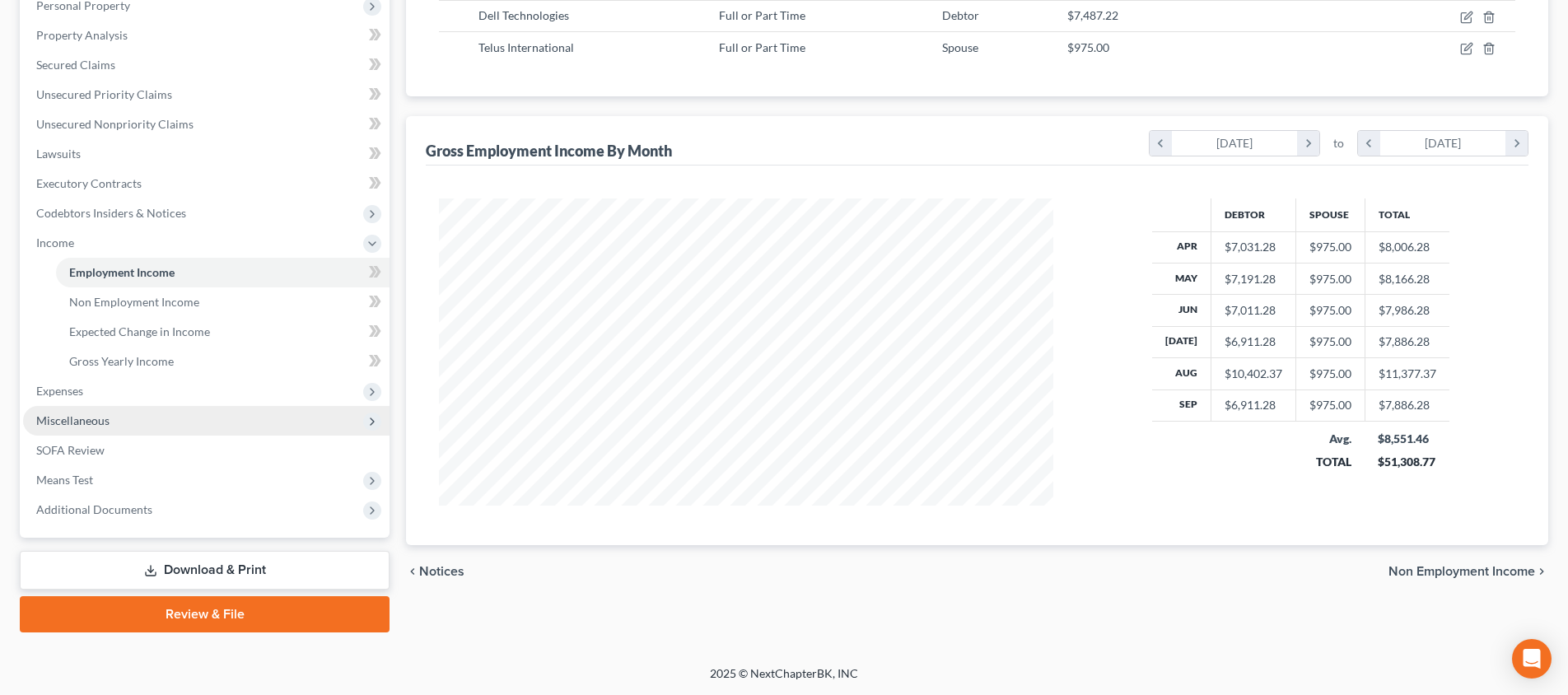
scroll to position [299, 0]
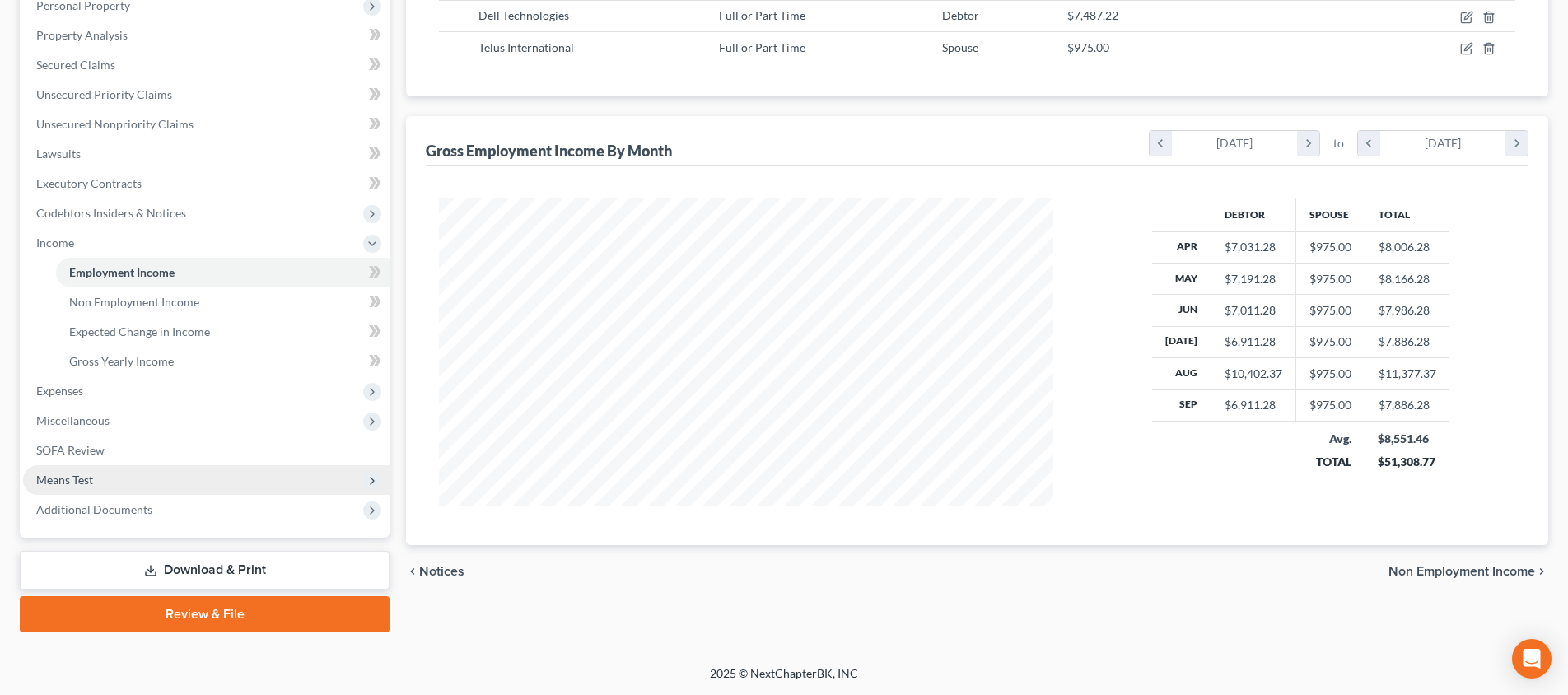
click at [97, 467] on span "Means Test" at bounding box center [206, 479] width 367 height 30
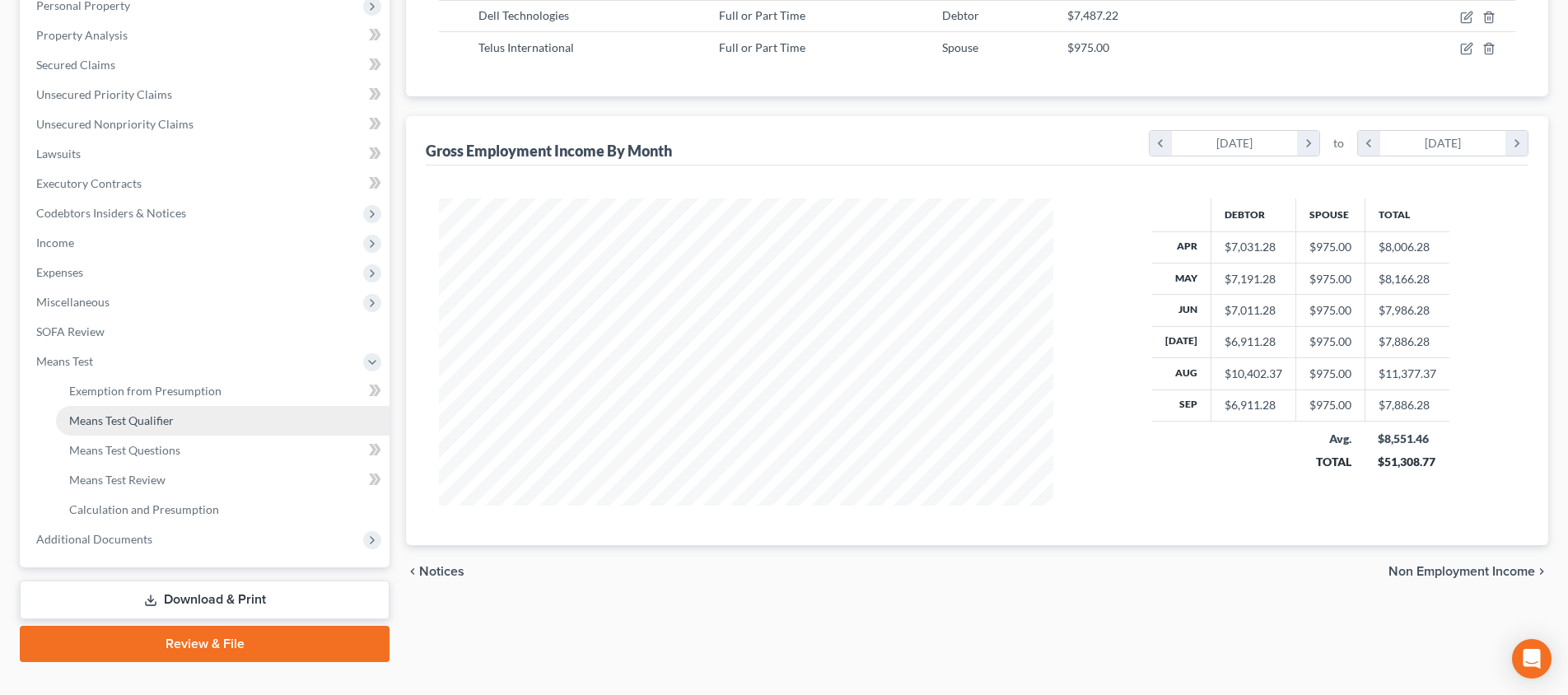
click at [120, 425] on span "Means Test Qualifier" at bounding box center [122, 420] width 104 height 14
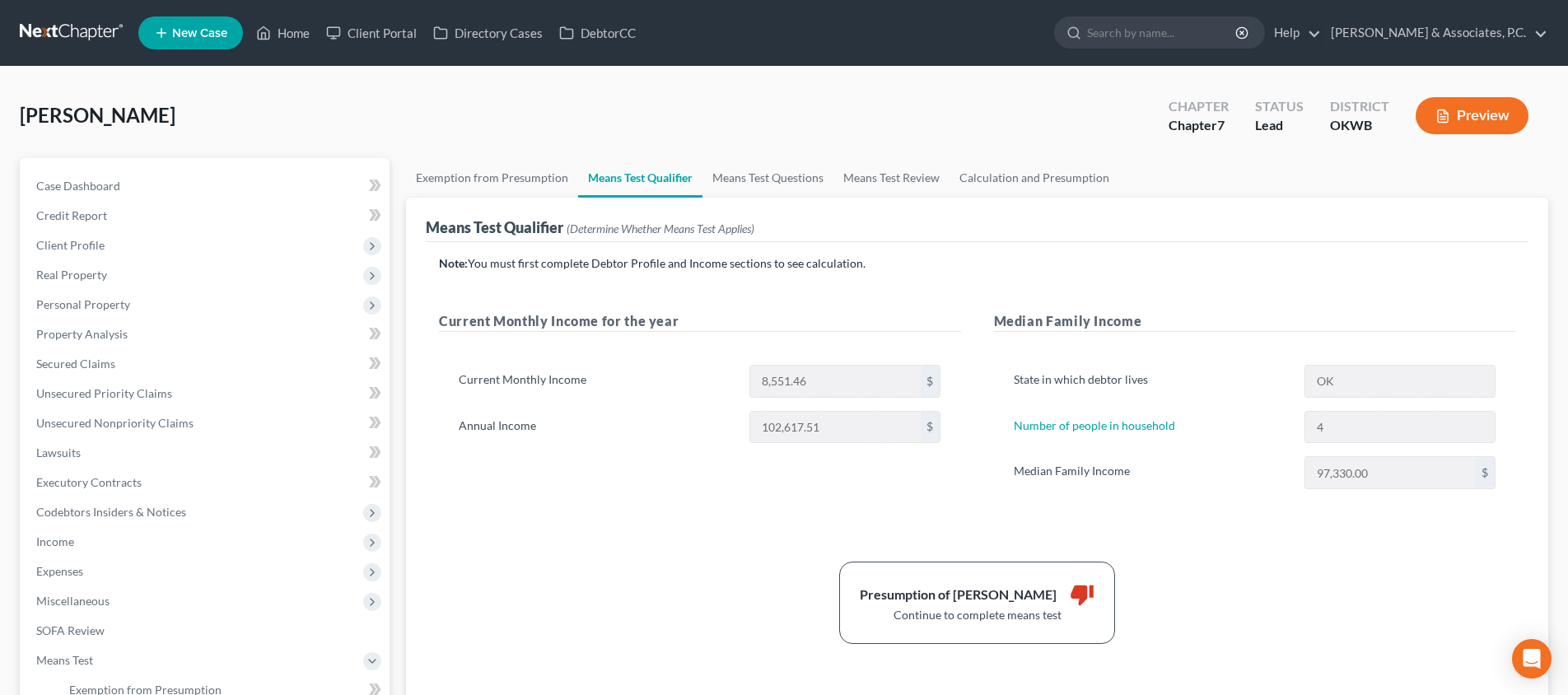
scroll to position [329, 0]
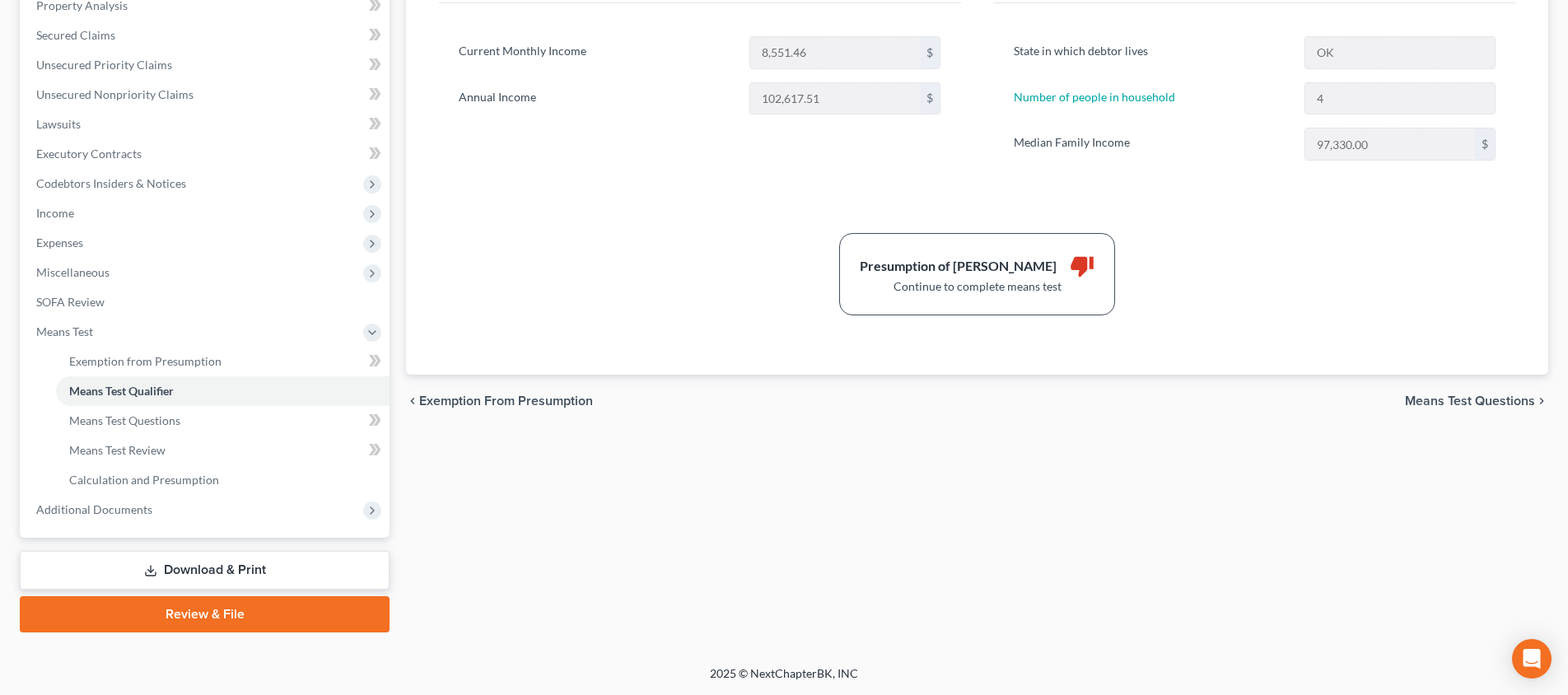
click at [1466, 406] on span "Means Test Questions" at bounding box center [1470, 401] width 131 height 14
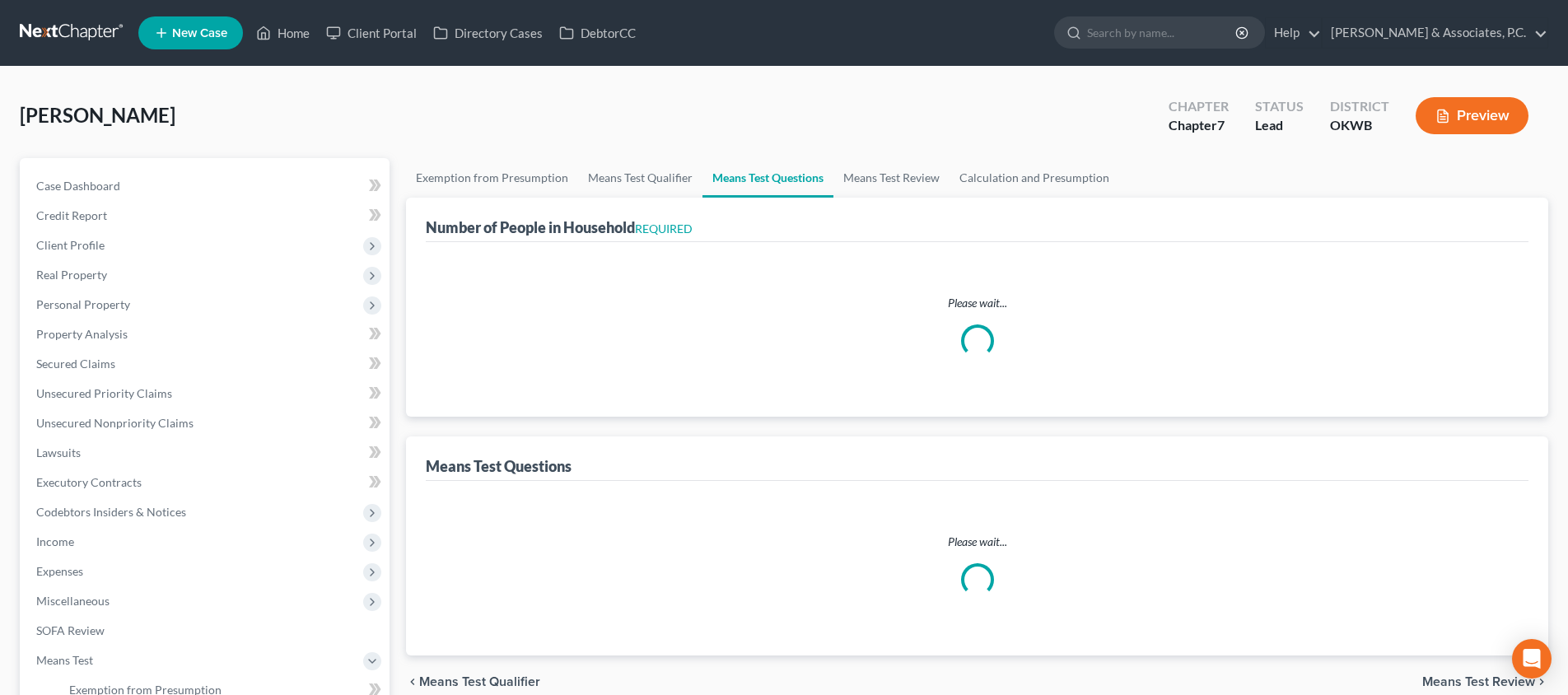
select select "0"
select select "60"
select select "1"
select select "60"
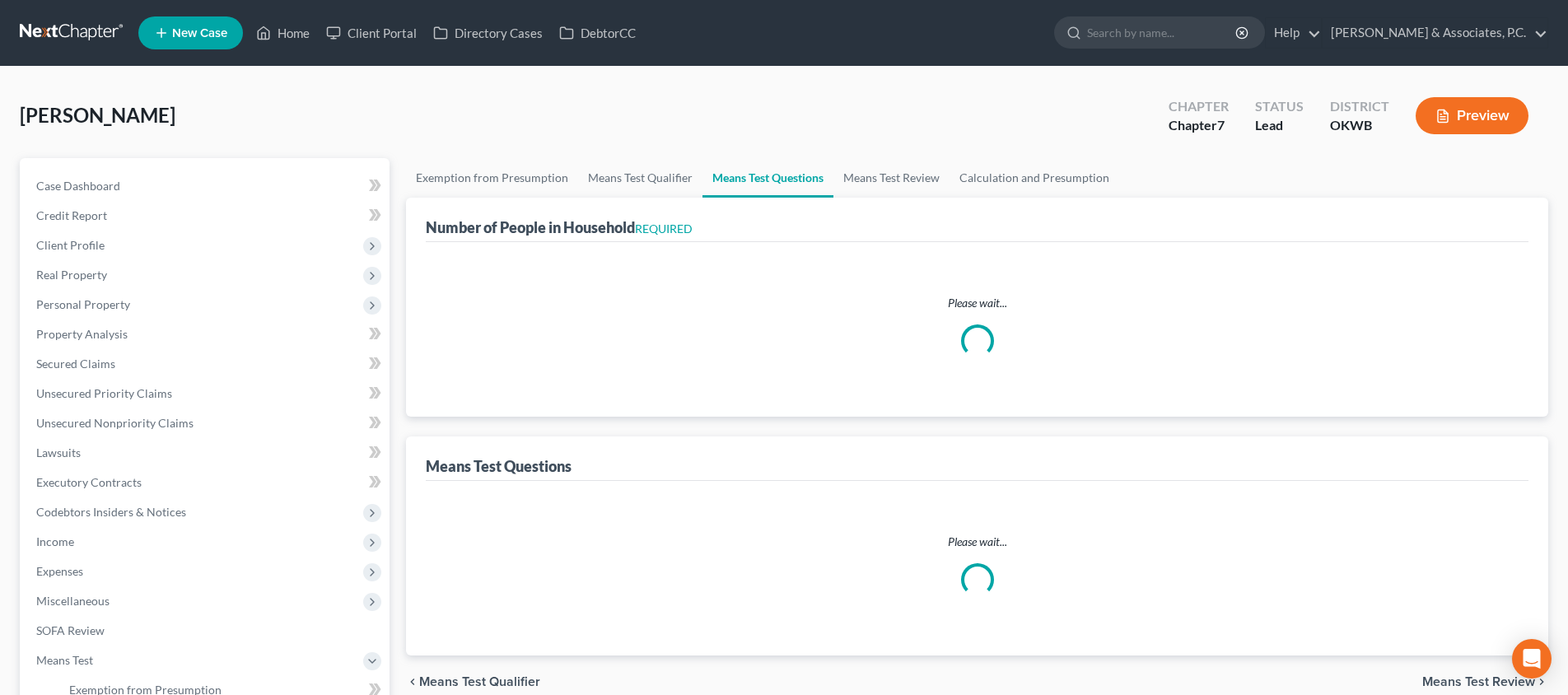
select select "60"
select select "4"
select select "1"
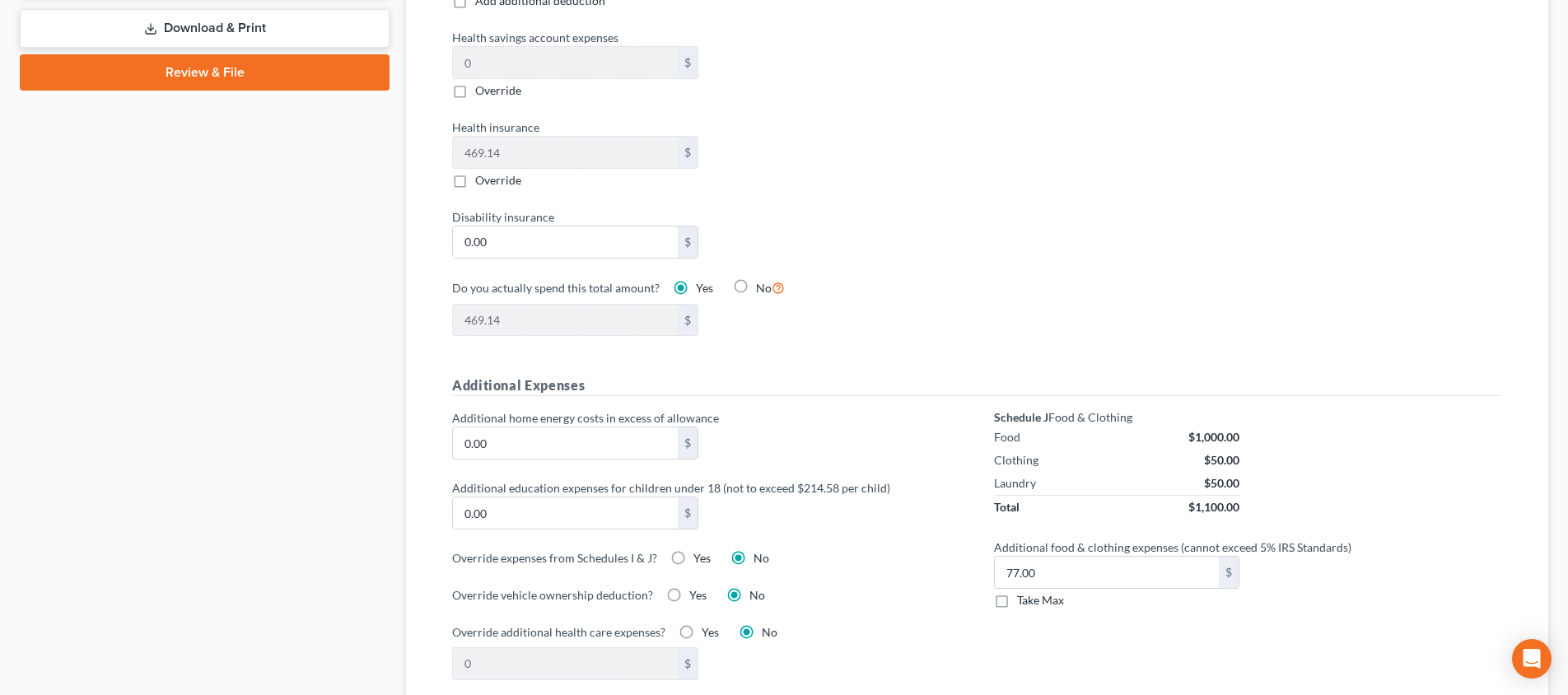
scroll to position [1201, 0]
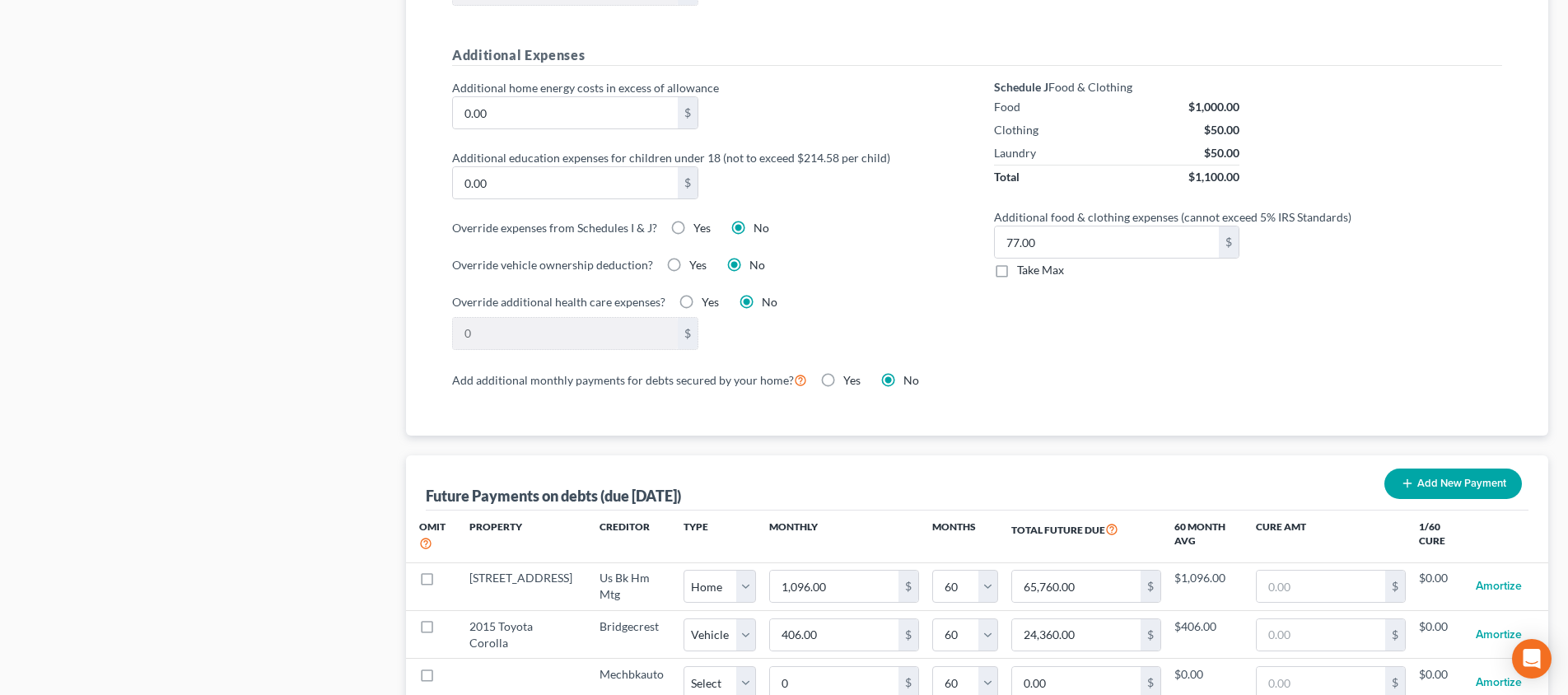
click at [1018, 262] on label "Take Max" at bounding box center [1041, 270] width 47 height 16
click at [1024, 262] on input "Take Max" at bounding box center [1029, 267] width 11 height 11
checkbox input "true"
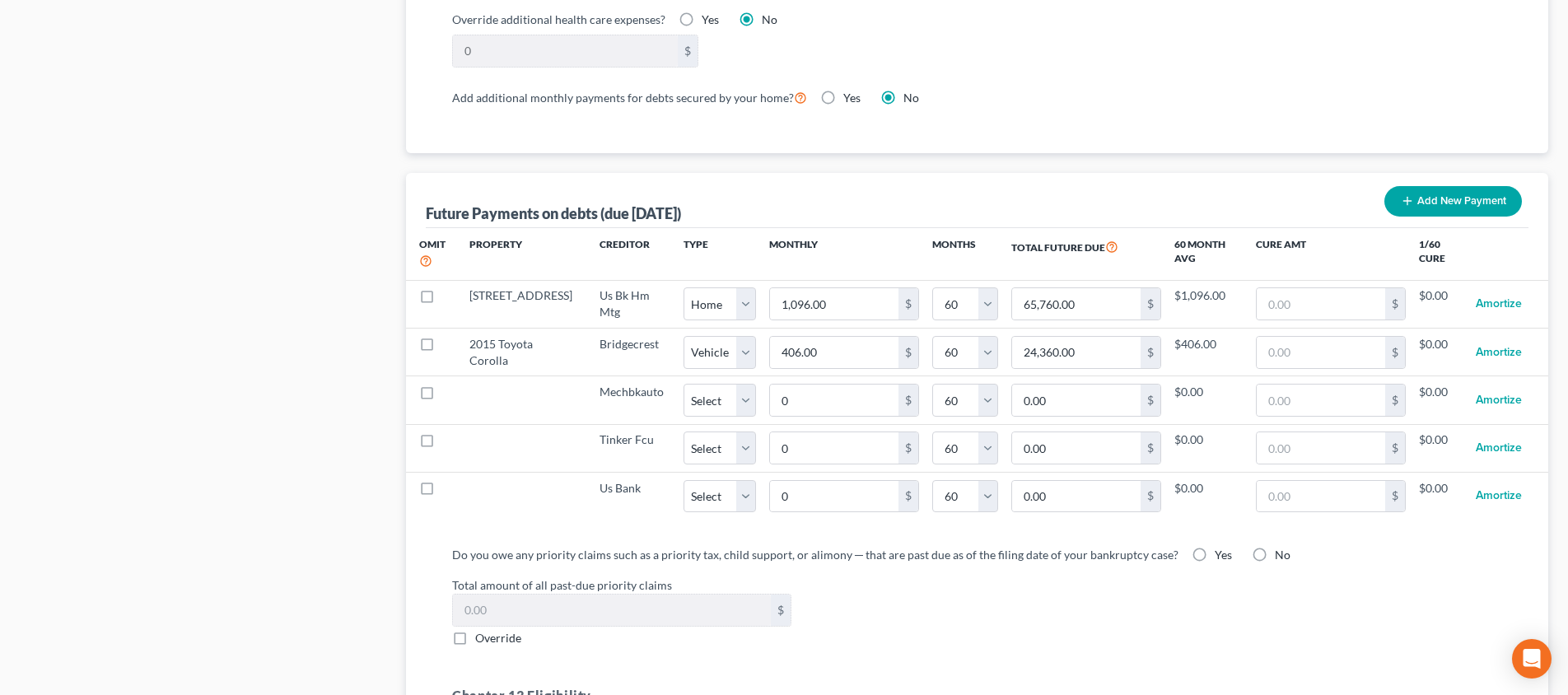
scroll to position [1543, 0]
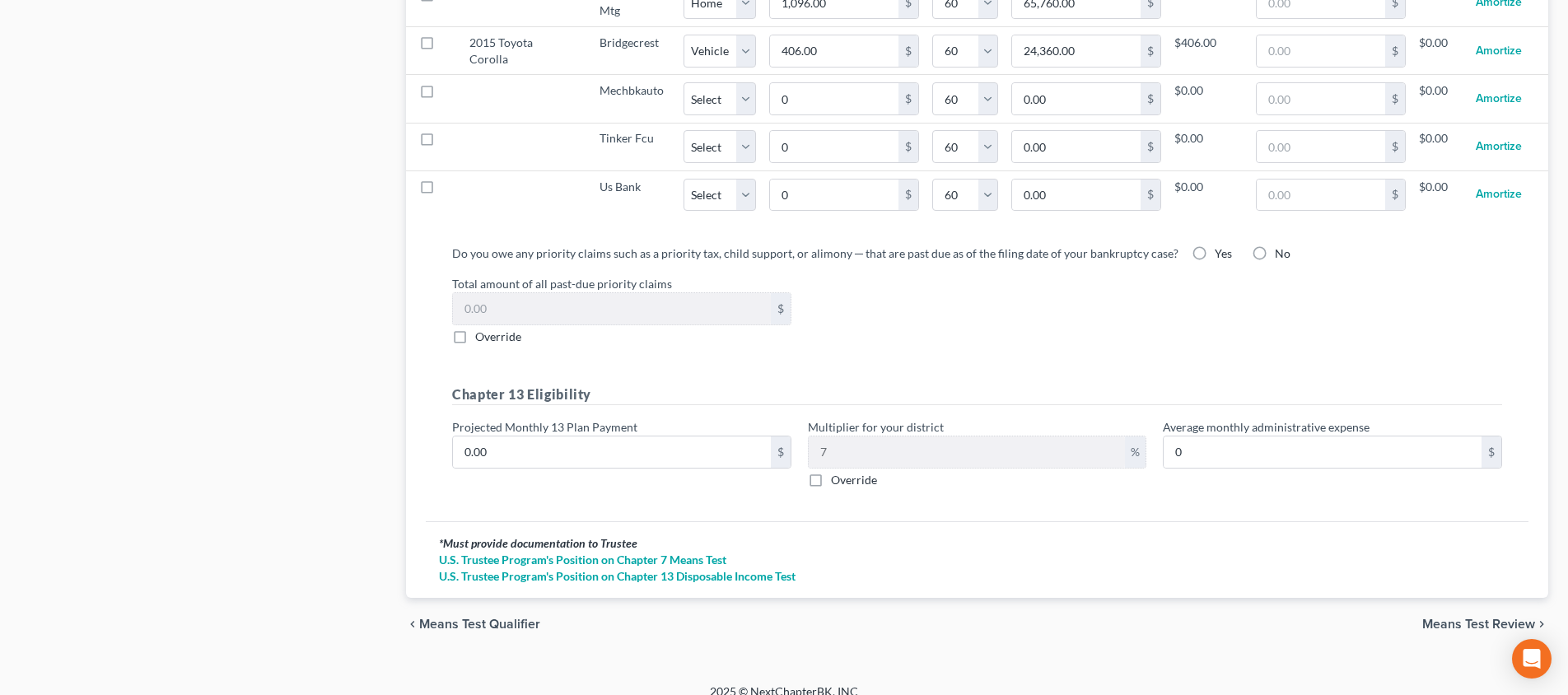
drag, startPoint x: 1452, startPoint y: 600, endPoint x: 1441, endPoint y: 599, distance: 11.0
click at [1451, 618] on span "Means Test Review" at bounding box center [1479, 624] width 113 height 14
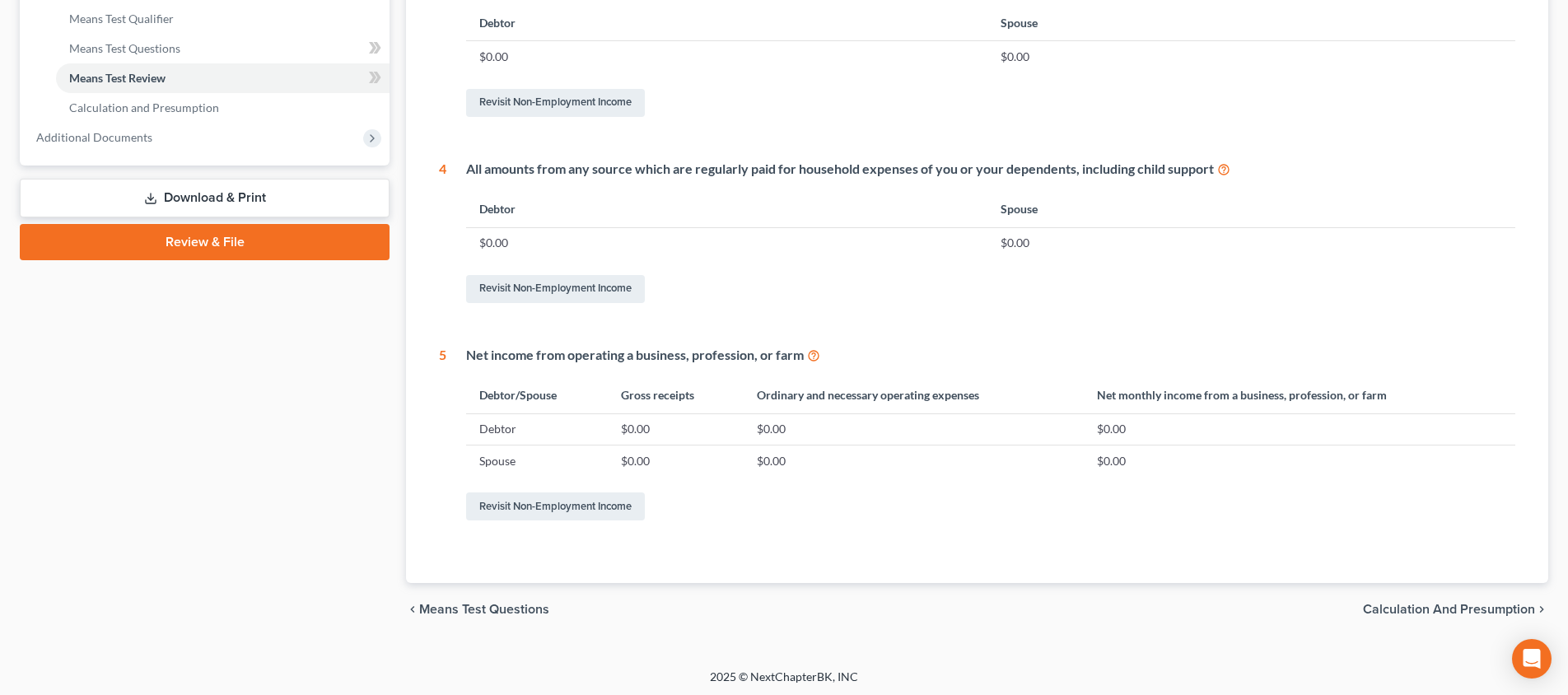
click at [1382, 605] on span "Calculation and Presumption" at bounding box center [1449, 609] width 172 height 14
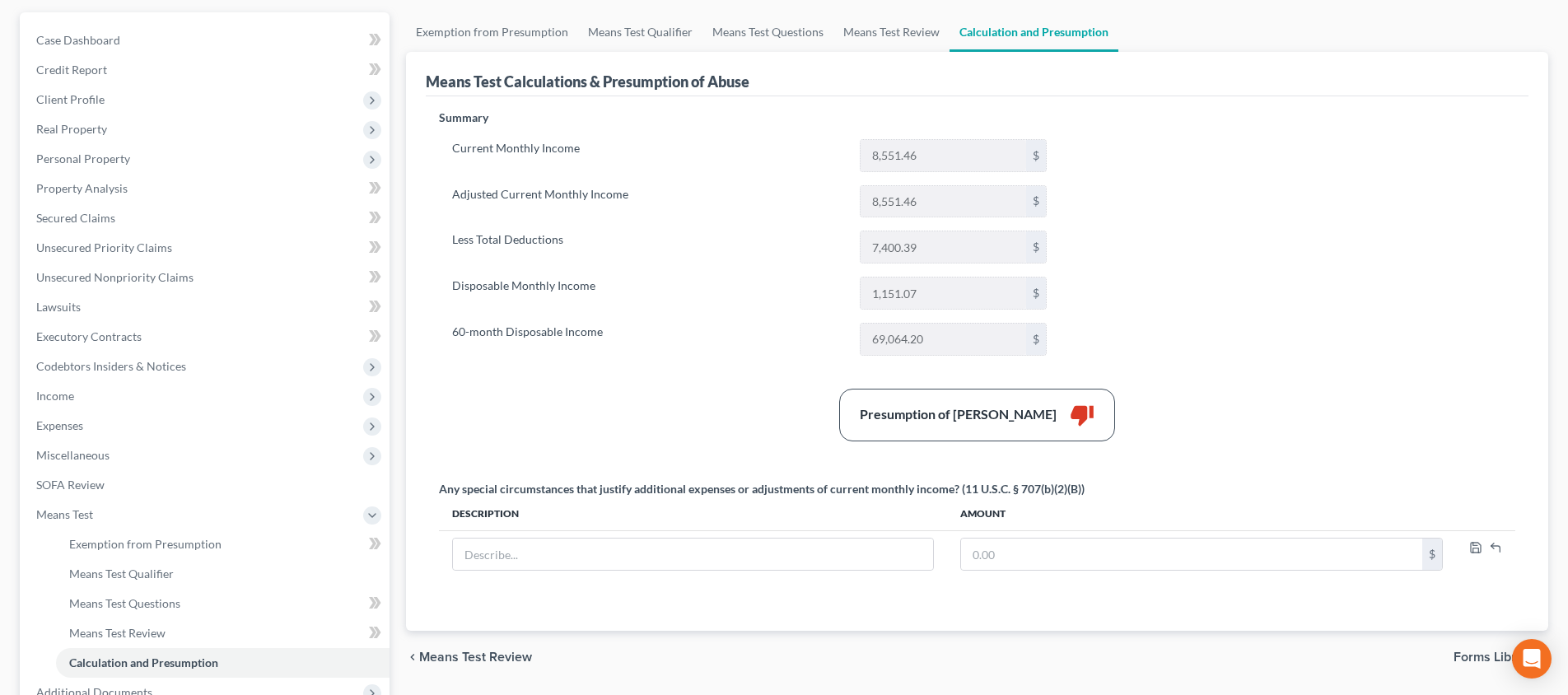
scroll to position [262, 0]
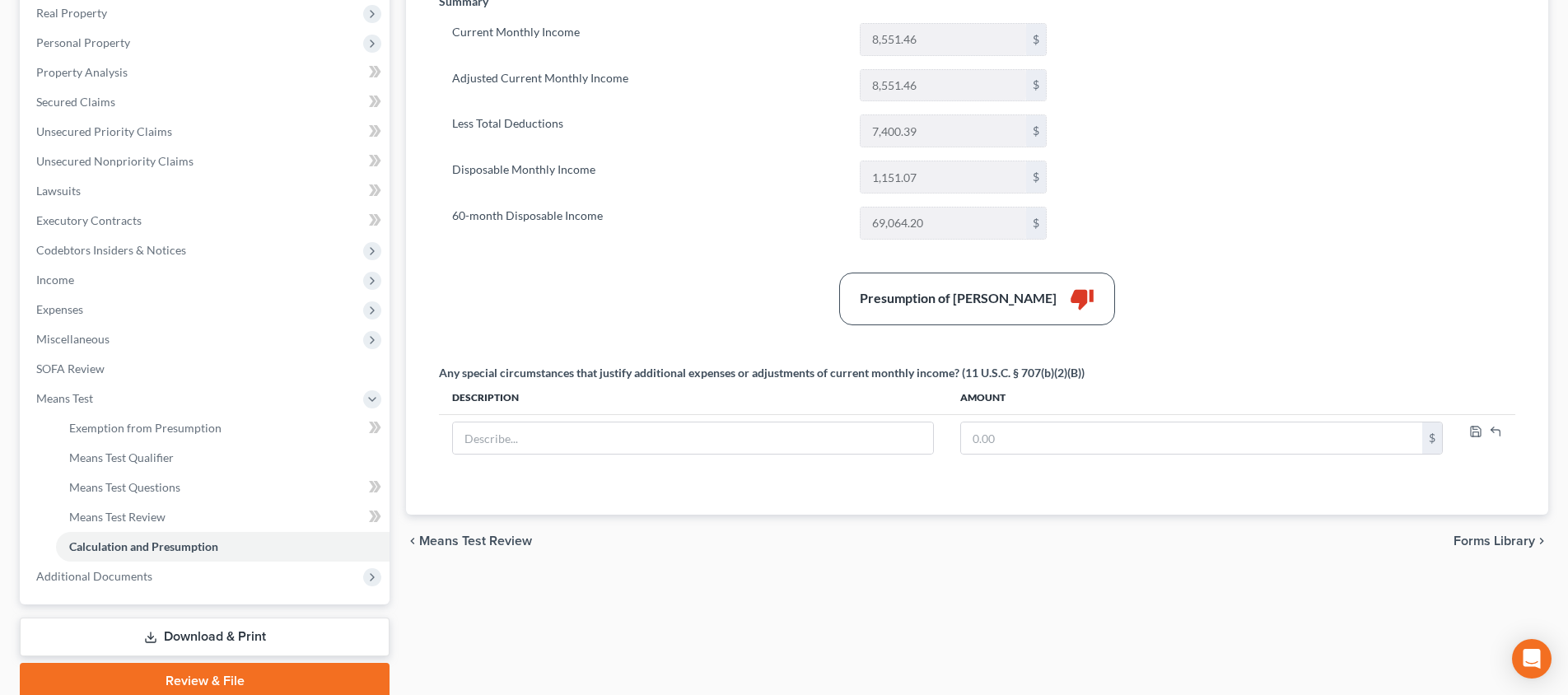
drag, startPoint x: 630, startPoint y: 319, endPoint x: 619, endPoint y: 320, distance: 11.0
click at [630, 319] on div "Presumption of Abuse Arises thumb_down" at bounding box center [977, 299] width 1093 height 53
click at [189, 289] on span "Income" at bounding box center [206, 279] width 367 height 30
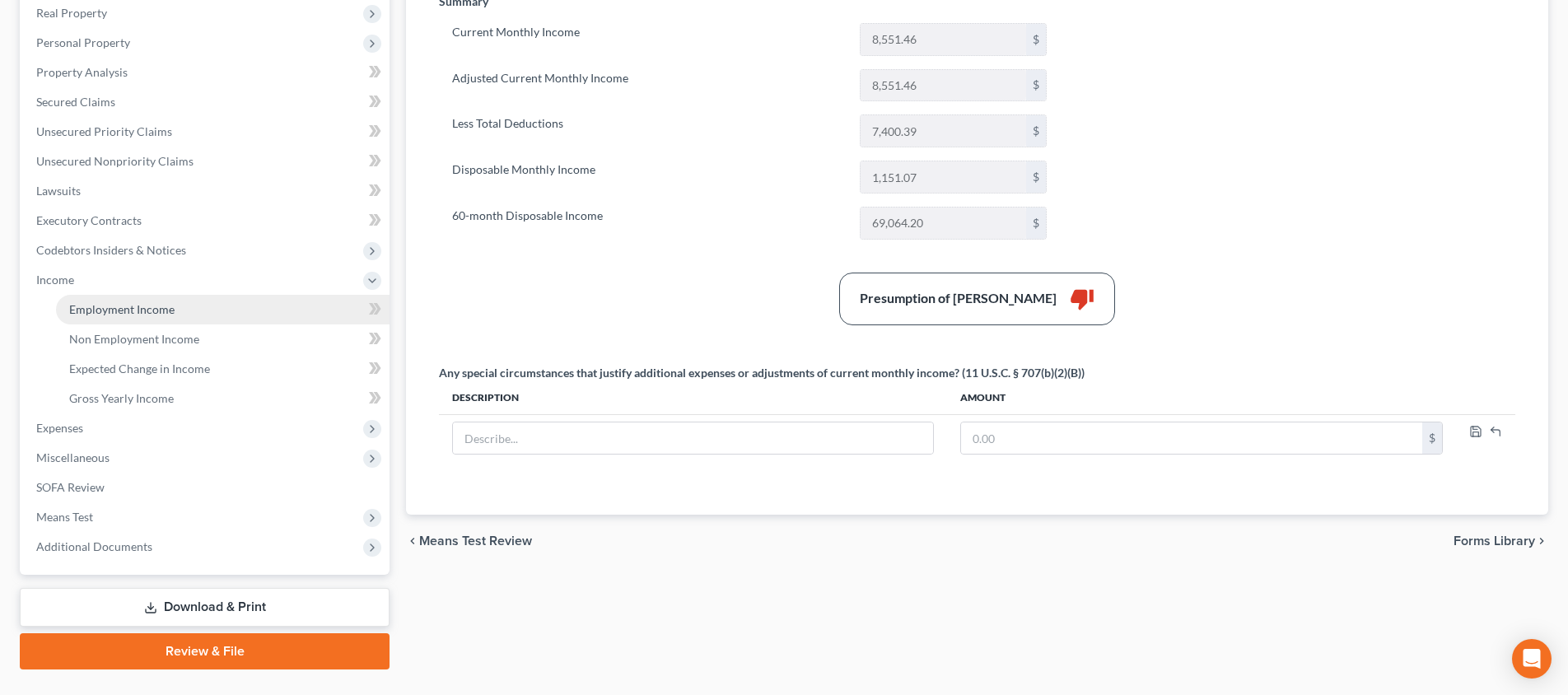
click at [189, 300] on link "Employment Income" at bounding box center [222, 309] width 334 height 30
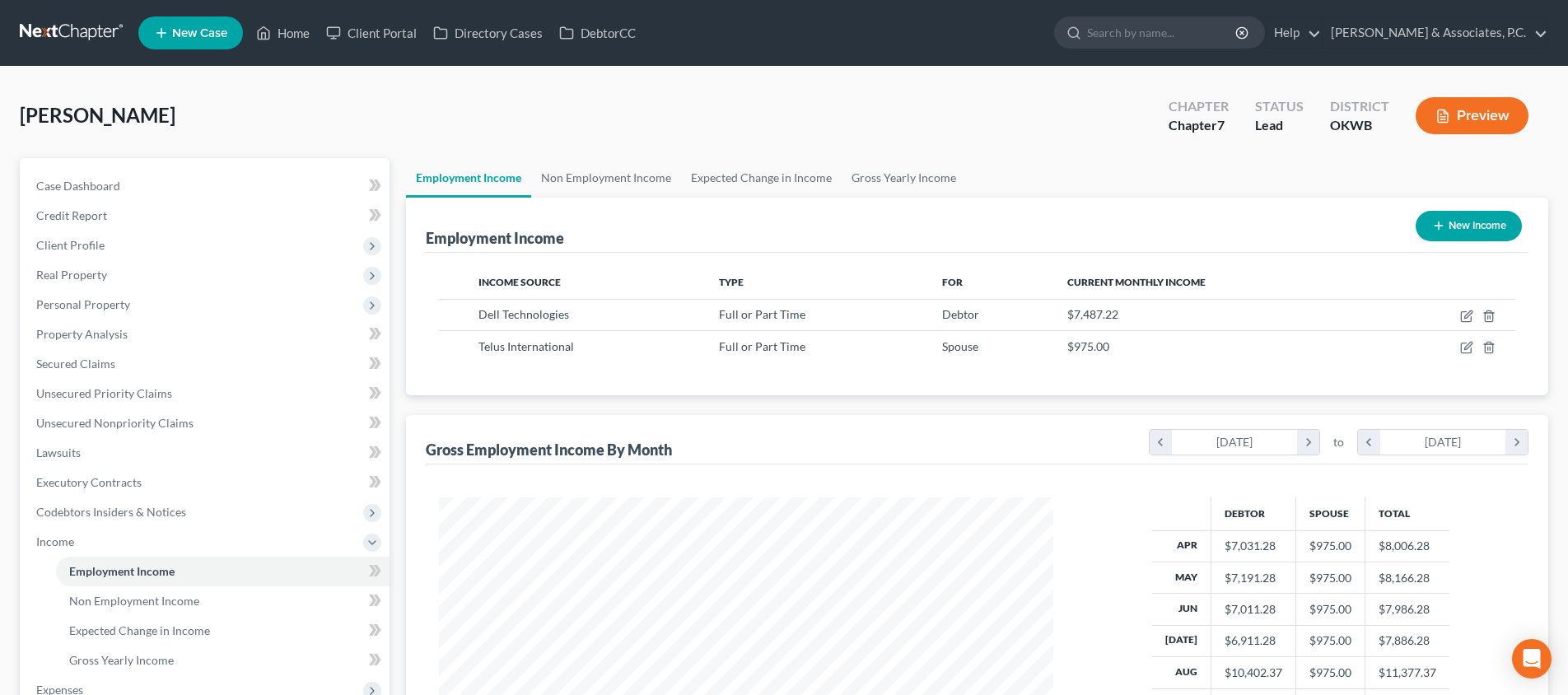
scroll to position [307, 647]
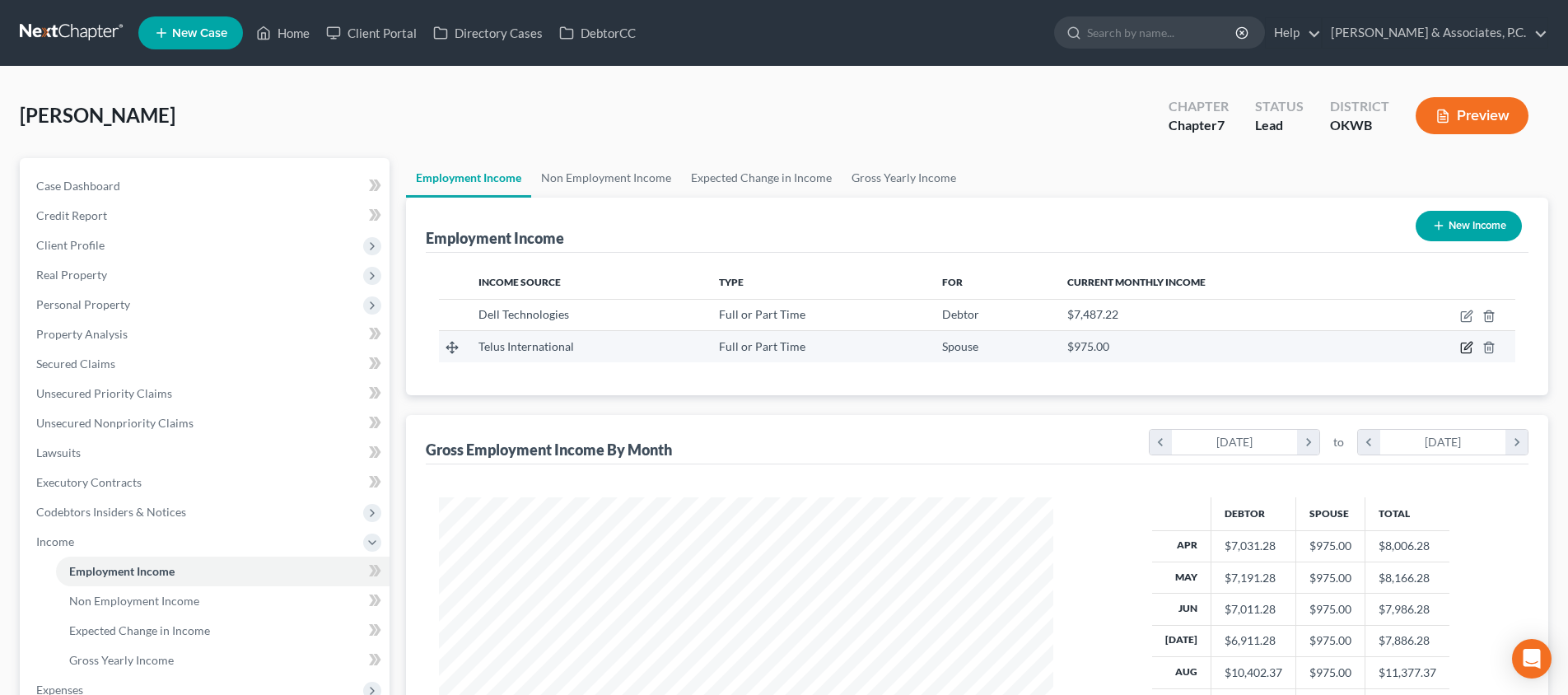
click at [1468, 347] on icon "button" at bounding box center [1467, 348] width 14 height 14
select select "0"
select select "31"
select select "2"
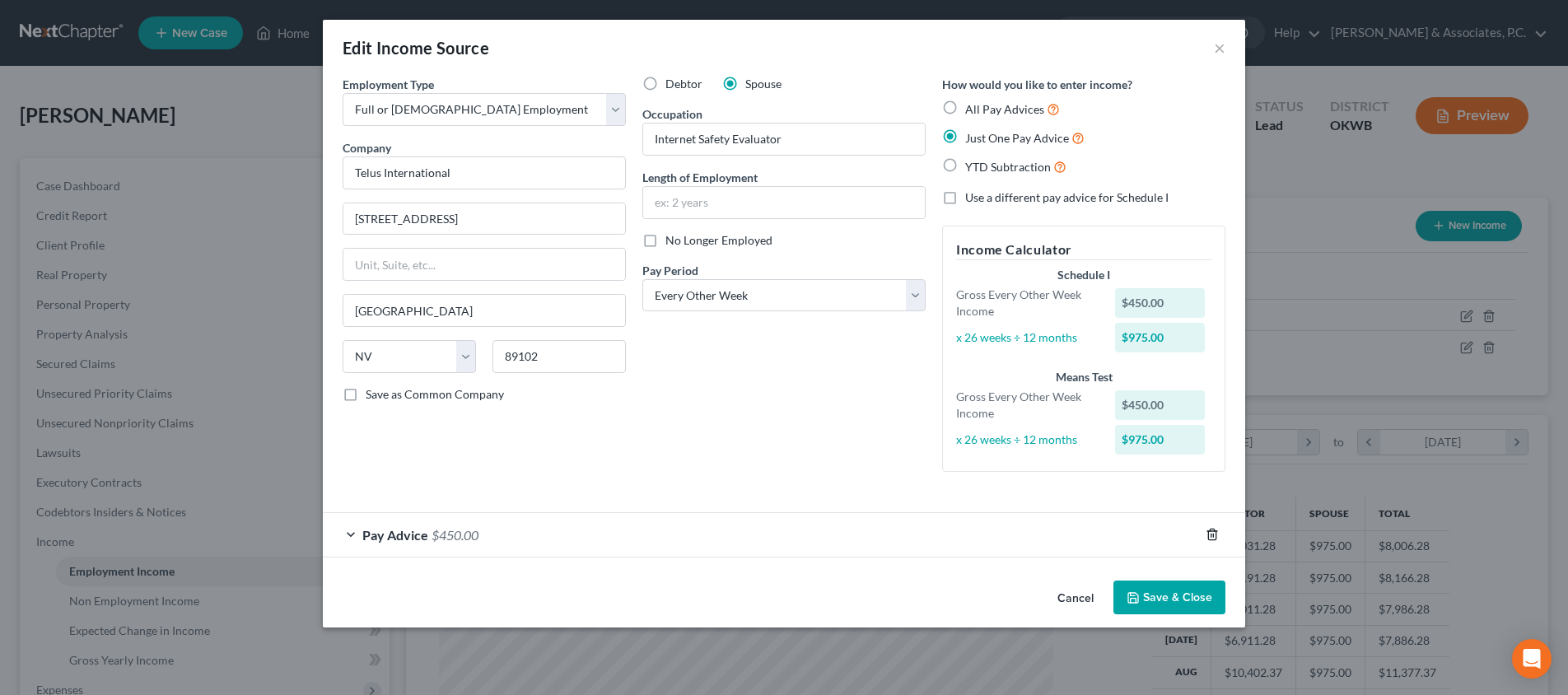
click at [1207, 531] on icon "button" at bounding box center [1213, 535] width 14 height 14
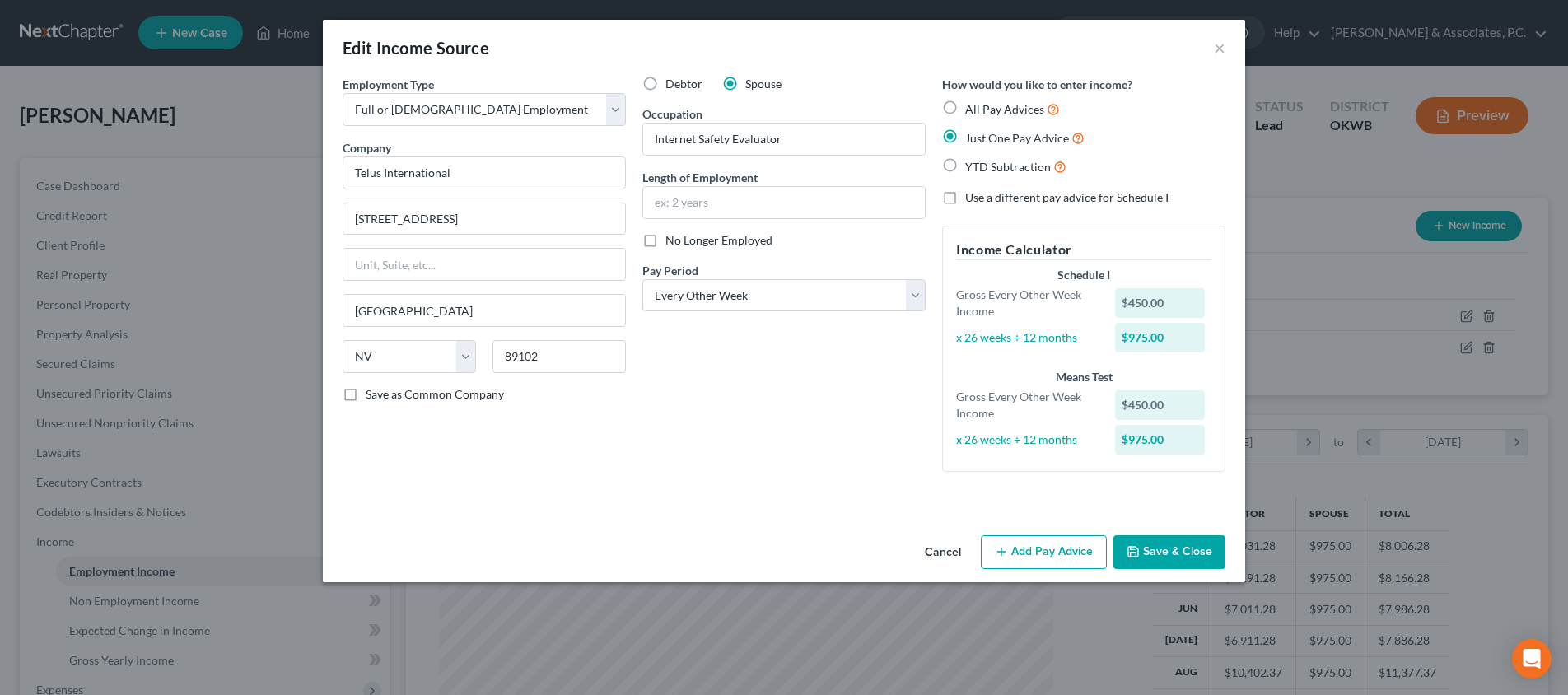
click at [1189, 547] on button "Save & Close" at bounding box center [1169, 553] width 112 height 35
